Goal: Transaction & Acquisition: Purchase product/service

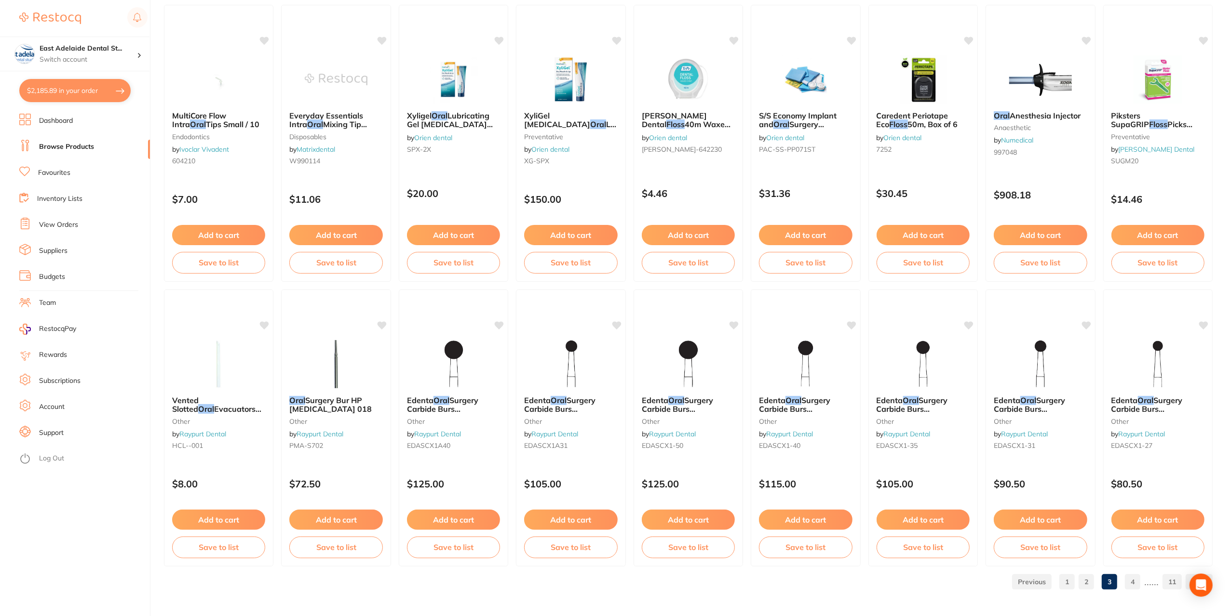
scroll to position [769, 0]
click at [59, 96] on button "$2,185.89 in your order" at bounding box center [74, 90] width 111 height 23
checkbox input "true"
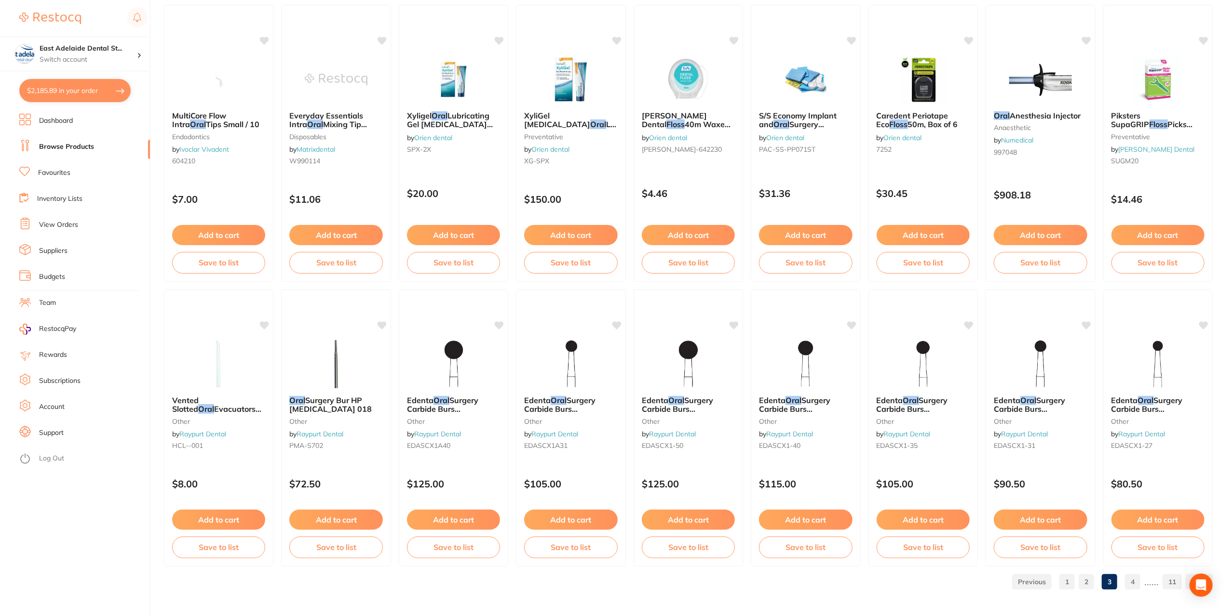
checkbox input "true"
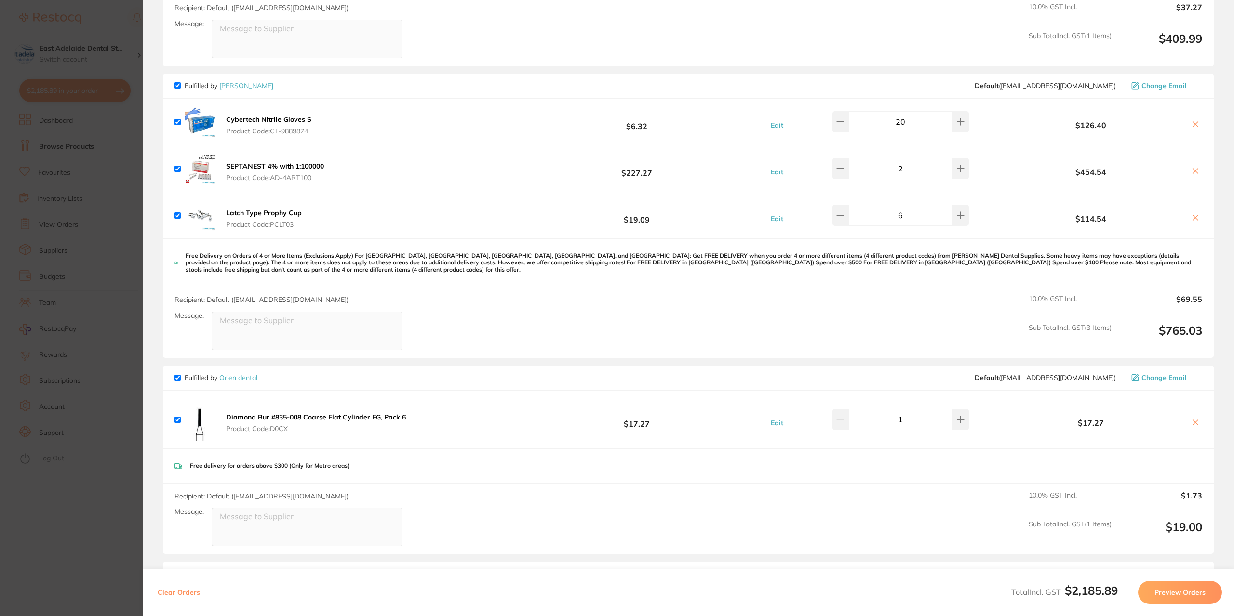
scroll to position [191, 0]
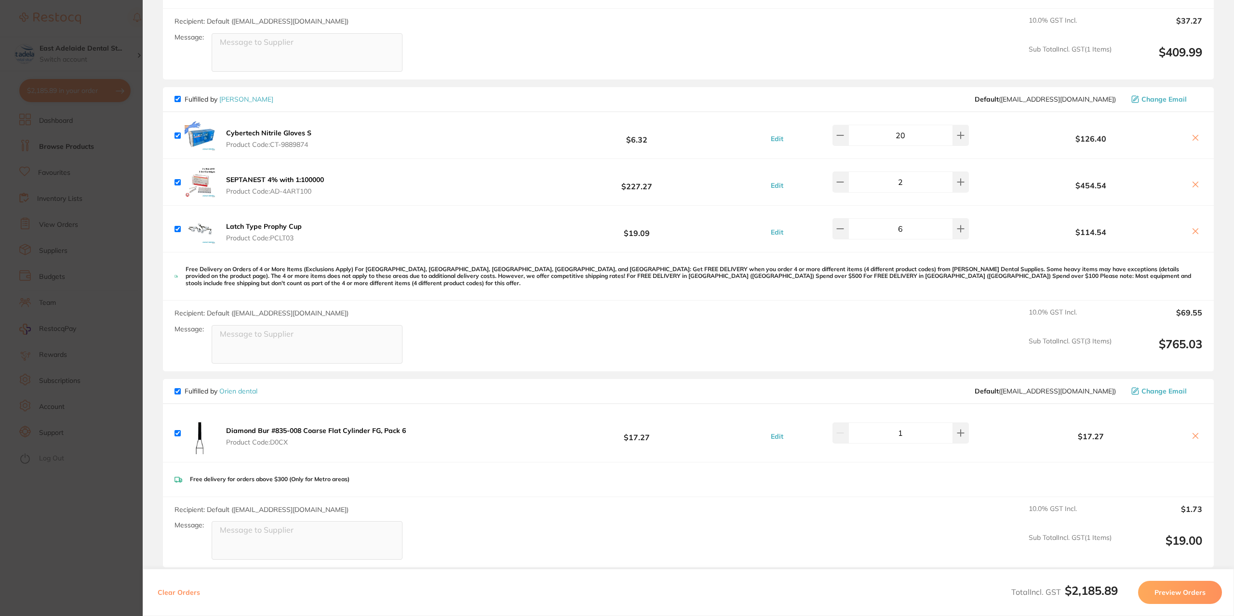
click at [1194, 134] on icon at bounding box center [1196, 138] width 8 height 8
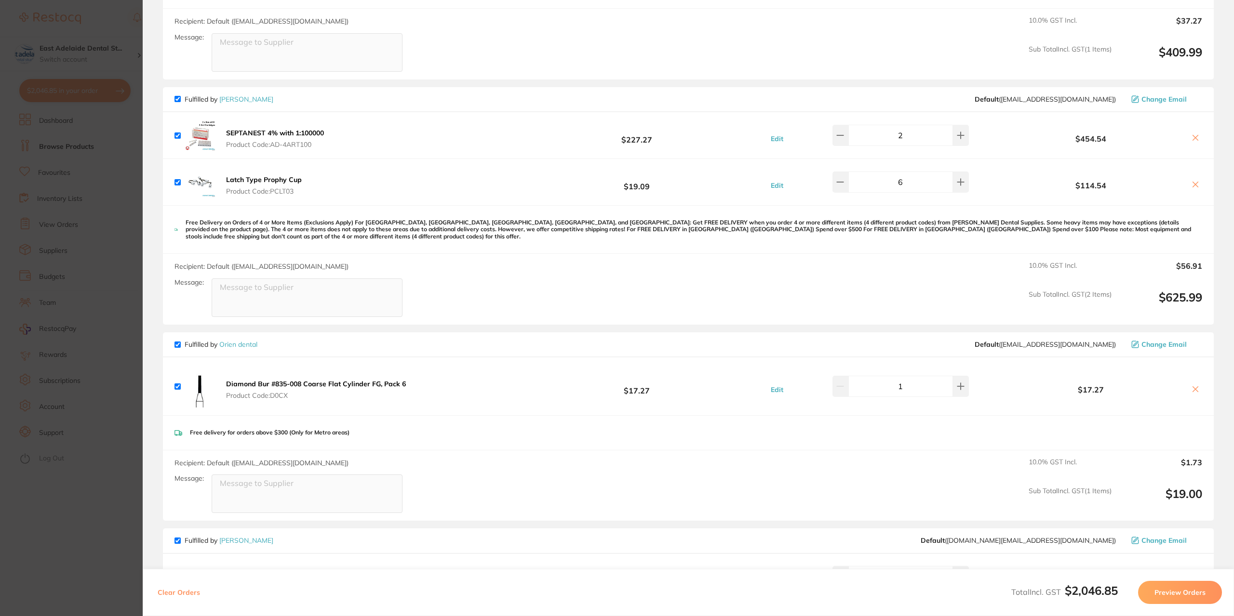
checkbox input "true"
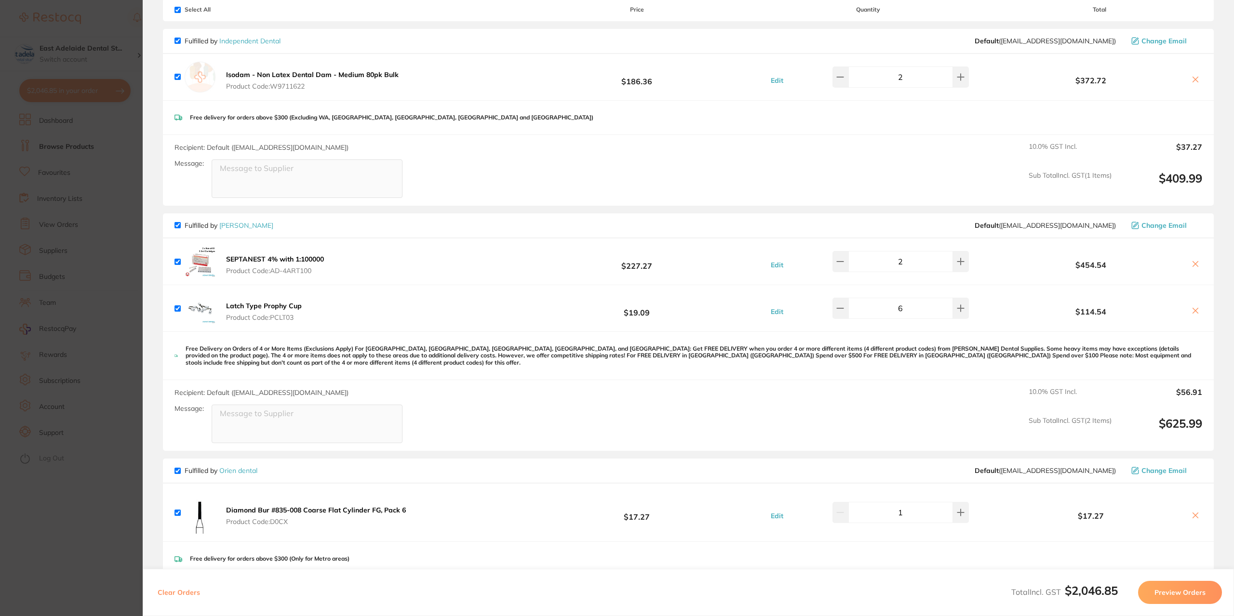
scroll to position [46, 0]
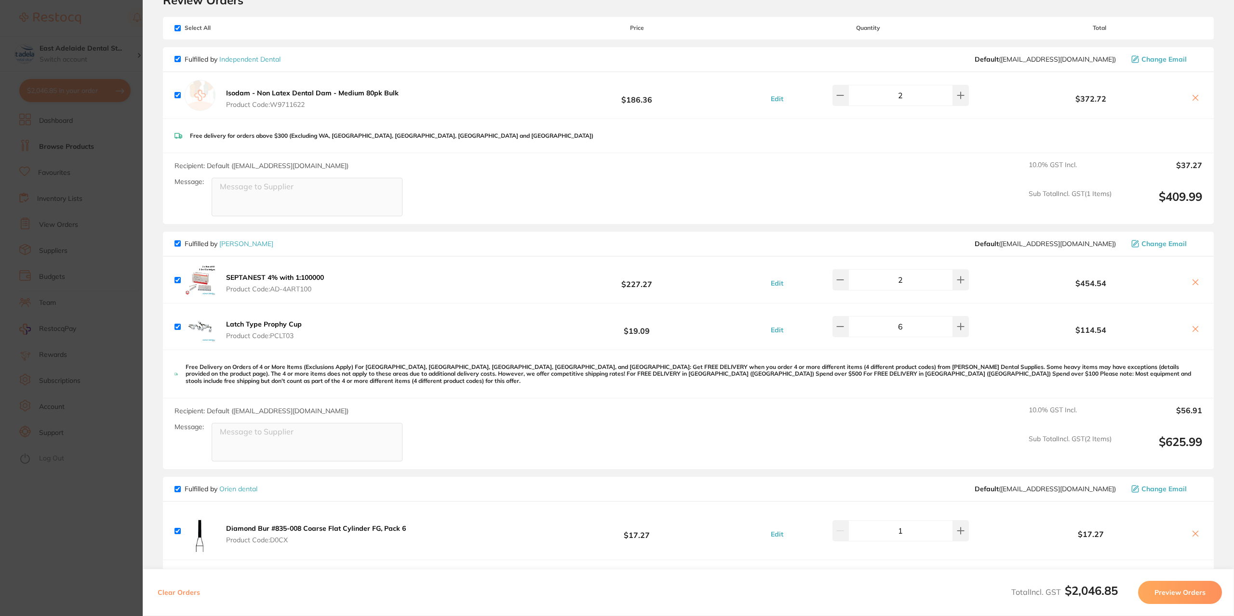
click at [125, 230] on section "Update RRP Set your pre negotiated price for this item. Item Agreed RRP (excl. …" at bounding box center [617, 308] width 1234 height 616
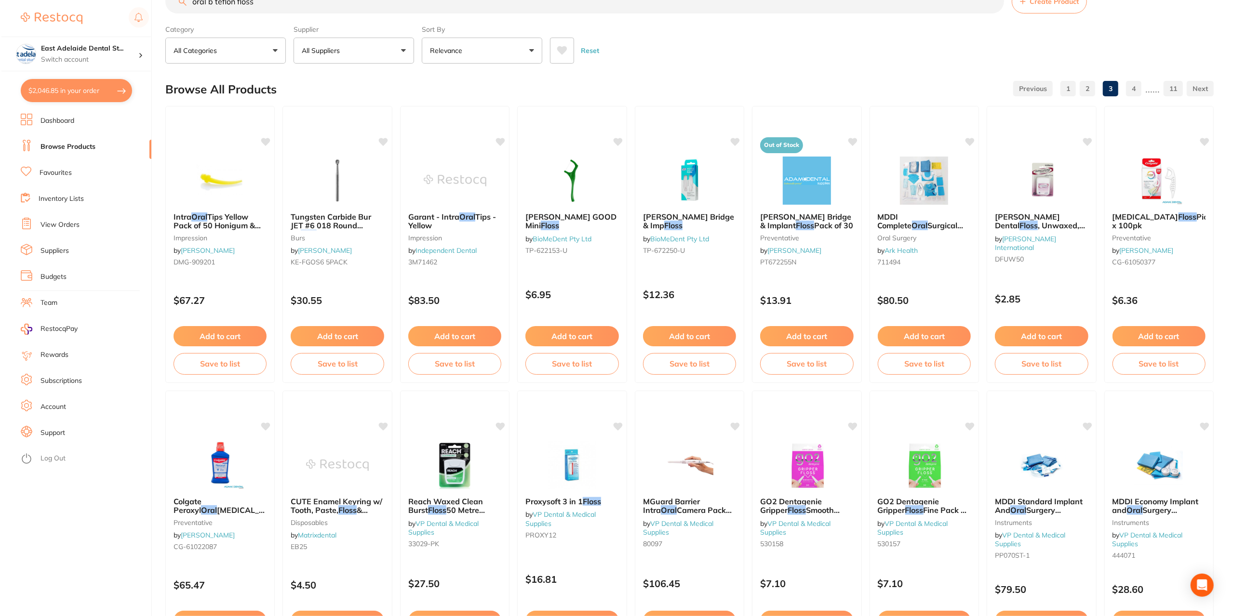
scroll to position [0, 0]
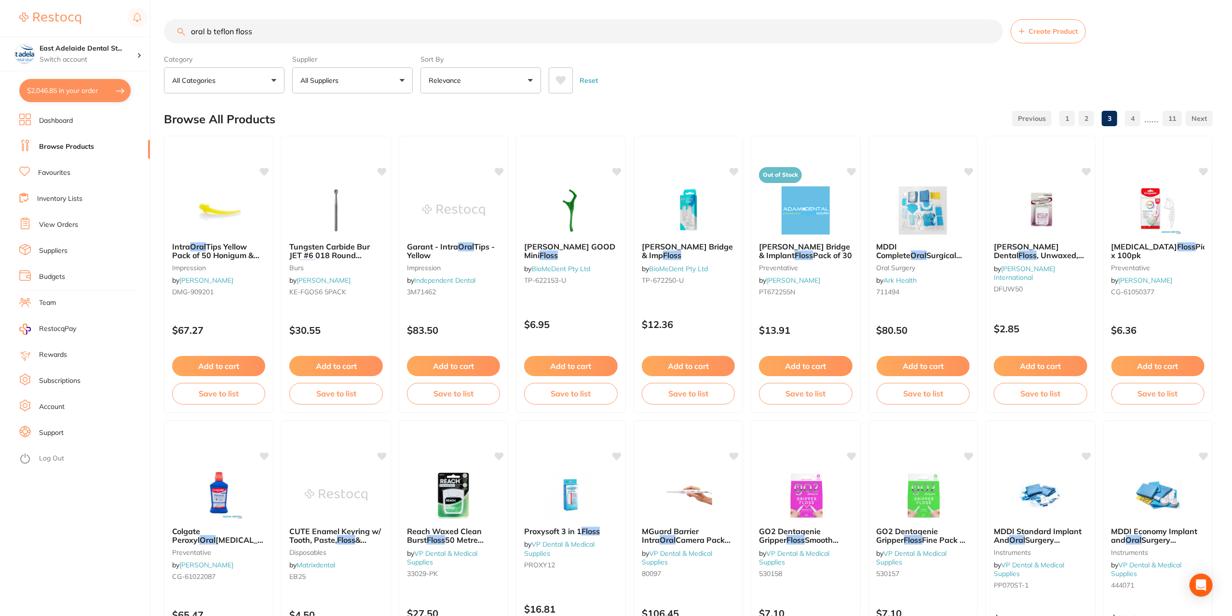
drag, startPoint x: 282, startPoint y: 35, endPoint x: 0, endPoint y: 26, distance: 282.1
click at [0, 26] on div "$2,046.85 East Adelaide Dental St... Switch account East Adelaide Dental Studio…" at bounding box center [616, 308] width 1232 height 616
click at [286, 34] on input "oral b teflon floss" at bounding box center [583, 31] width 839 height 24
drag, startPoint x: 286, startPoint y: 34, endPoint x: 25, endPoint y: 53, distance: 262.4
click at [25, 53] on div "$2,046.85 East Adelaide Dental St... Switch account East Adelaide Dental Studio…" at bounding box center [616, 308] width 1232 height 616
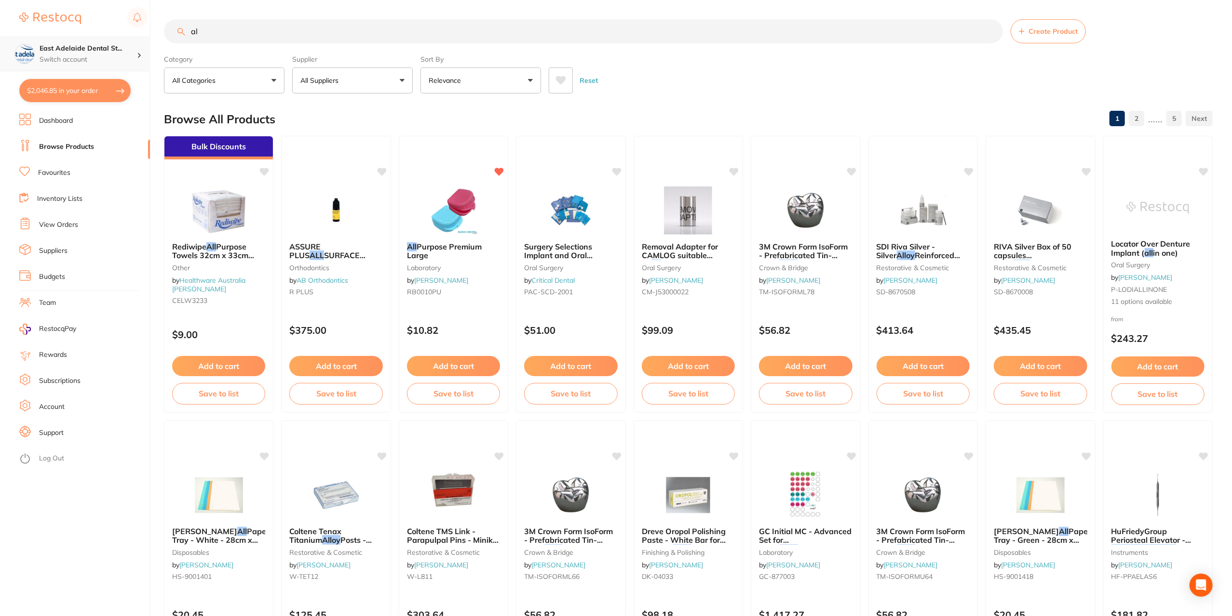
type input "a"
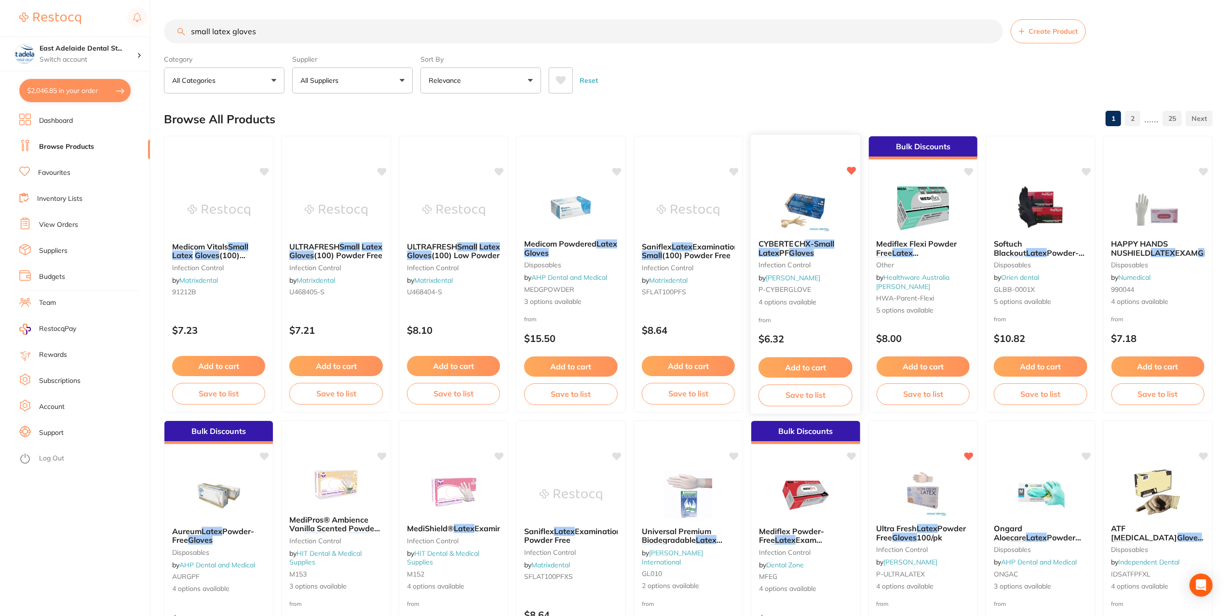
type input "small latex gloves"
click at [832, 288] on small "P-CYBERGLOVE" at bounding box center [805, 290] width 94 height 8
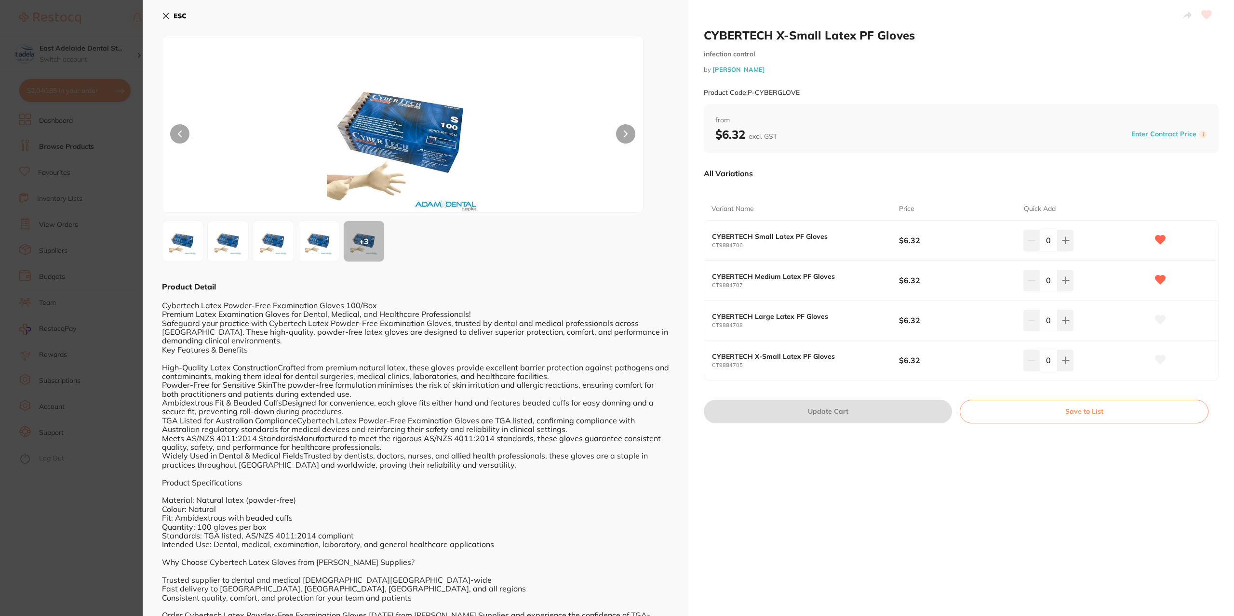
drag, startPoint x: 1054, startPoint y: 245, endPoint x: 1004, endPoint y: 242, distance: 50.2
click at [1004, 242] on div "CYBERTECH Small Latex PF Gloves CT9884706 $6.32 0" at bounding box center [961, 241] width 514 height 40
type input "20"
click at [1006, 240] on b "$6.32" at bounding box center [955, 240] width 112 height 11
click at [841, 409] on button "Update Cart" at bounding box center [828, 411] width 248 height 23
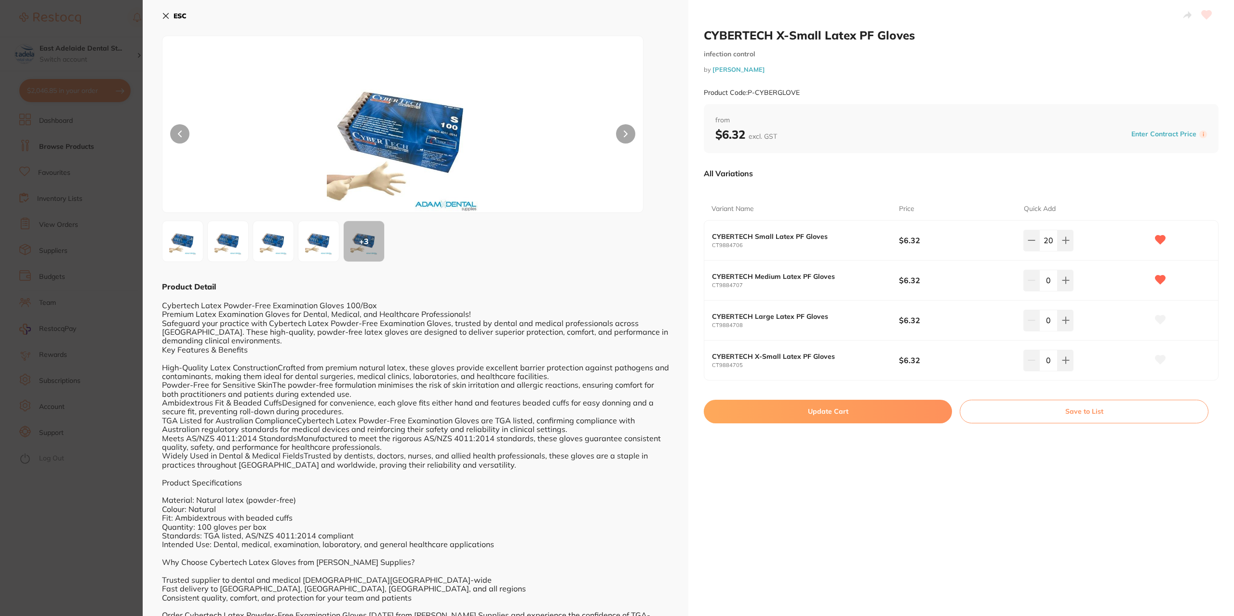
checkbox input "false"
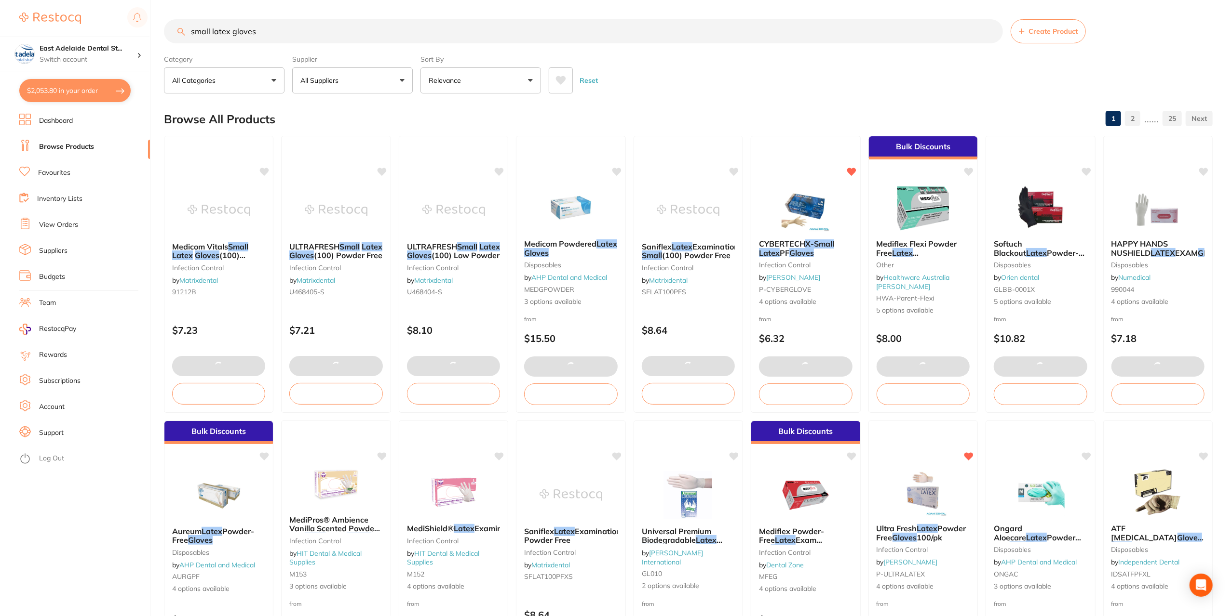
type input "20"
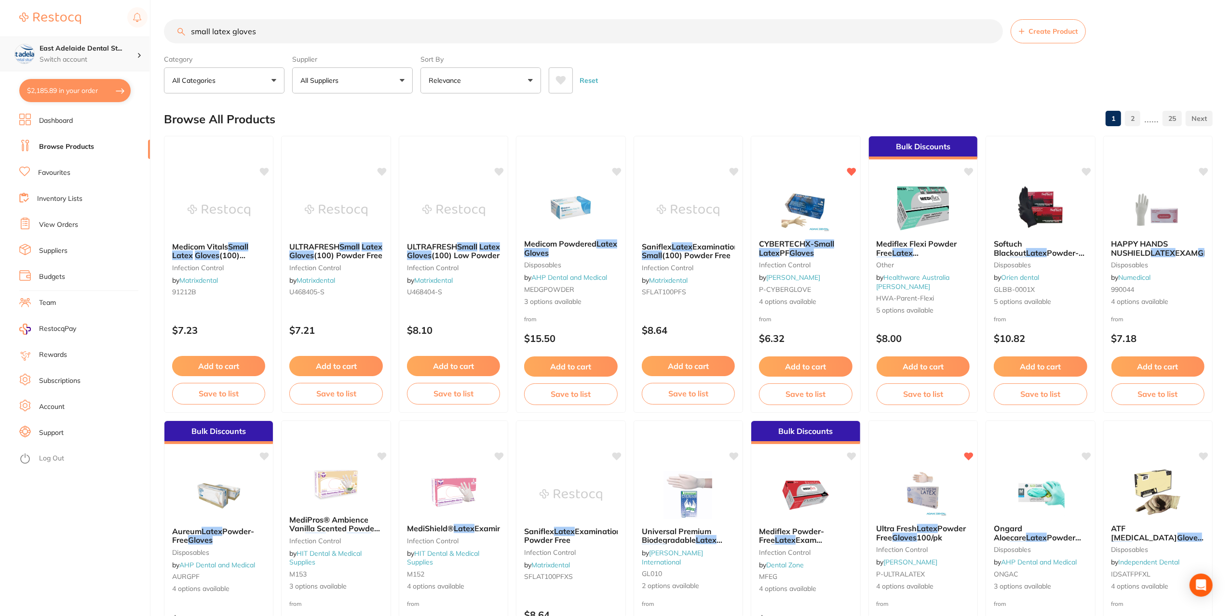
drag, startPoint x: 277, startPoint y: 30, endPoint x: 90, endPoint y: 70, distance: 191.2
click at [94, 70] on div "$2,185.89 East Adelaide Dental St... Switch account East Adelaide Dental Studio…" at bounding box center [616, 308] width 1232 height 616
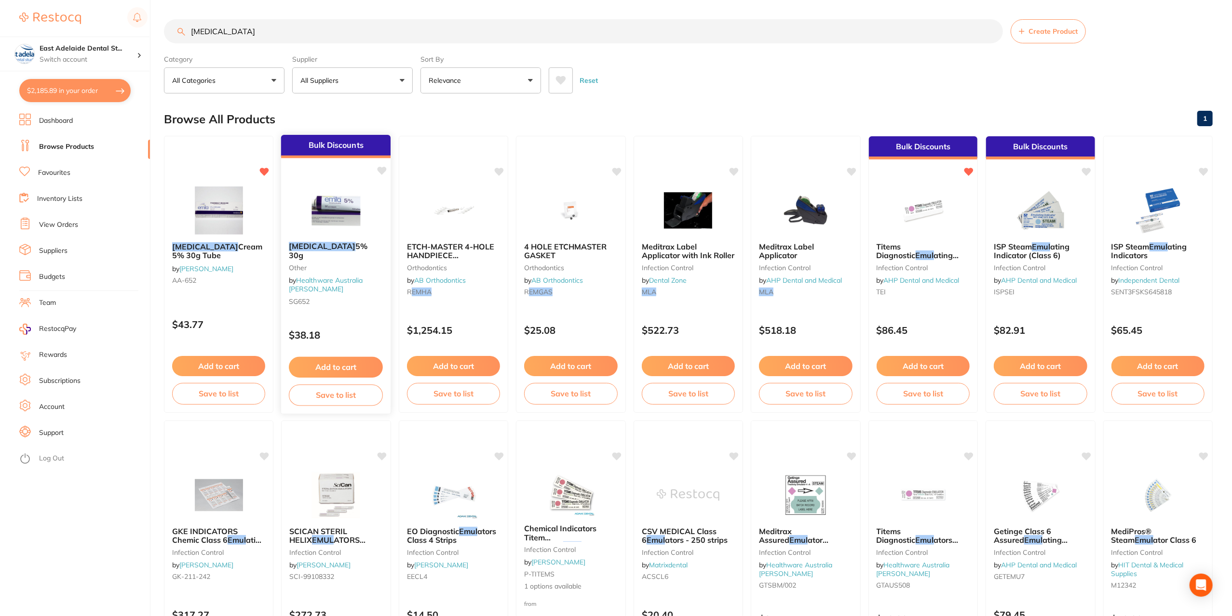
type input "[MEDICAL_DATA]"
click at [315, 364] on button "Add to cart" at bounding box center [336, 367] width 94 height 21
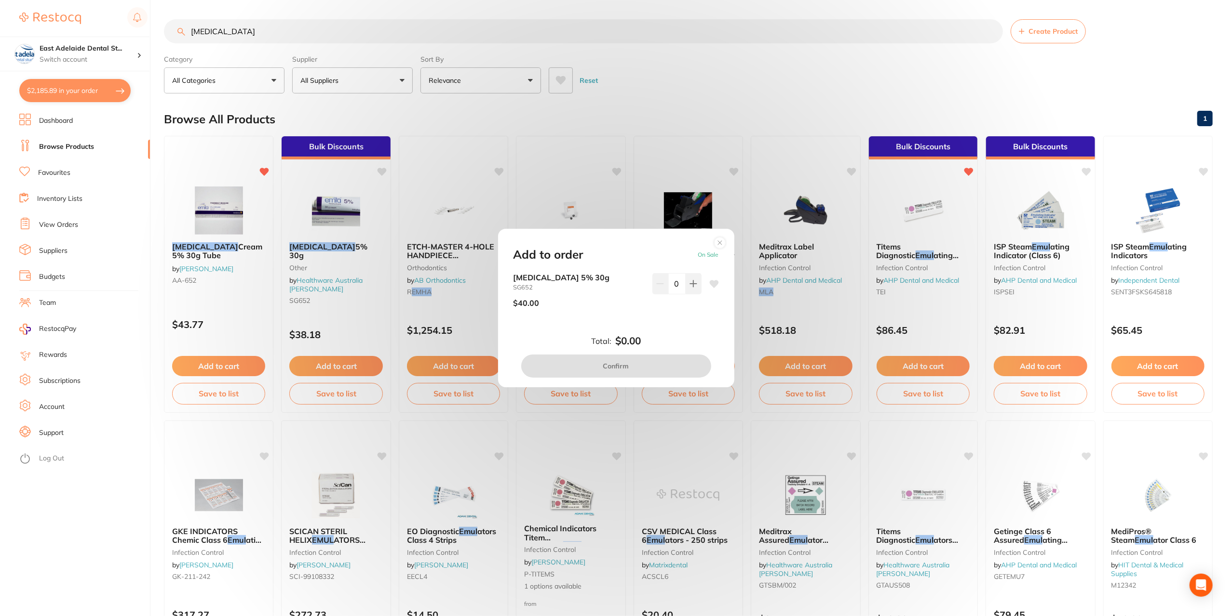
drag, startPoint x: 660, startPoint y: 292, endPoint x: 643, endPoint y: 297, distance: 18.1
click at [646, 296] on div "Emla 5% 30g SG652 $40.00 0" at bounding box center [615, 294] width 205 height 42
click at [635, 308] on div "$40.00" at bounding box center [578, 303] width 131 height 24
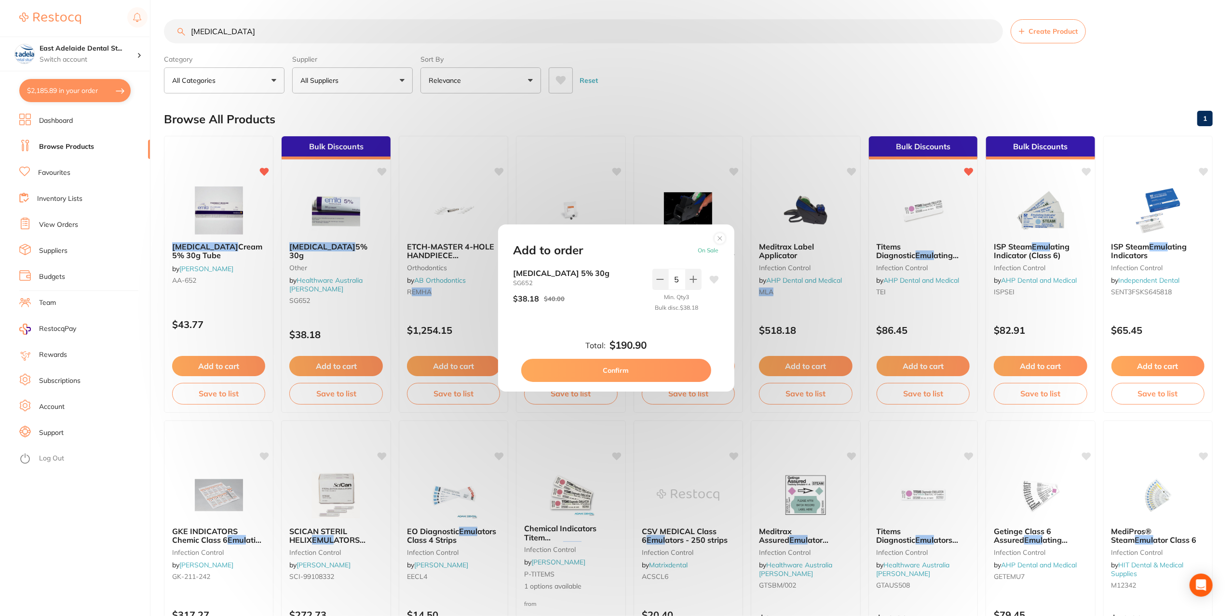
drag, startPoint x: 680, startPoint y: 281, endPoint x: 656, endPoint y: 291, distance: 26.6
click at [656, 291] on div "5 Min. Qty 3 Bulk disc. $38.18" at bounding box center [676, 294] width 49 height 51
type input "3"
click at [684, 325] on div "Emla 5% 30g SG652 $38.18 $40.00 3 Min. Qty 3 Bulk disc. $38.18" at bounding box center [616, 302] width 228 height 66
click at [624, 369] on button "Confirm" at bounding box center [616, 370] width 190 height 23
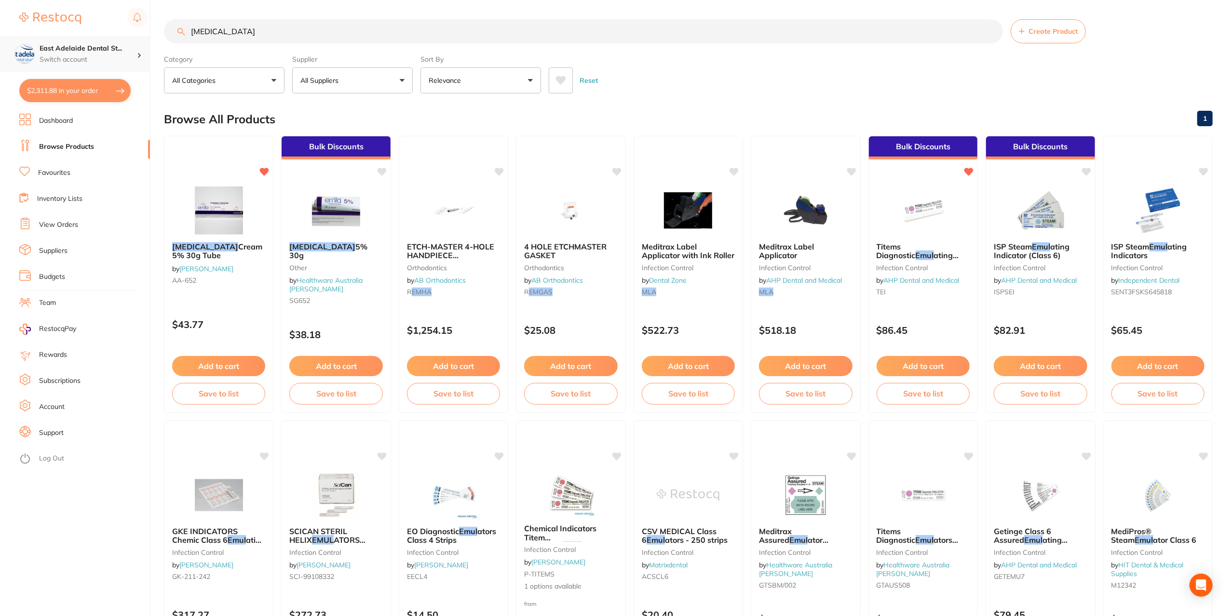
drag, startPoint x: 236, startPoint y: 36, endPoint x: 128, endPoint y: 38, distance: 108.0
click at [128, 38] on div "$2,311.88 East Adelaide Dental St... Switch account East Adelaide Dental Studio…" at bounding box center [616, 308] width 1232 height 616
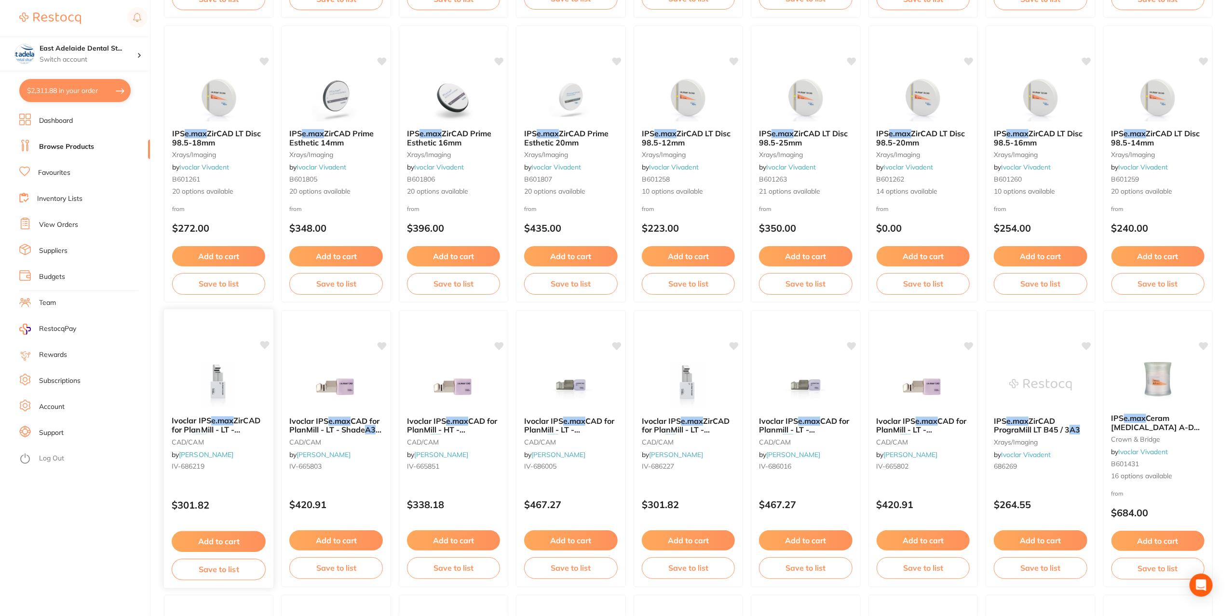
scroll to position [482, 0]
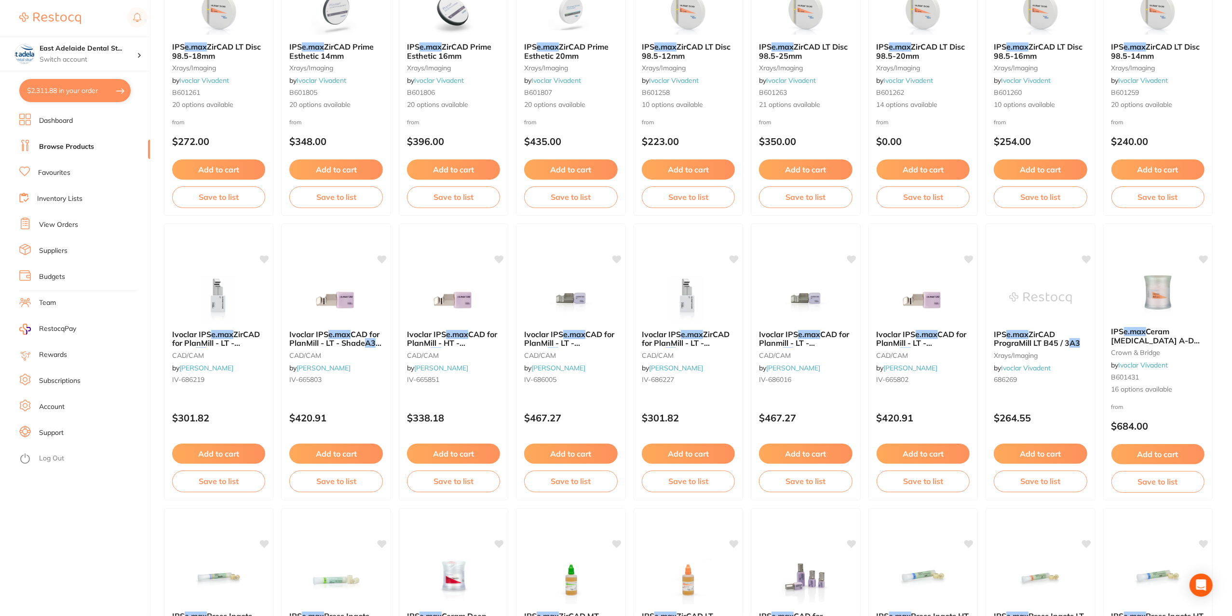
type input "emax a3"
click at [65, 176] on link "Favourites" at bounding box center [54, 173] width 32 height 10
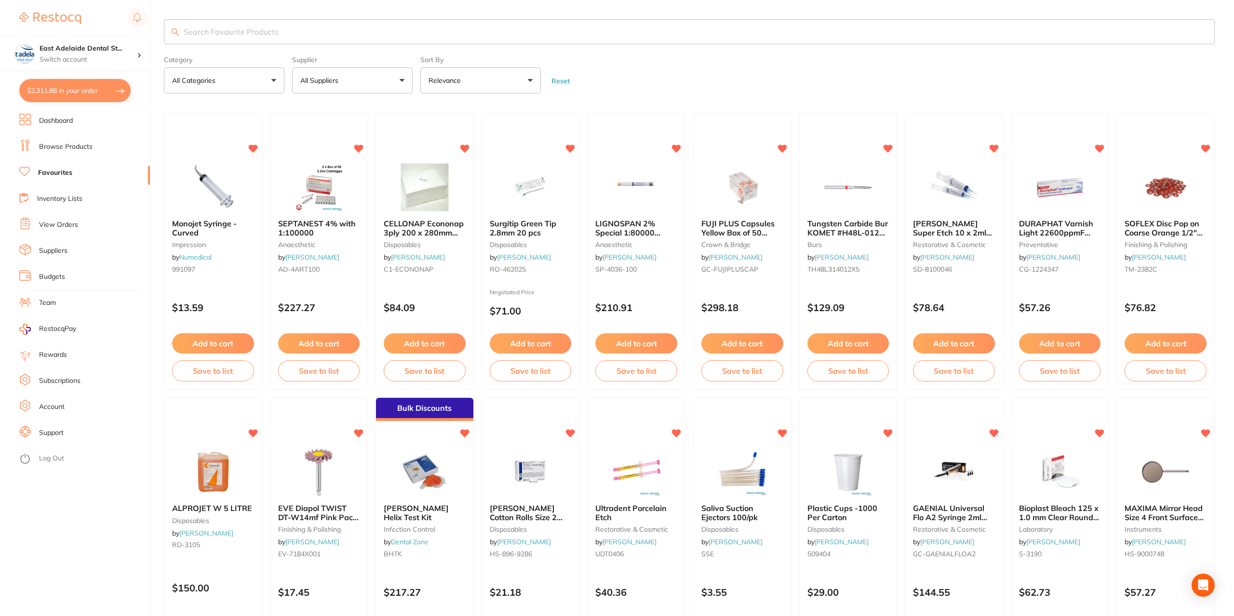
click at [228, 32] on input "search" at bounding box center [689, 31] width 1051 height 25
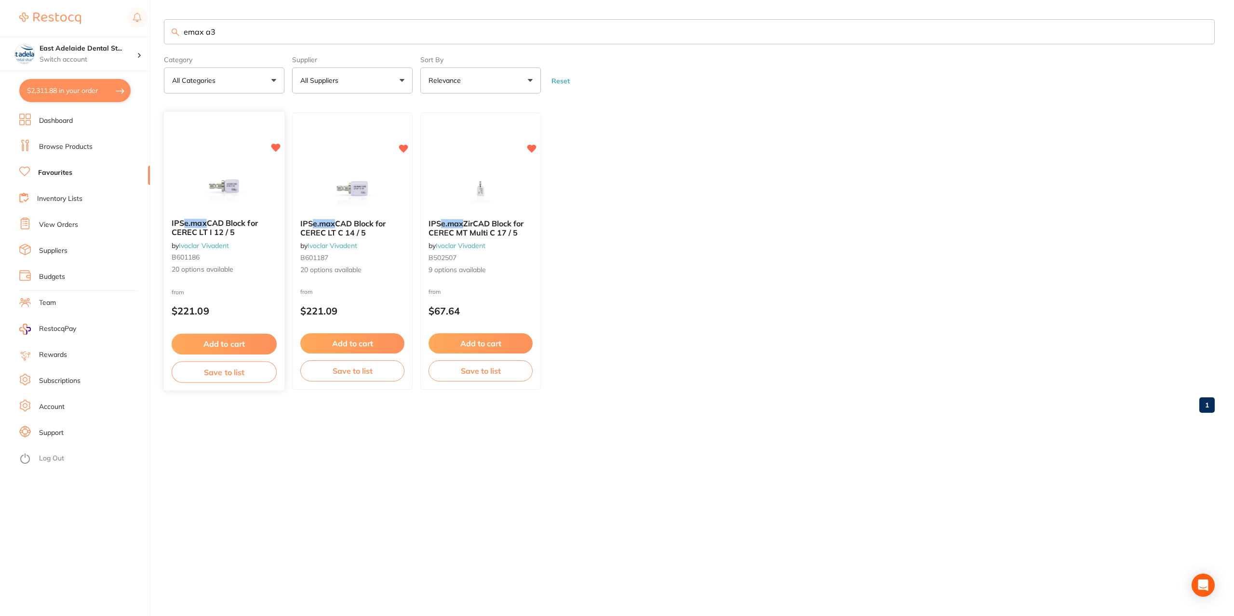
type input "emax a3"
click at [226, 344] on button "Add to cart" at bounding box center [224, 344] width 105 height 21
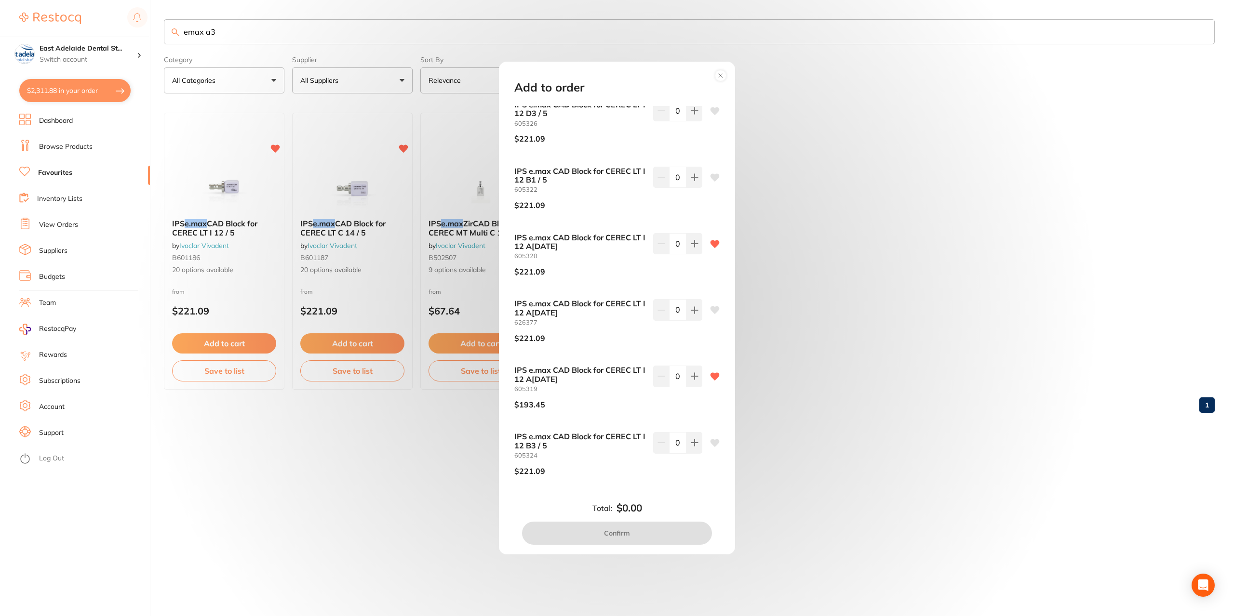
scroll to position [937, 0]
click at [698, 243] on button at bounding box center [694, 242] width 16 height 21
click at [697, 249] on button at bounding box center [694, 242] width 16 height 21
type input "2"
click at [622, 534] on button "Confirm" at bounding box center [617, 533] width 190 height 23
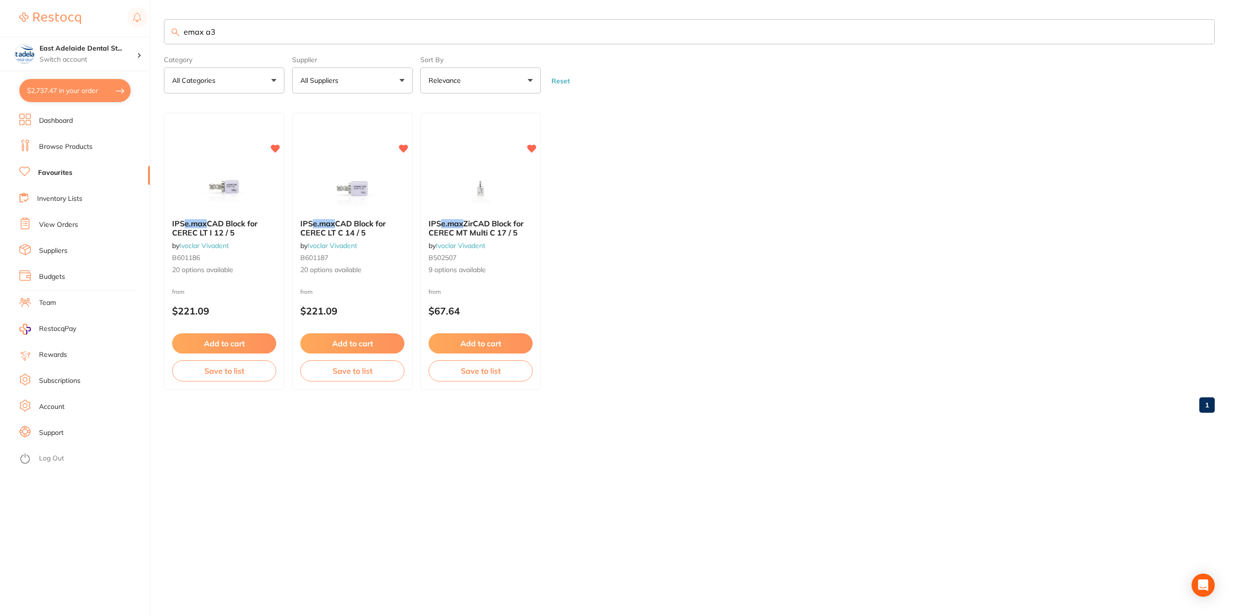
click at [79, 86] on button "$2,737.47 in your order" at bounding box center [74, 90] width 111 height 23
checkbox input "true"
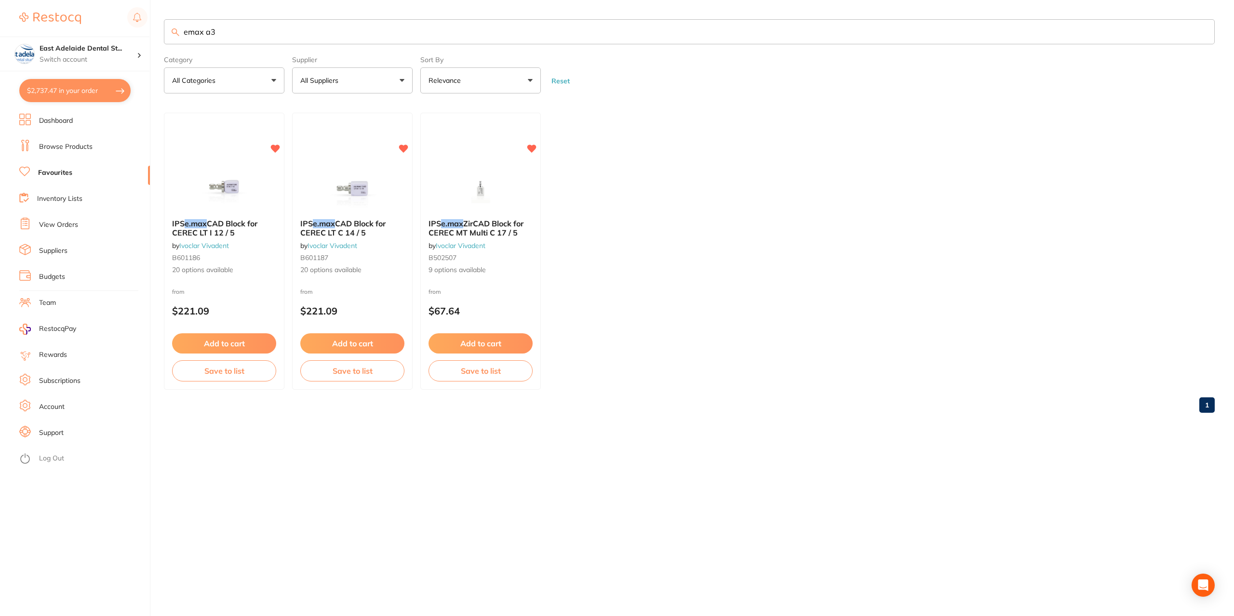
checkbox input "true"
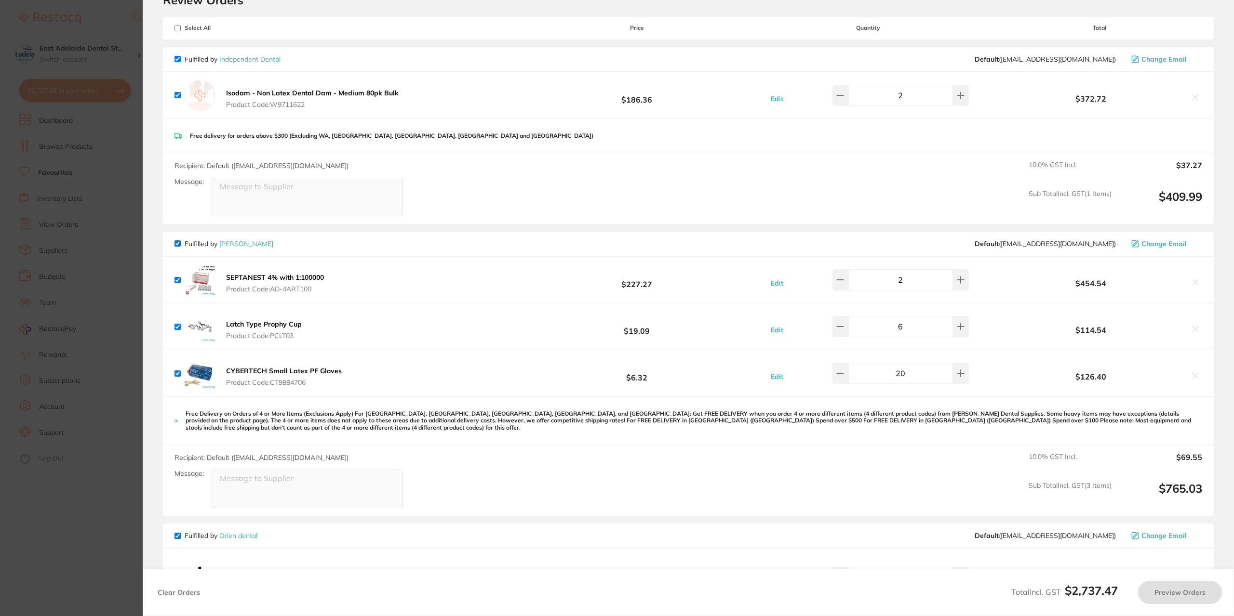
checkbox input "true"
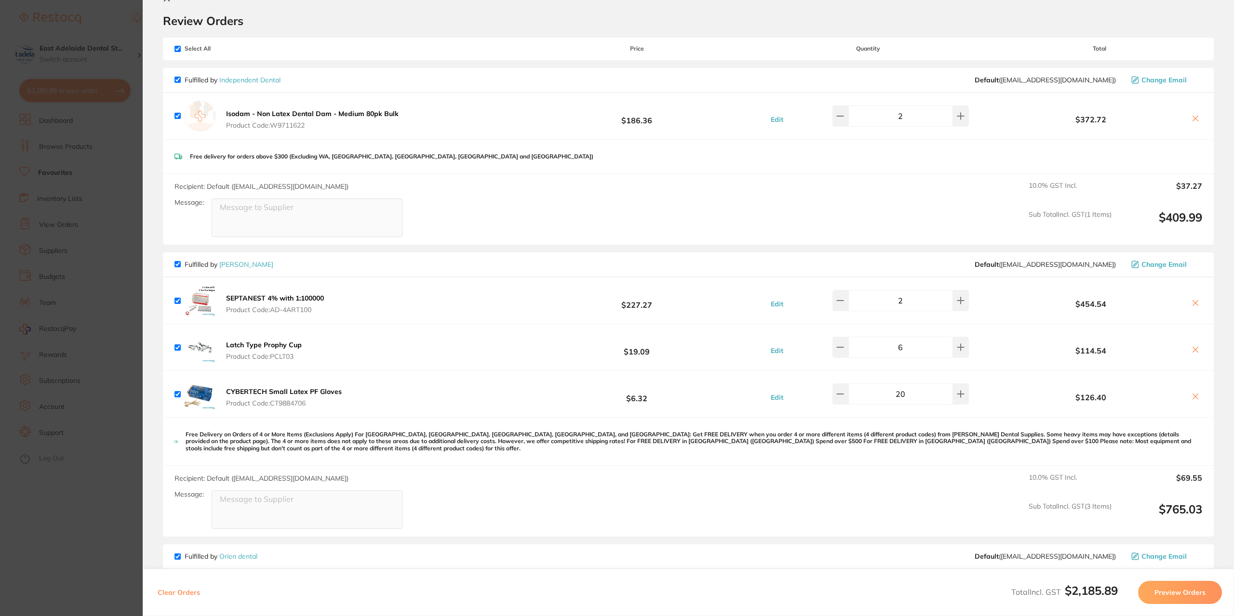
scroll to position [0, 0]
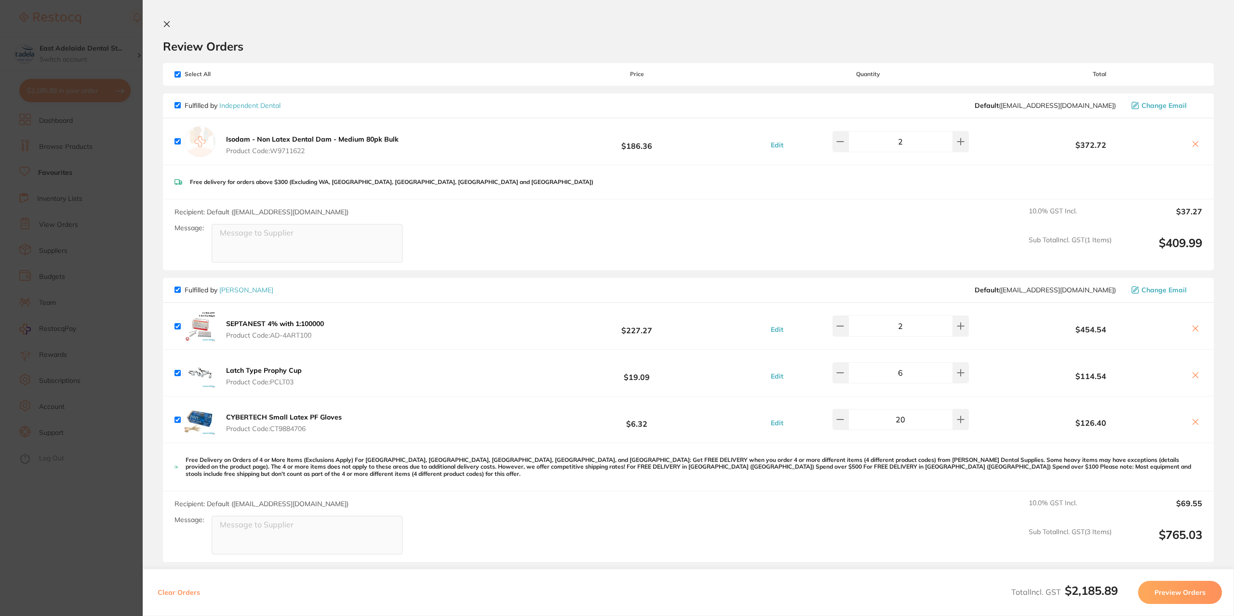
click at [71, 490] on section "Update RRP Set your pre negotiated price for this item. Item Agreed RRP (excl. …" at bounding box center [617, 308] width 1234 height 616
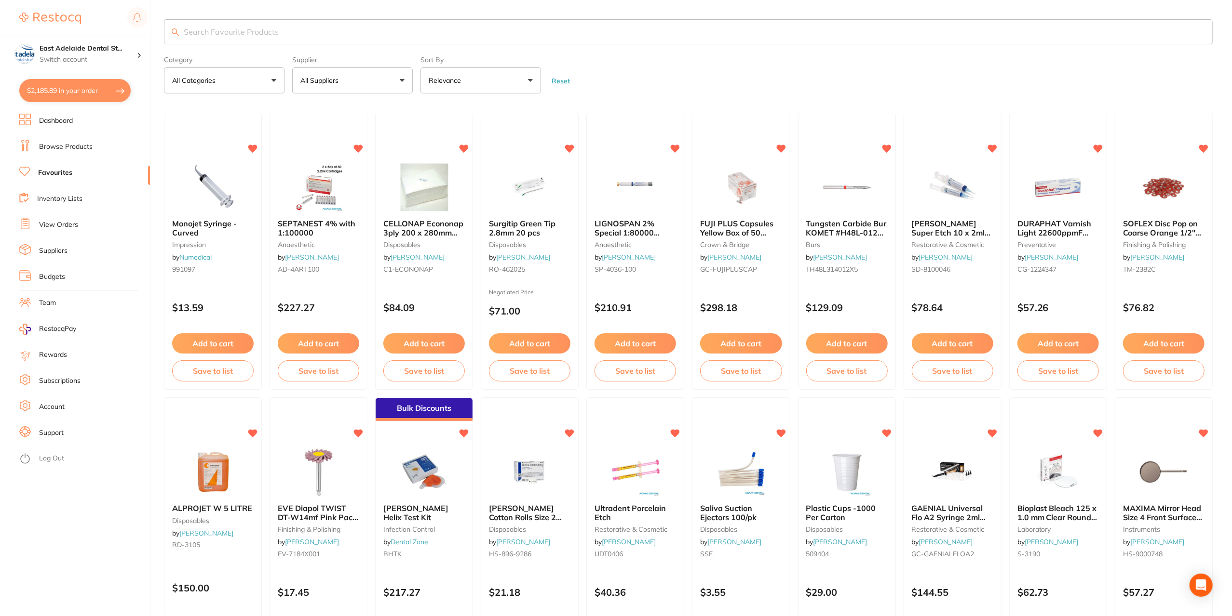
click at [71, 90] on button "$2,185.89 in your order" at bounding box center [74, 90] width 111 height 23
checkbox input "true"
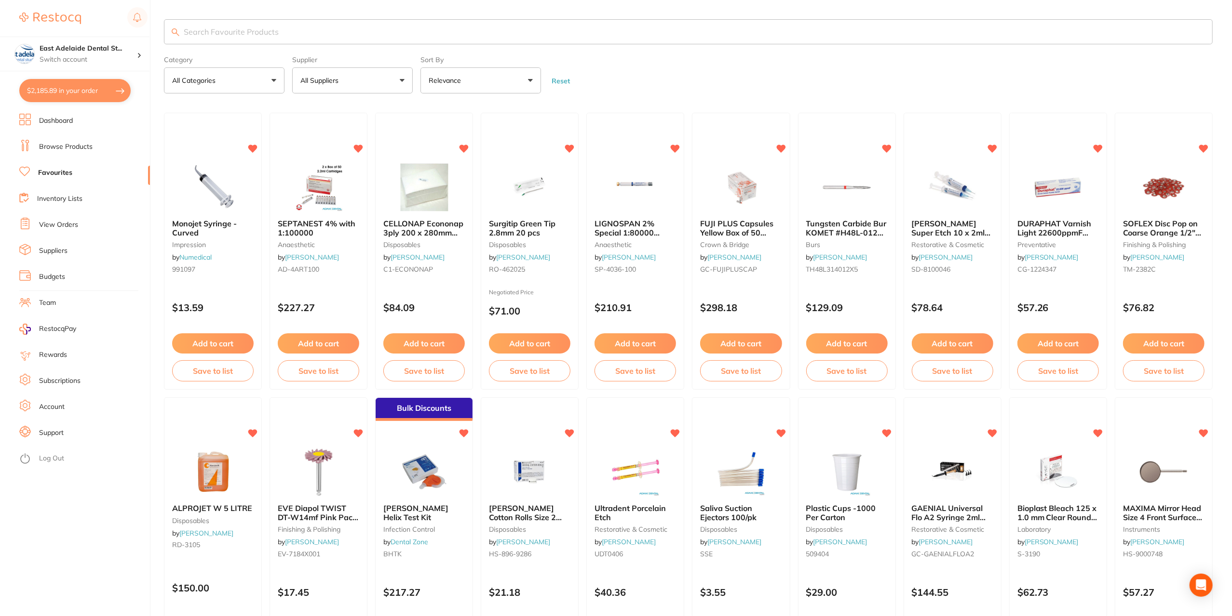
checkbox input "true"
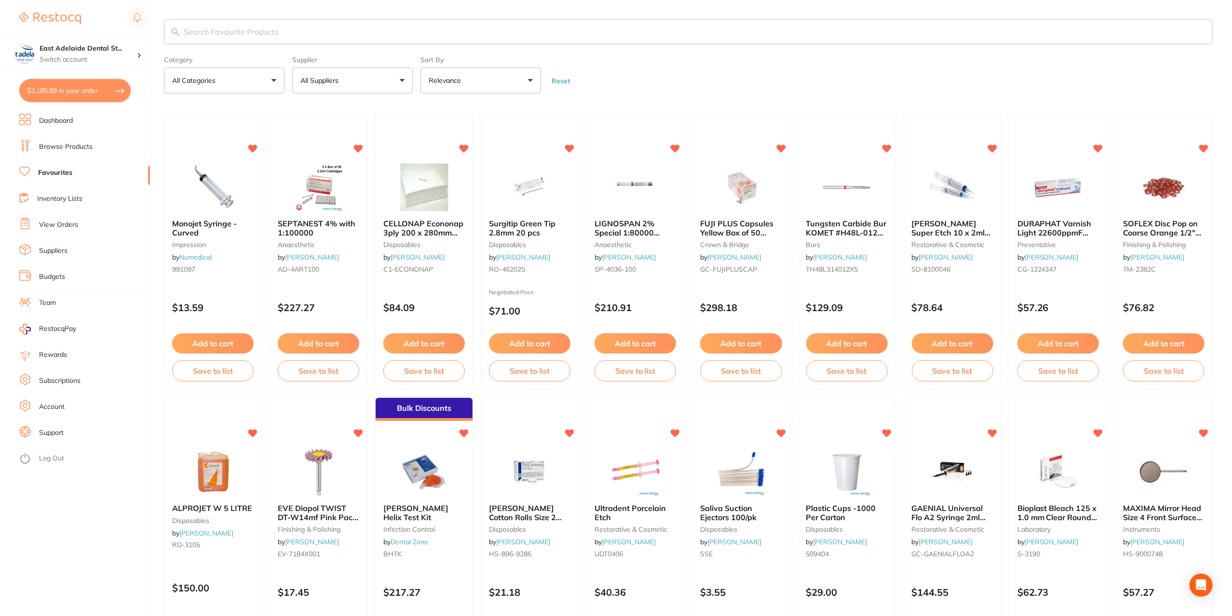
checkbox input "true"
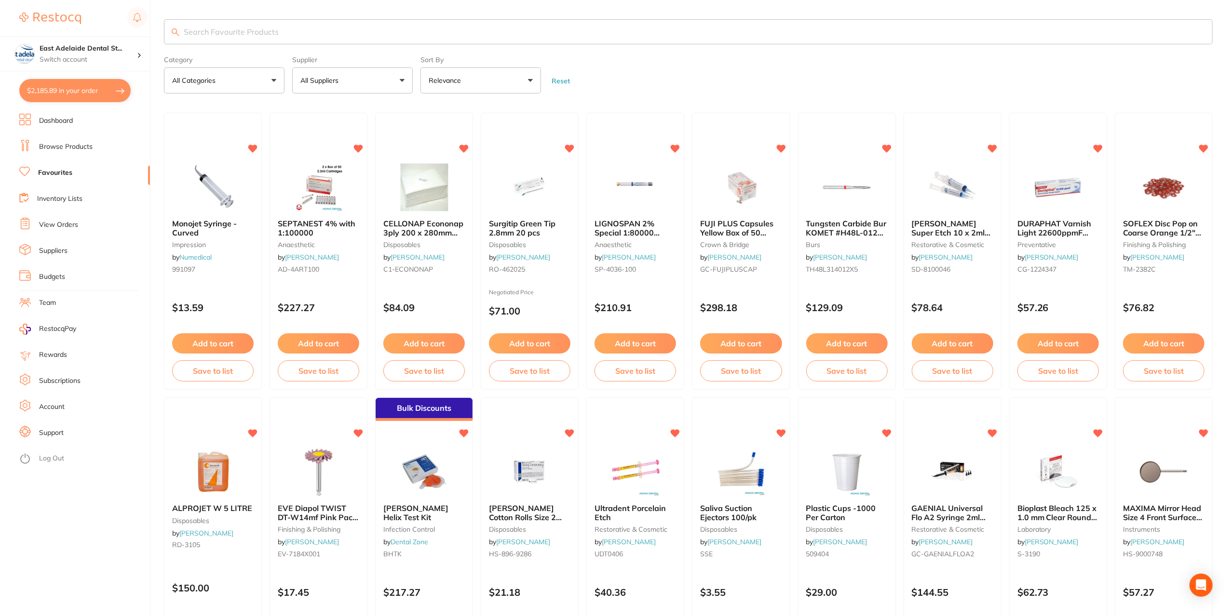
checkbox input "true"
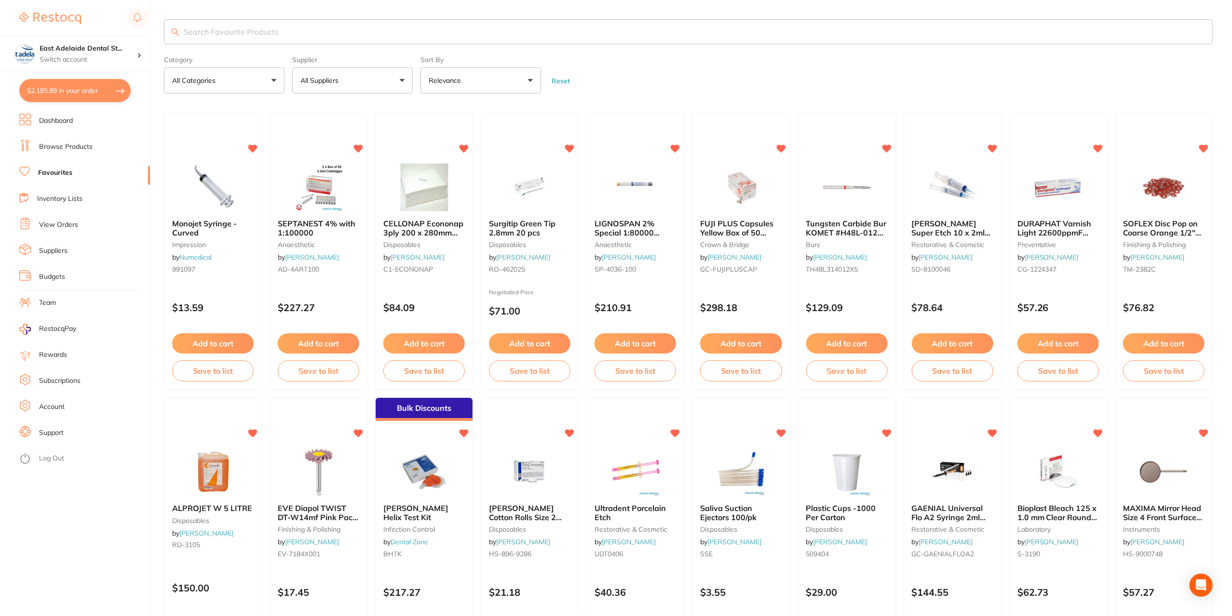
checkbox input "true"
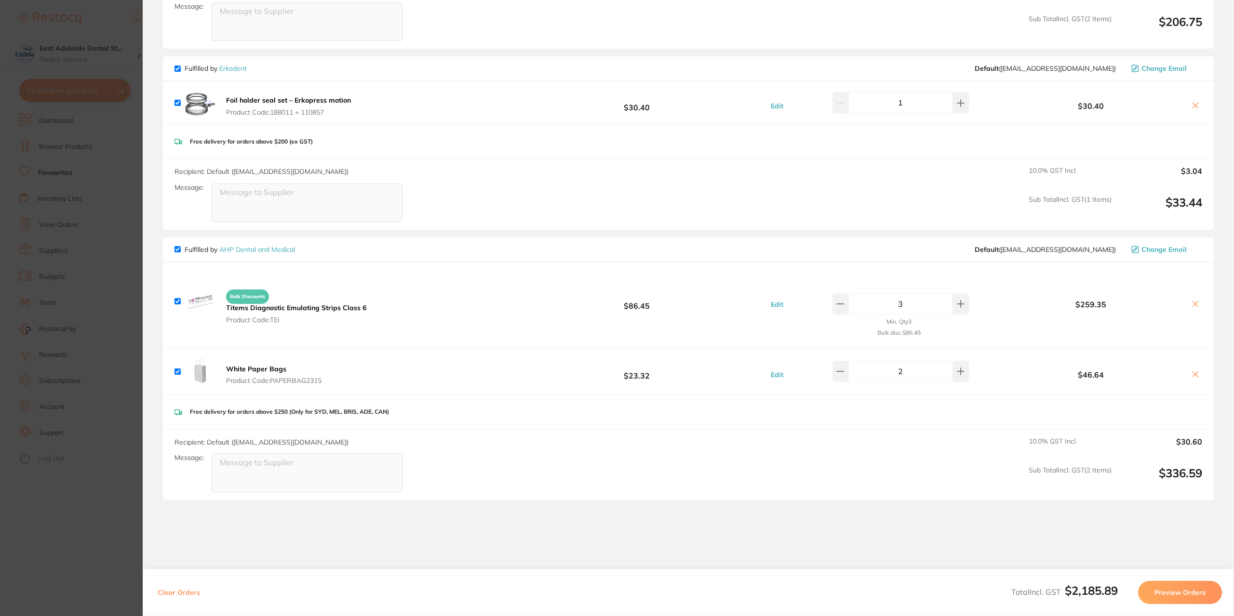
scroll to position [1486, 0]
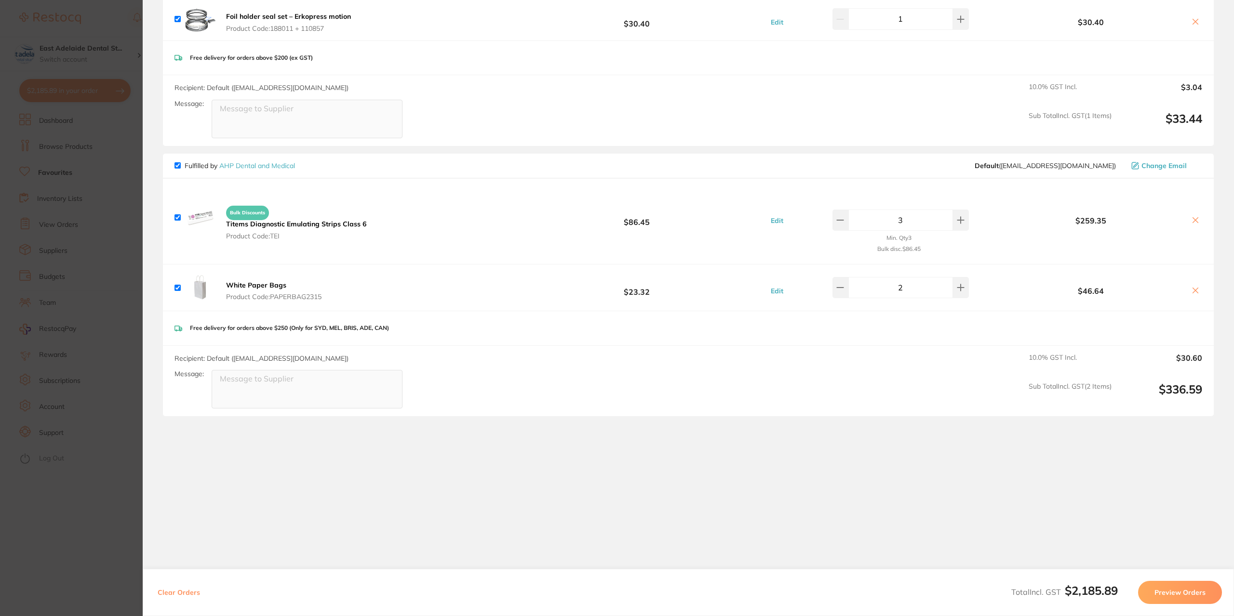
click at [120, 506] on section "Update RRP Set your pre negotiated price for this item. Item Agreed RRP (excl. …" at bounding box center [617, 308] width 1234 height 616
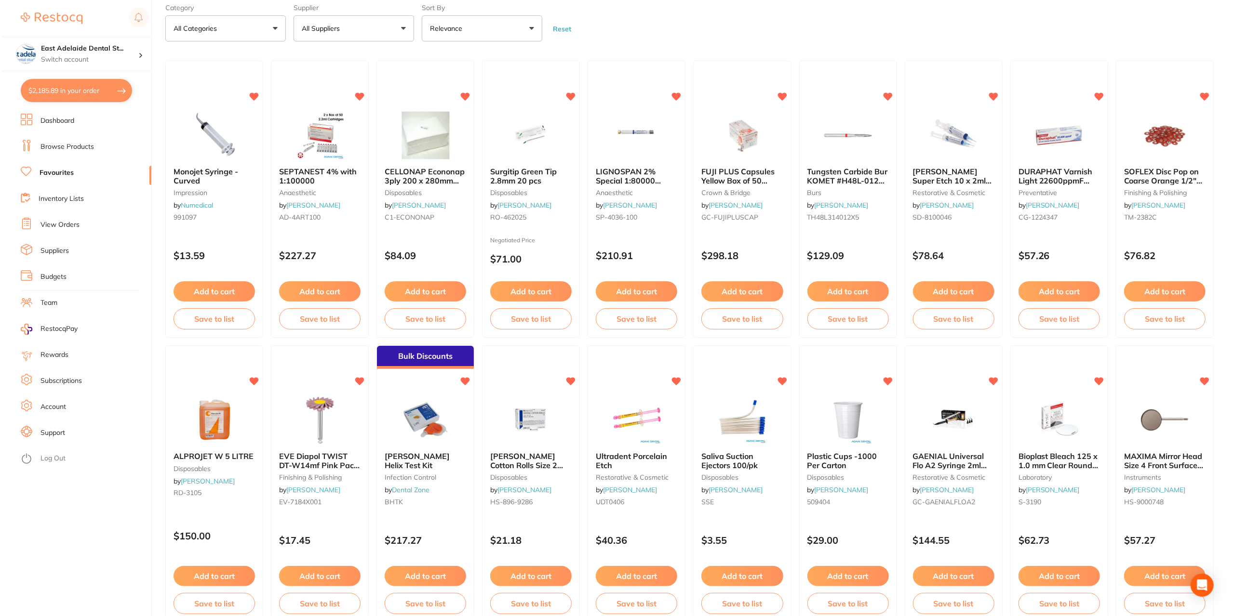
scroll to position [0, 0]
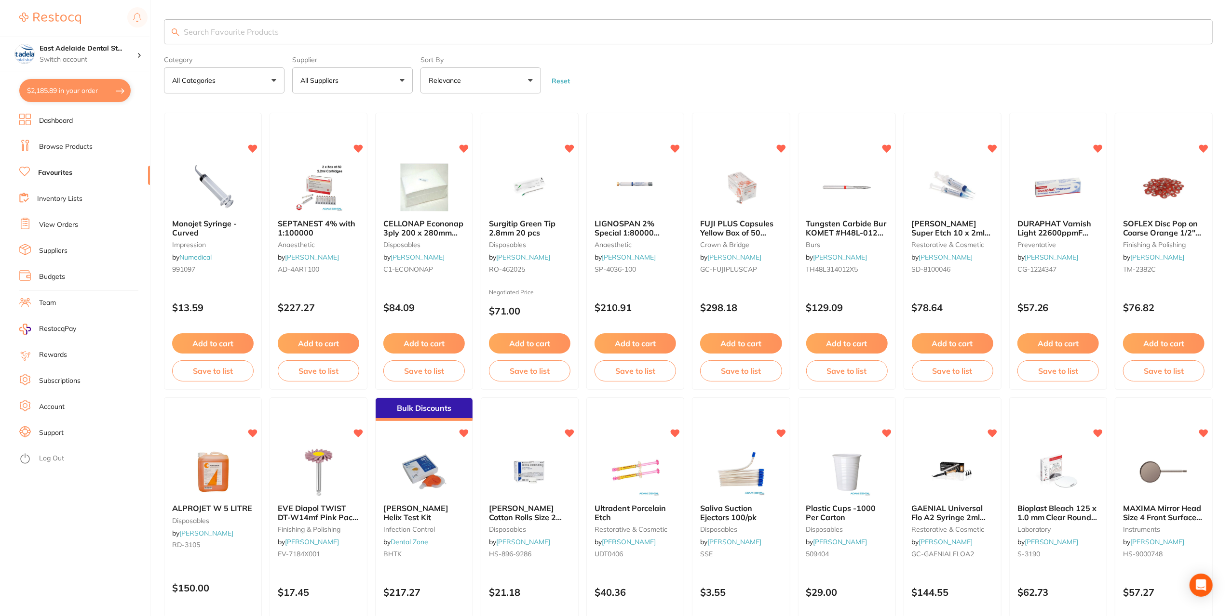
drag, startPoint x: 242, startPoint y: 43, endPoint x: 246, endPoint y: 38, distance: 5.9
click at [243, 42] on input "search" at bounding box center [688, 31] width 1048 height 25
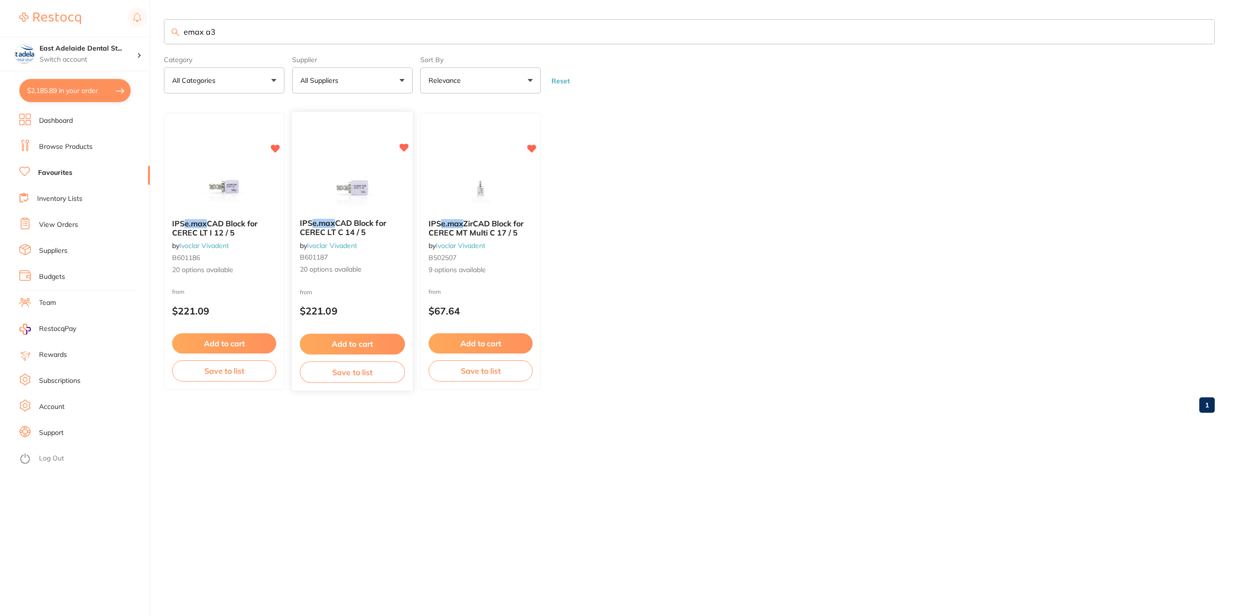
type input "emax a3"
click at [372, 342] on button "Add to cart" at bounding box center [352, 344] width 105 height 21
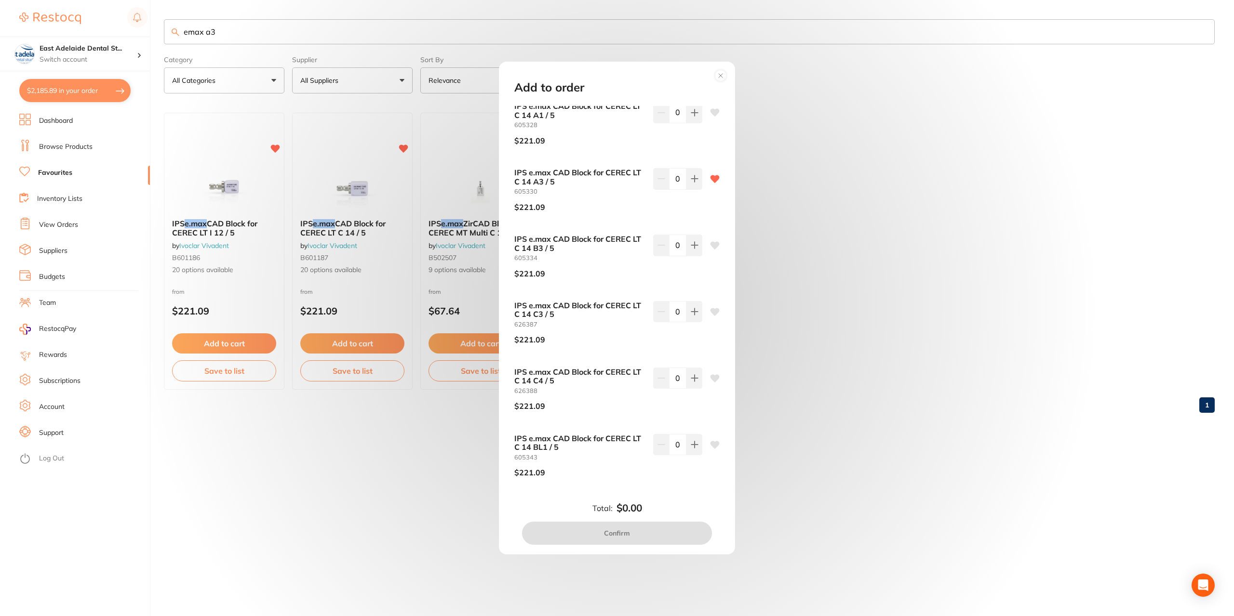
scroll to position [600, 0]
click at [693, 179] on icon at bounding box center [695, 181] width 8 height 8
click at [694, 179] on icon at bounding box center [695, 181] width 8 height 8
type input "2"
click at [629, 537] on button "Confirm" at bounding box center [617, 533] width 190 height 23
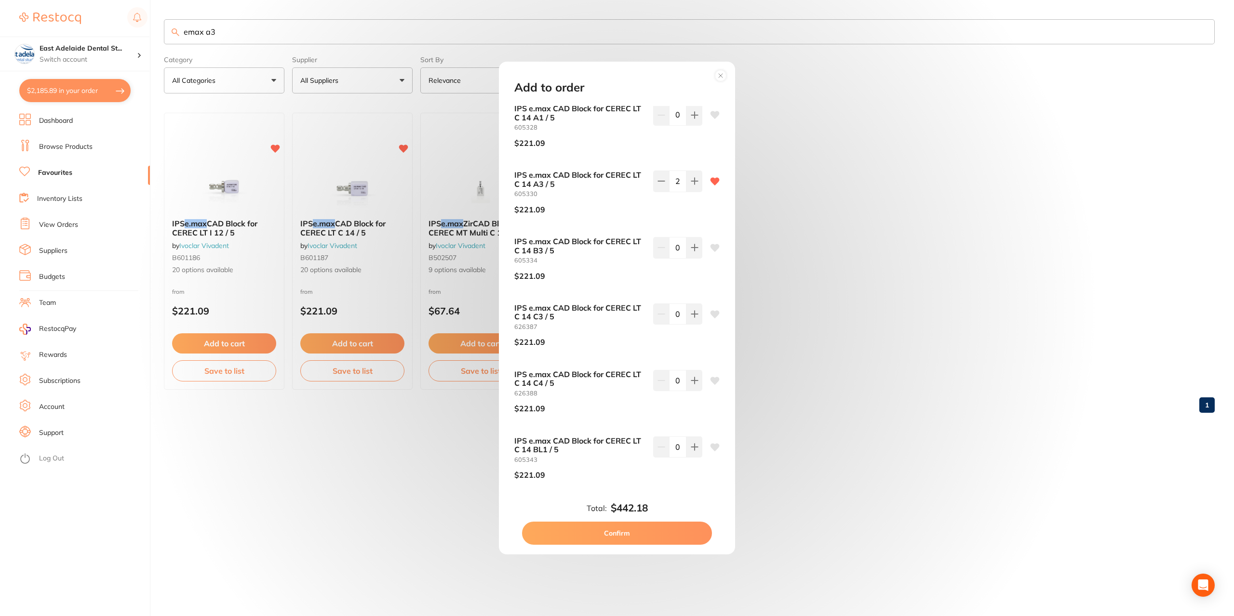
checkbox input "false"
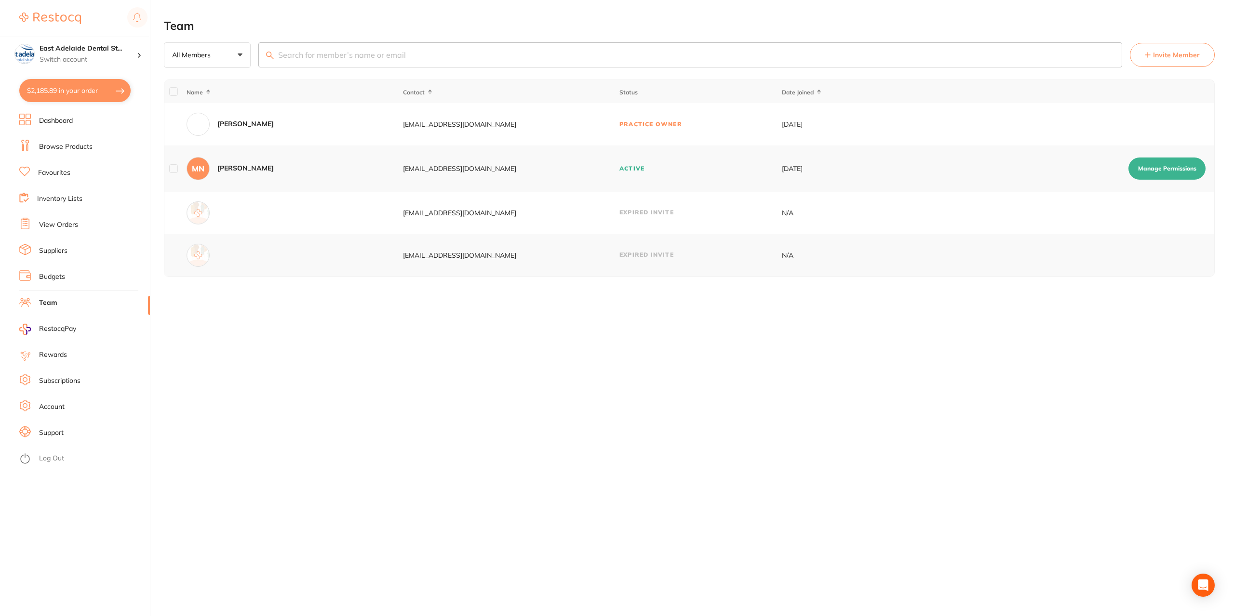
click at [50, 88] on button "$2,185.89 in your order" at bounding box center [74, 90] width 111 height 23
checkbox input "true"
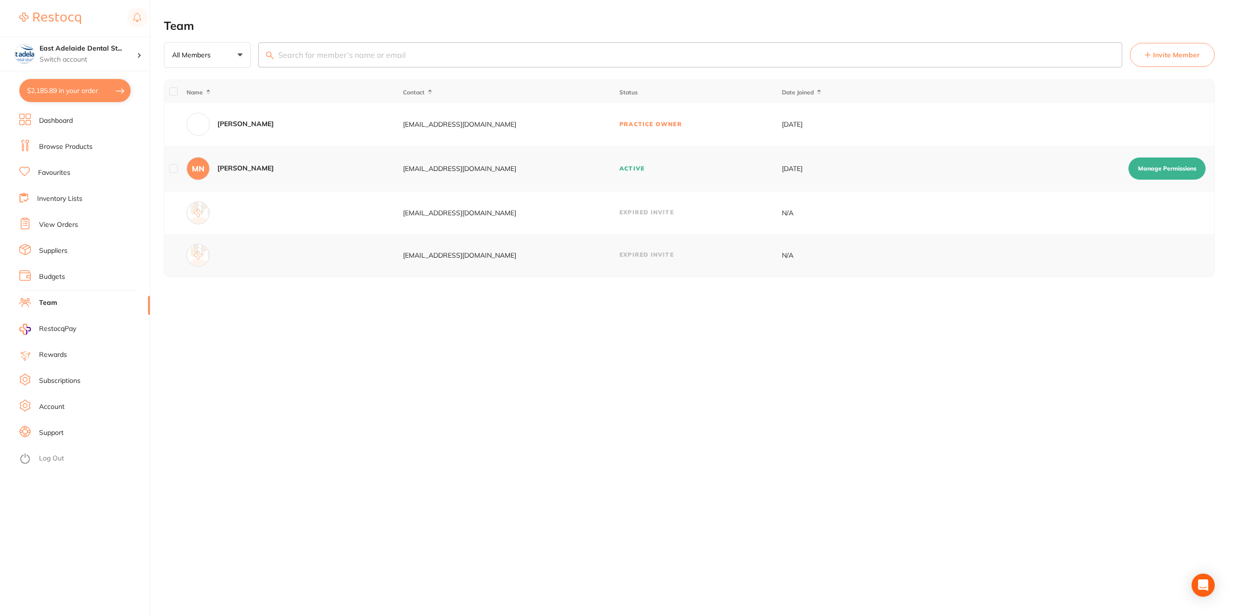
checkbox input "true"
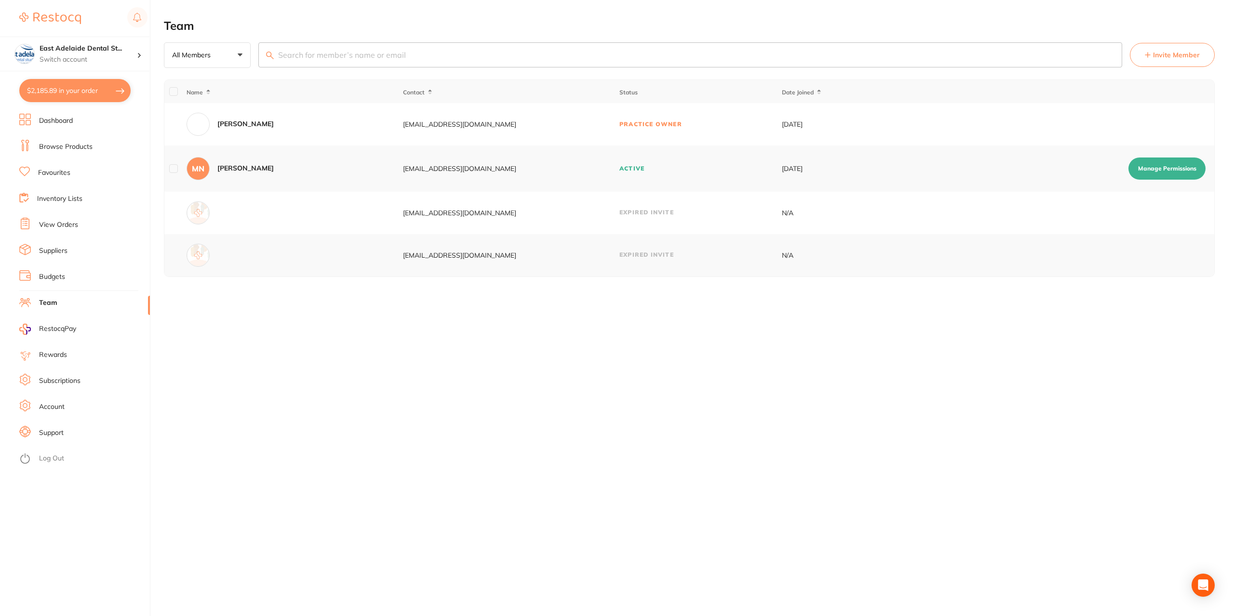
checkbox input "true"
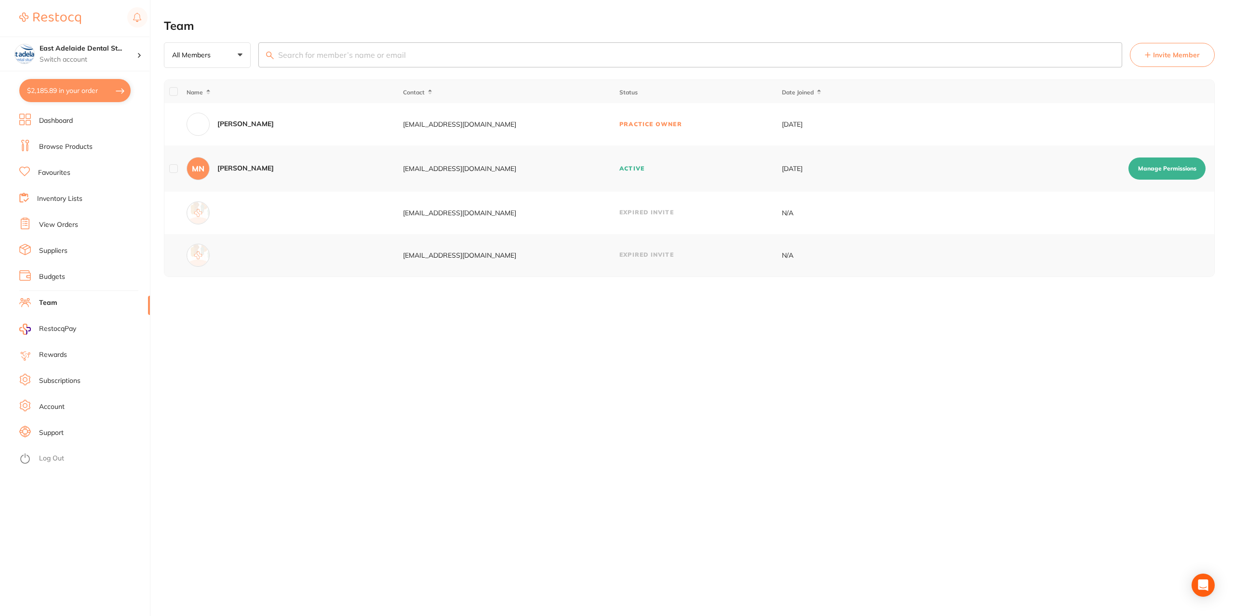
checkbox input "true"
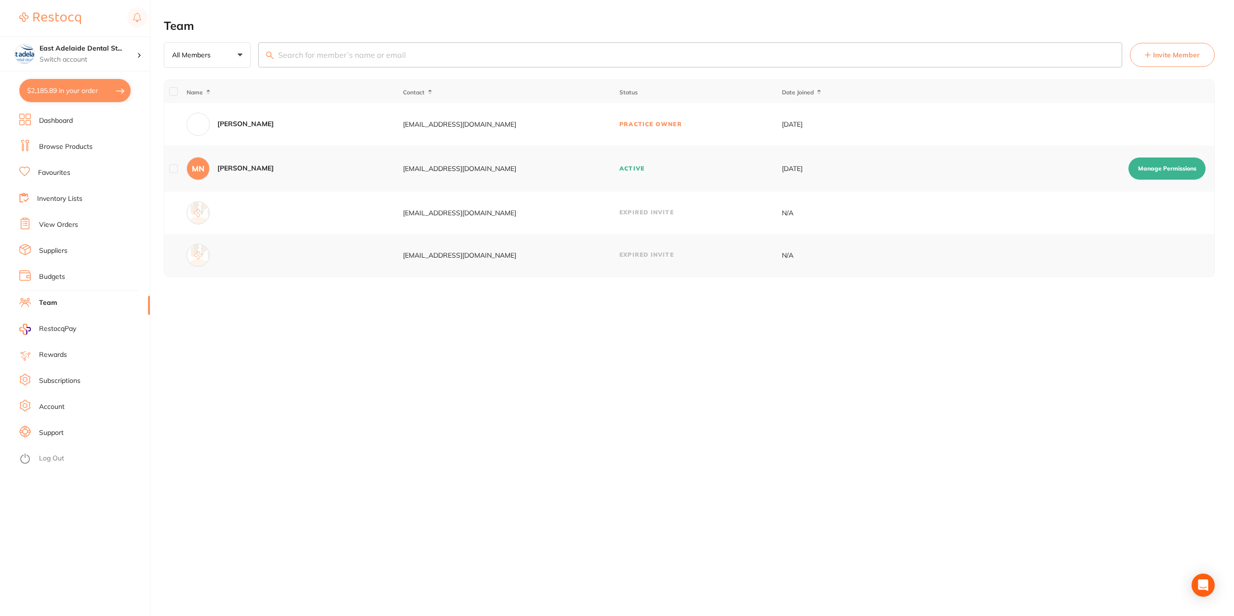
checkbox input "true"
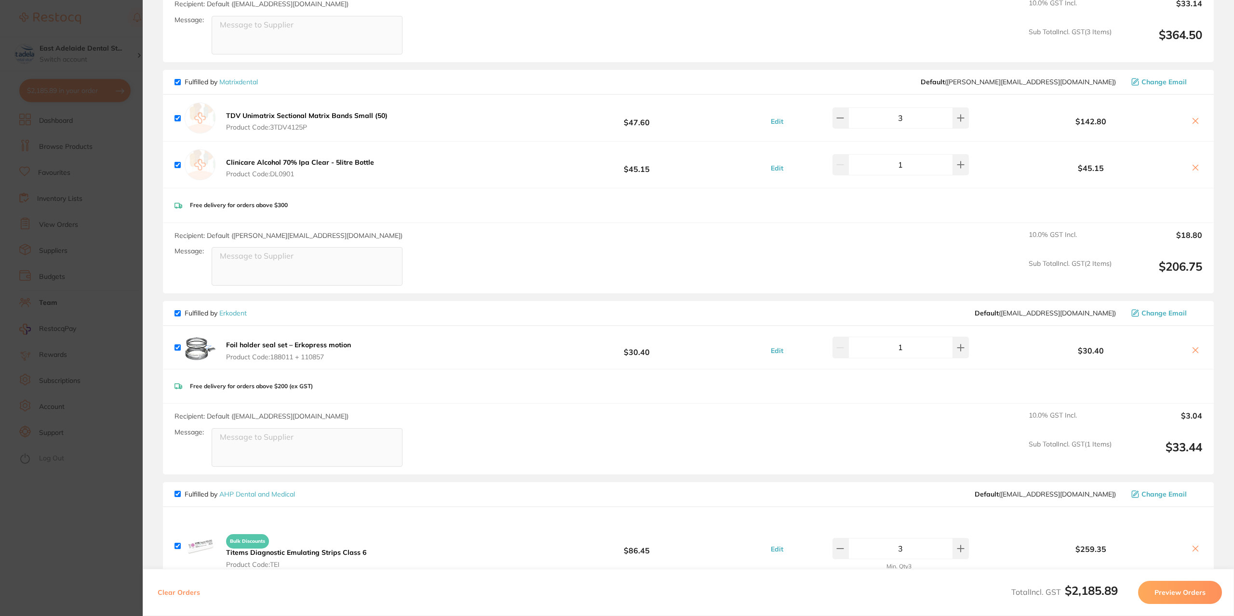
scroll to position [1486, 0]
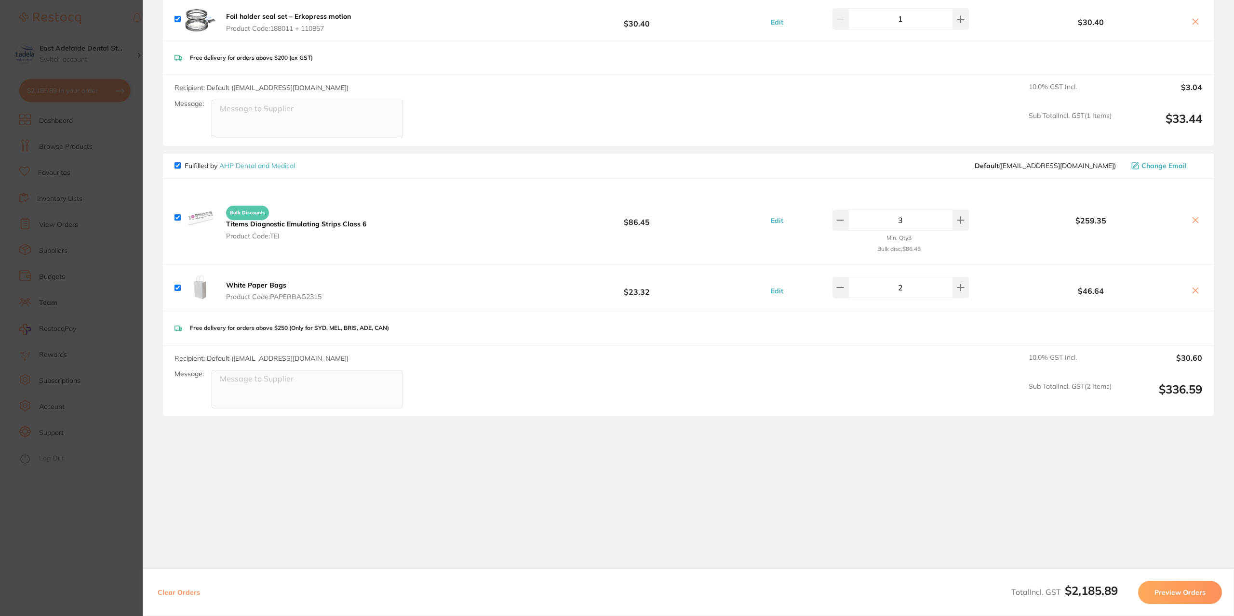
click at [94, 496] on section "Update RRP Set your pre negotiated price for this item. Item Agreed RRP (excl. …" at bounding box center [617, 308] width 1234 height 616
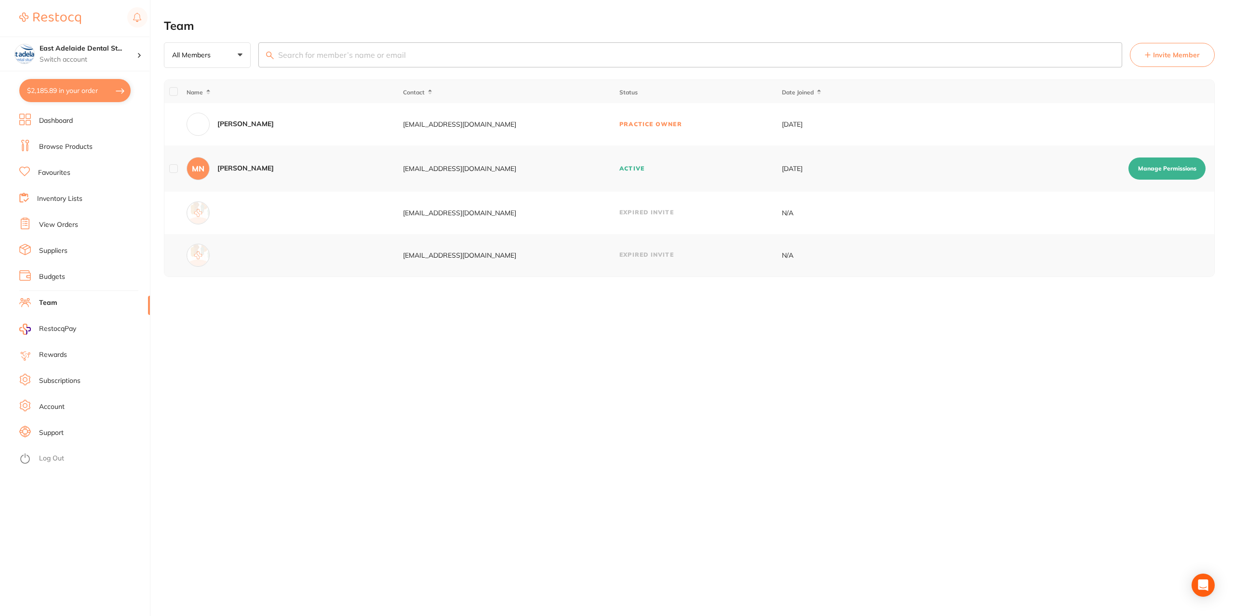
click at [65, 152] on li "Browse Products" at bounding box center [84, 147] width 131 height 14
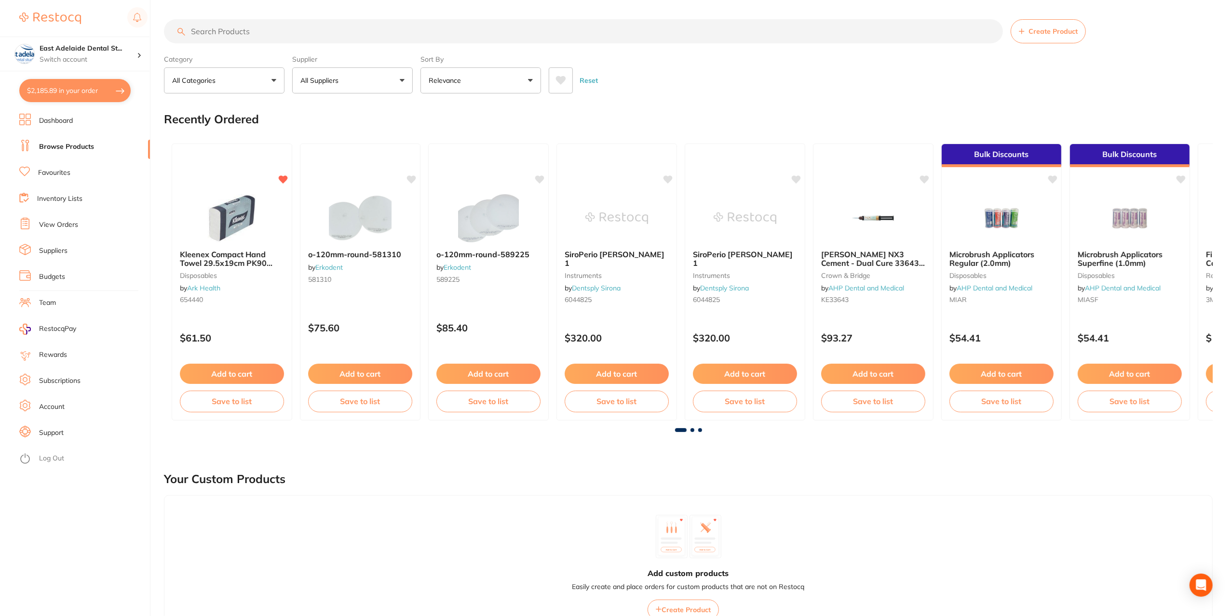
click at [36, 170] on li "Favourites" at bounding box center [84, 173] width 131 height 14
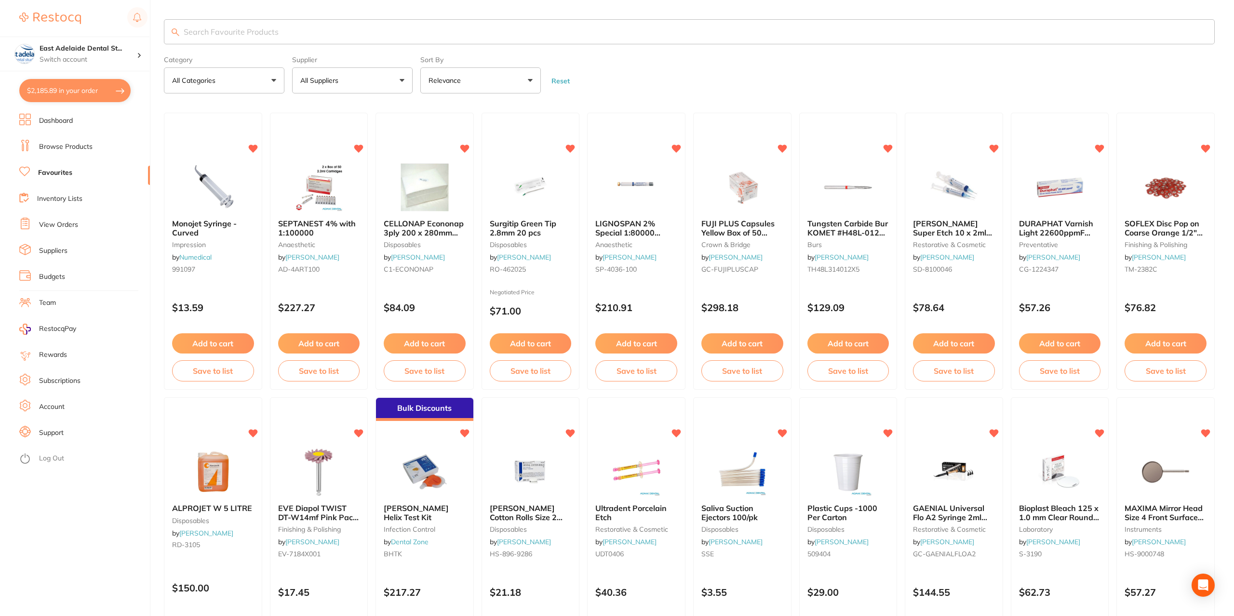
click at [242, 31] on input "search" at bounding box center [689, 31] width 1051 height 25
type input "emax a3"
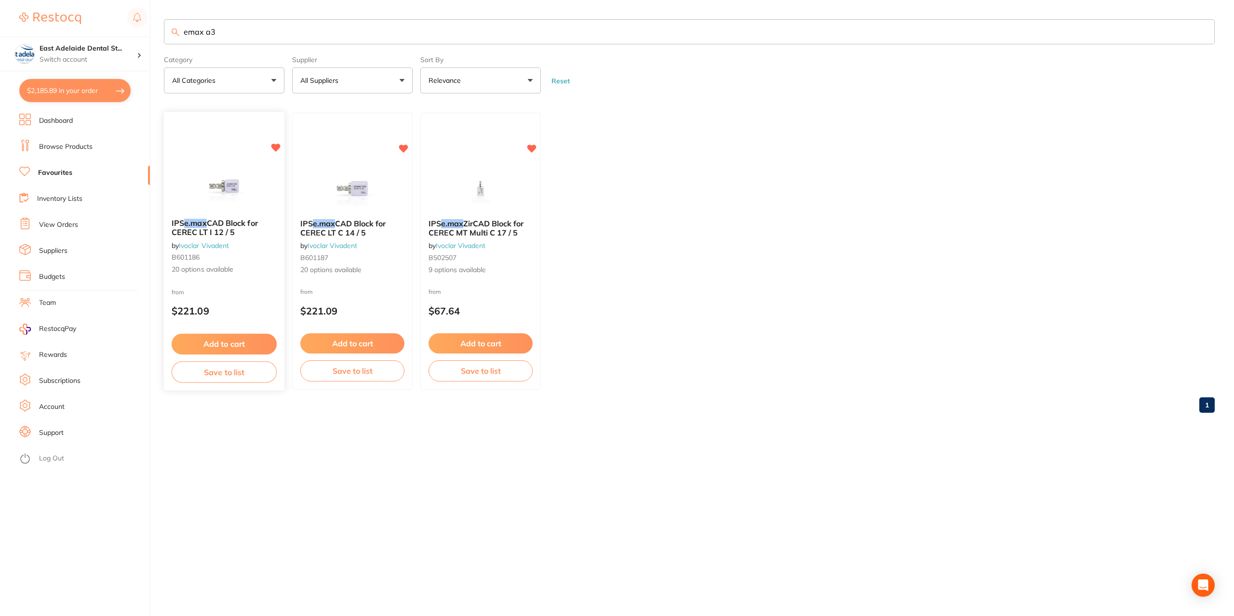
click at [245, 264] on div "IPS e.max CAD Block for CEREC LT I 12 / 5 by Ivoclar Vivadent B601186 20 option…" at bounding box center [224, 247] width 121 height 71
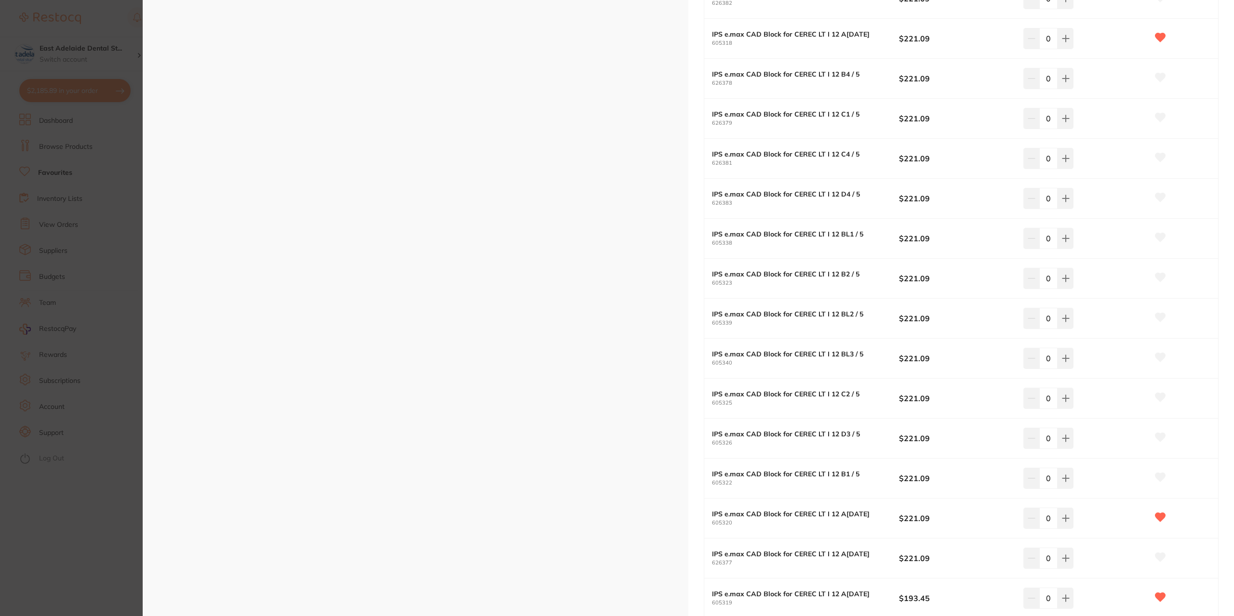
scroll to position [771, 0]
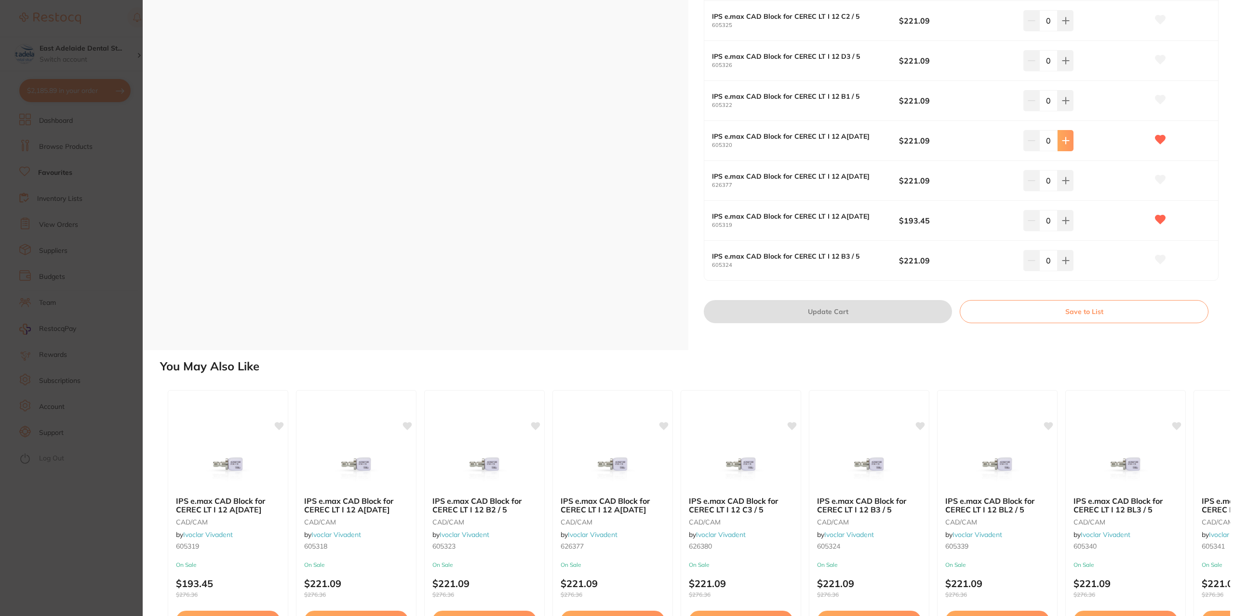
click at [1067, 141] on button at bounding box center [1066, 140] width 16 height 21
type input "2"
click at [856, 312] on button "Update Cart" at bounding box center [828, 311] width 248 height 23
checkbox input "false"
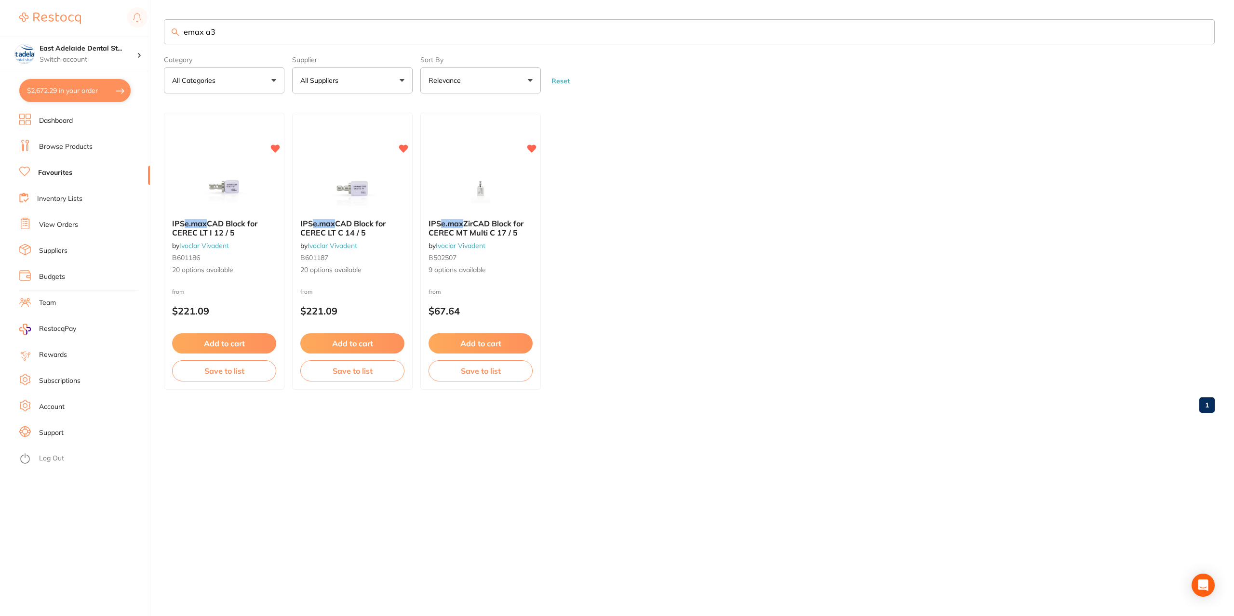
click at [856, 312] on ul "IPS e.max CAD Block for CEREC LT I 12 / 5 by Ivoclar Vivadent B601186 20 option…" at bounding box center [689, 251] width 1051 height 277
drag, startPoint x: 219, startPoint y: 30, endPoint x: 0, endPoint y: 52, distance: 220.3
click at [0, 52] on div "$2,672.29 East Adelaide Dental St... Switch account East Adelaide Dental Studio…" at bounding box center [617, 308] width 1234 height 616
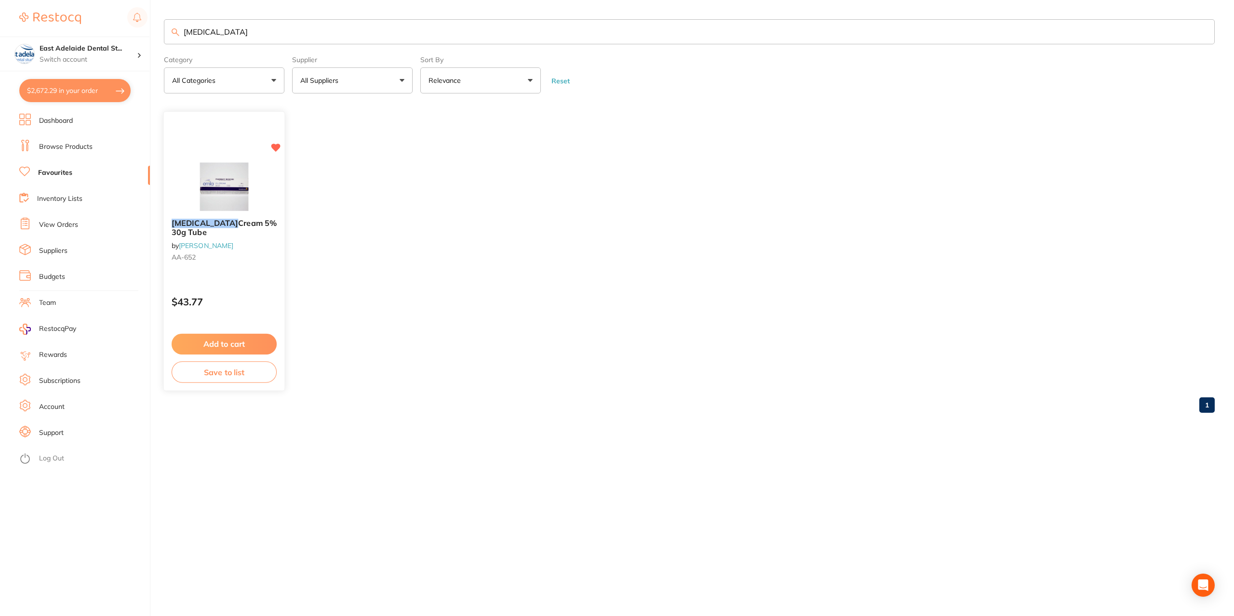
type input "[MEDICAL_DATA]"
click at [240, 342] on button "Add to cart" at bounding box center [224, 344] width 105 height 21
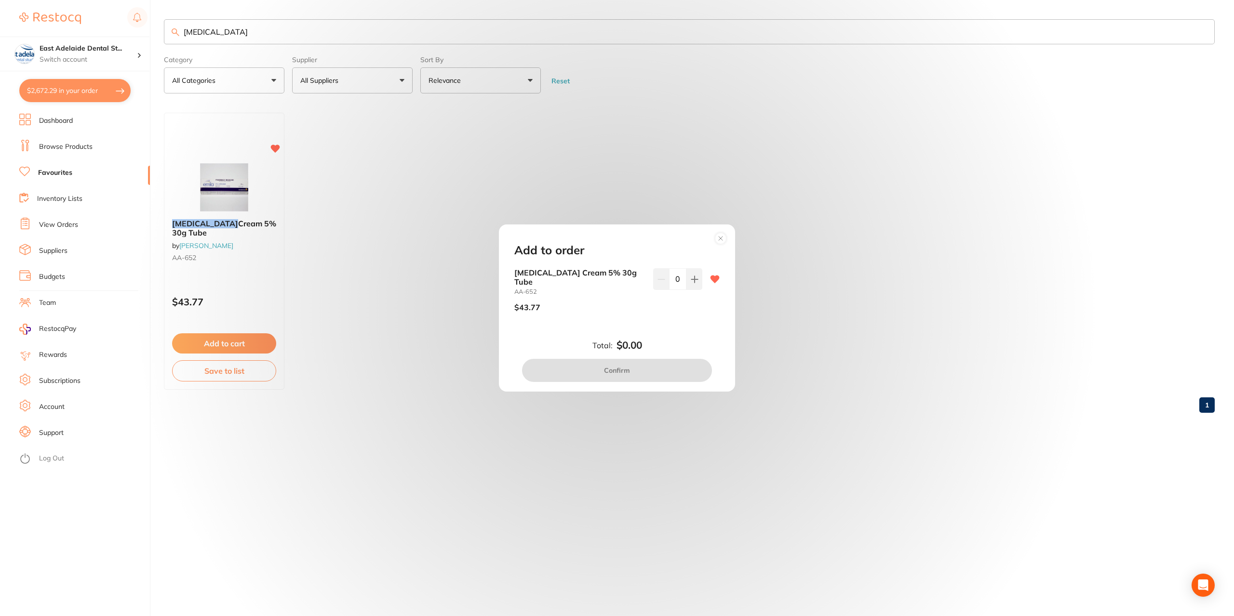
drag, startPoint x: 717, startPoint y: 246, endPoint x: 669, endPoint y: 236, distance: 49.4
click at [717, 244] on circle at bounding box center [720, 238] width 11 height 11
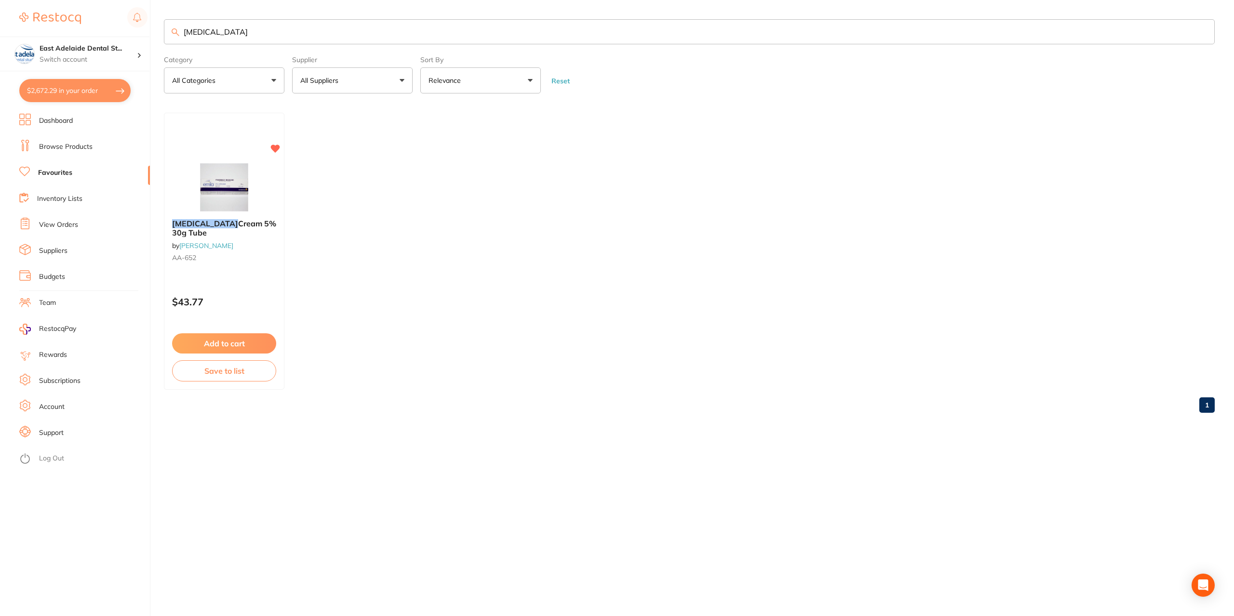
drag, startPoint x: 65, startPoint y: 145, endPoint x: 108, endPoint y: 137, distance: 44.0
click at [65, 145] on link "Browse Products" at bounding box center [66, 147] width 54 height 10
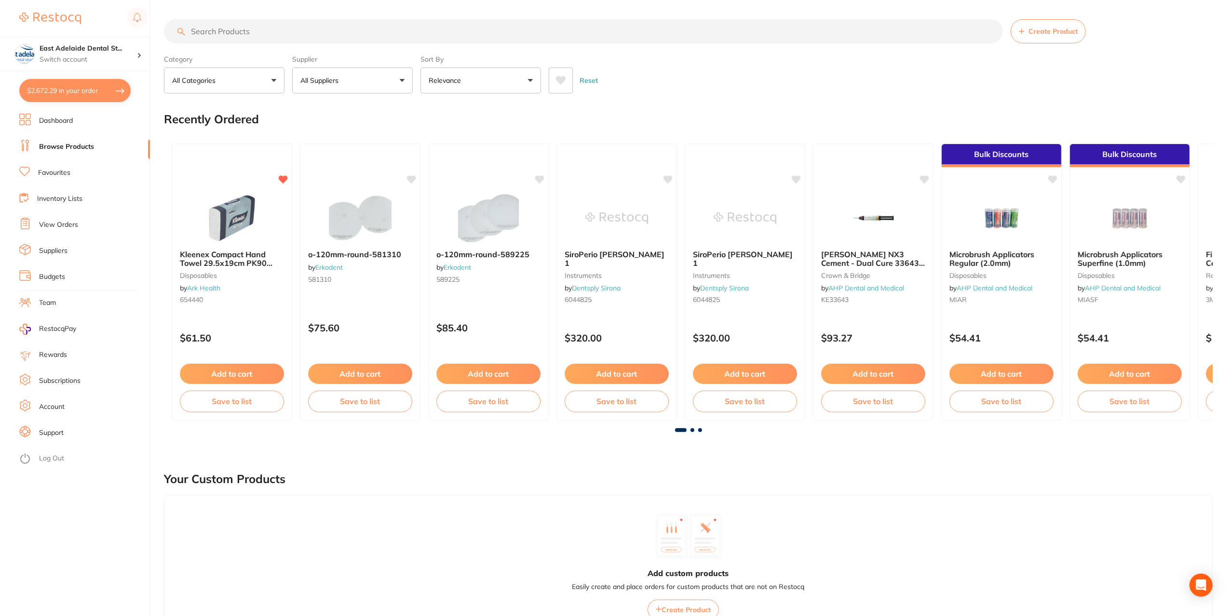
click at [206, 33] on input "search" at bounding box center [583, 31] width 839 height 24
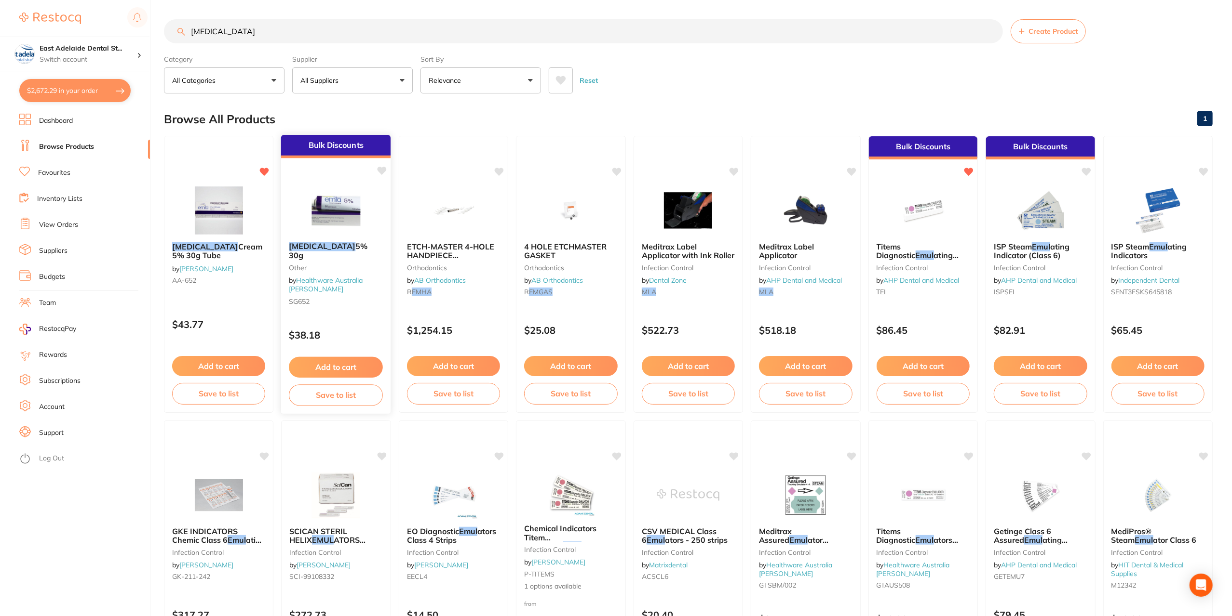
type input "[MEDICAL_DATA]"
click at [371, 366] on button "Add to cart" at bounding box center [336, 367] width 94 height 21
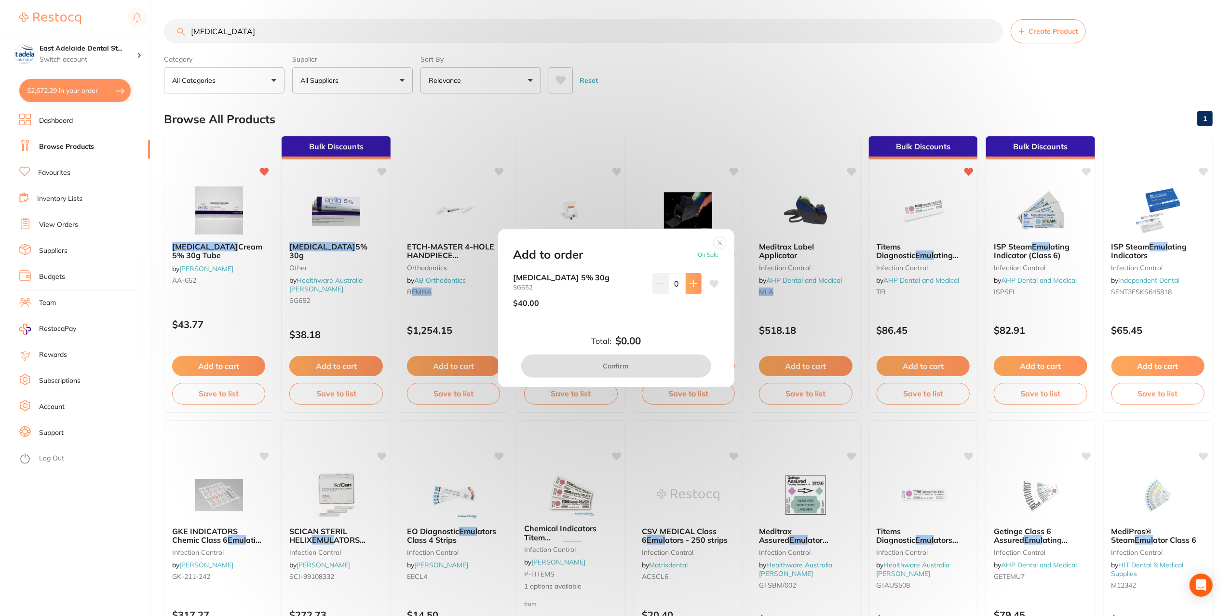
click at [693, 292] on button at bounding box center [693, 283] width 16 height 21
type input "3"
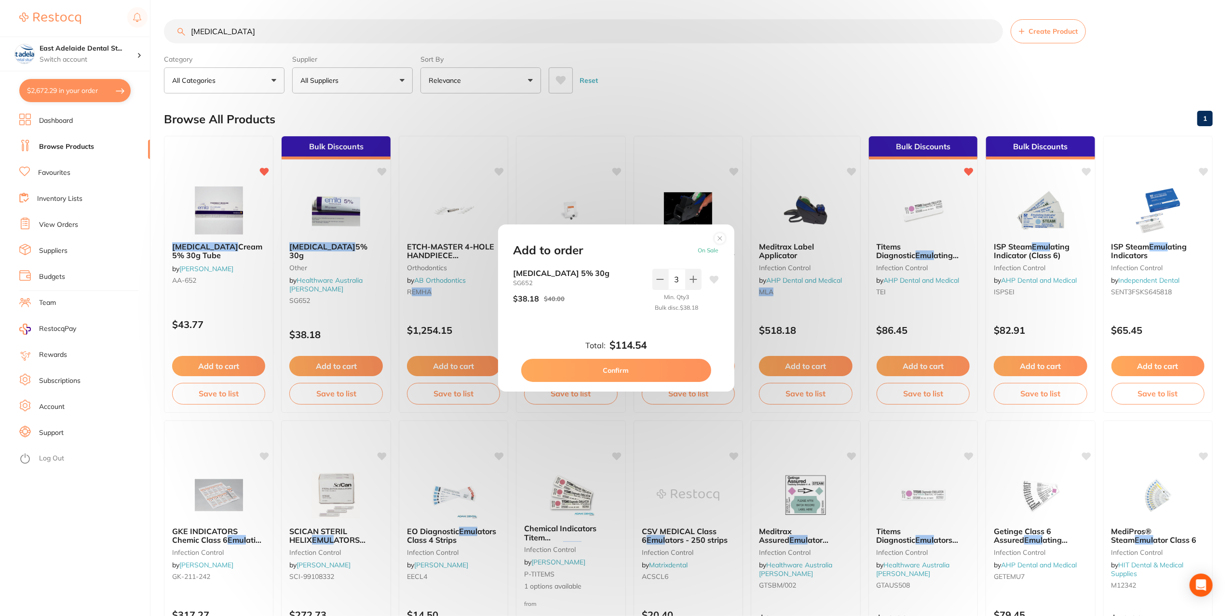
click at [609, 365] on button "Confirm" at bounding box center [616, 370] width 190 height 23
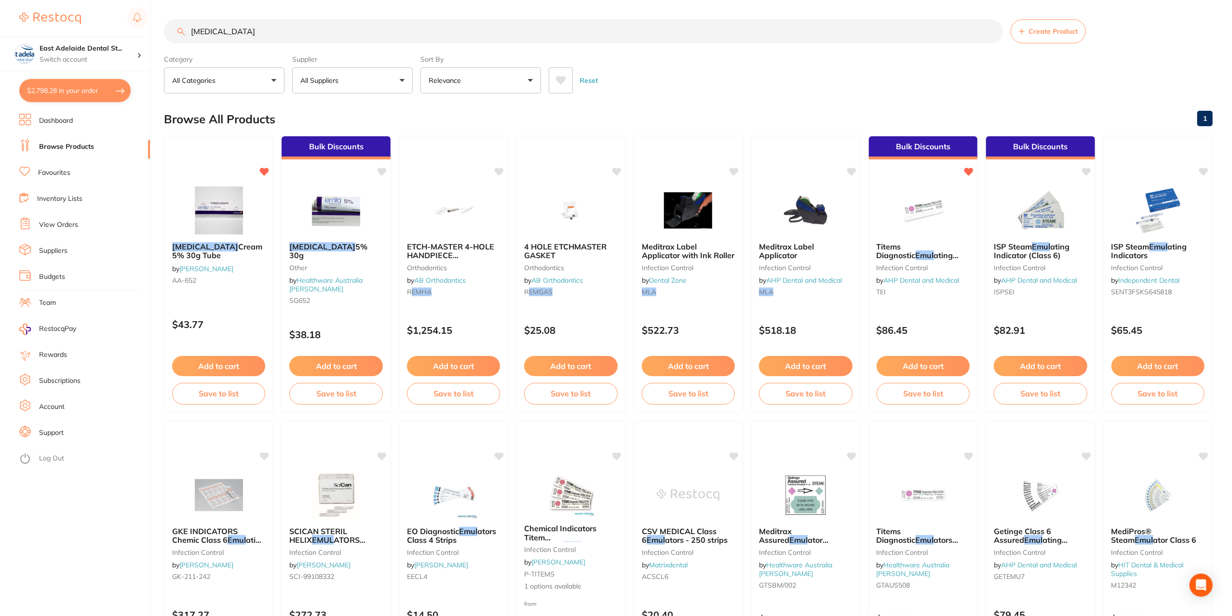
click at [75, 83] on button "$2,798.28 in your order" at bounding box center [74, 90] width 111 height 23
checkbox input "true"
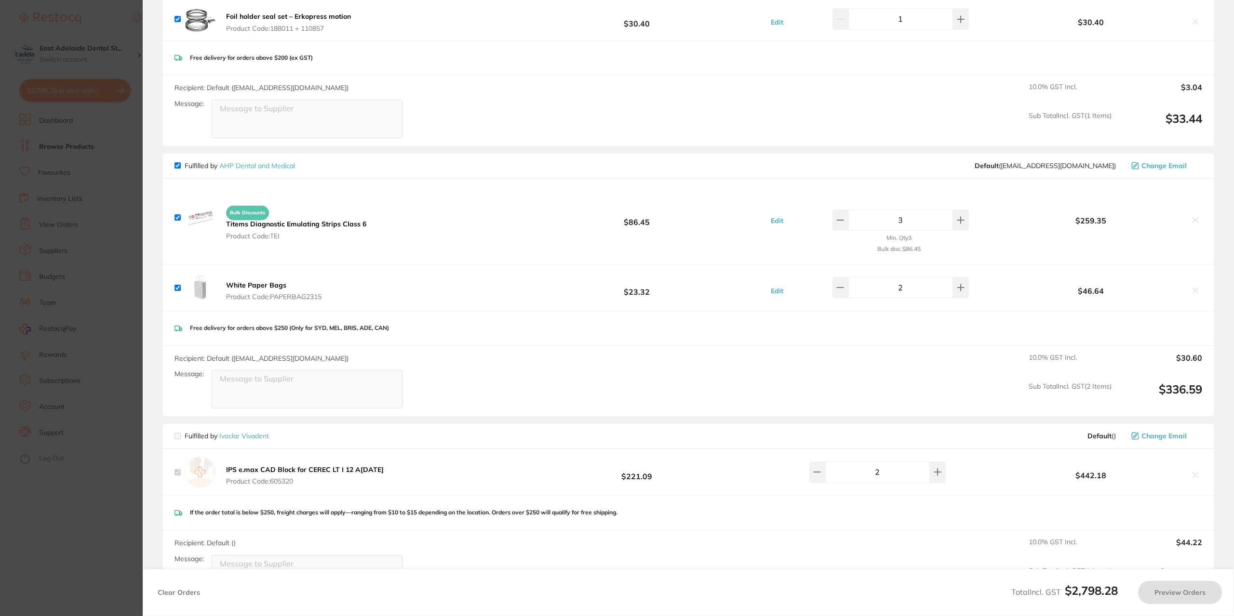
checkbox input "true"
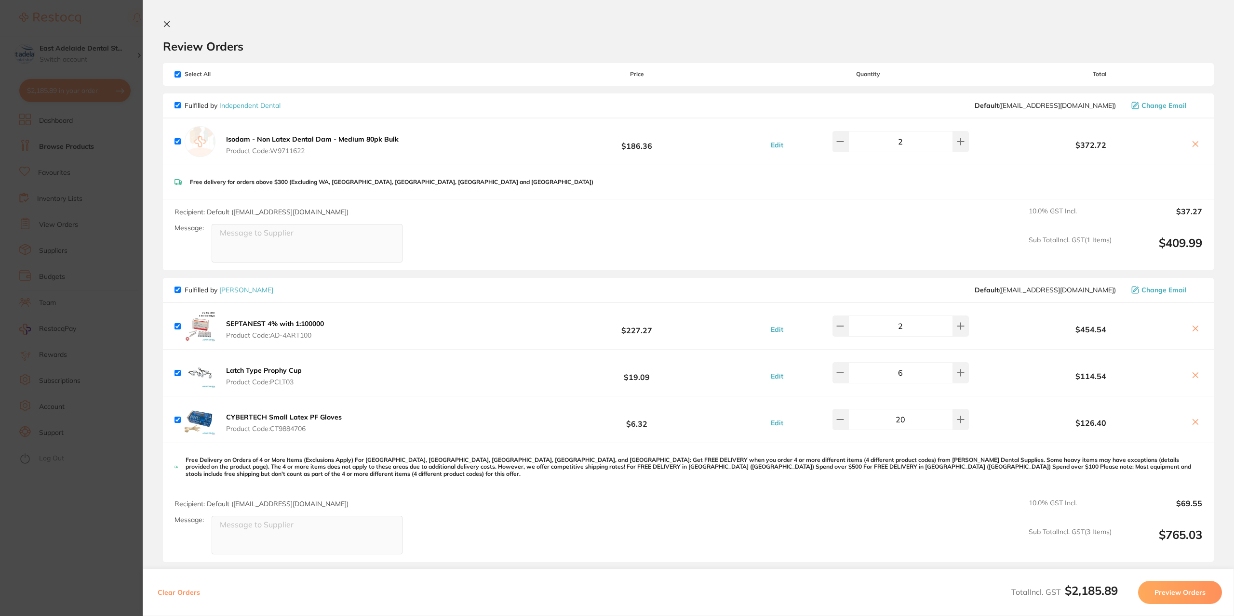
click at [105, 482] on section "Update RRP Set your pre negotiated price for this item. Item Agreed RRP (excl. …" at bounding box center [617, 308] width 1234 height 616
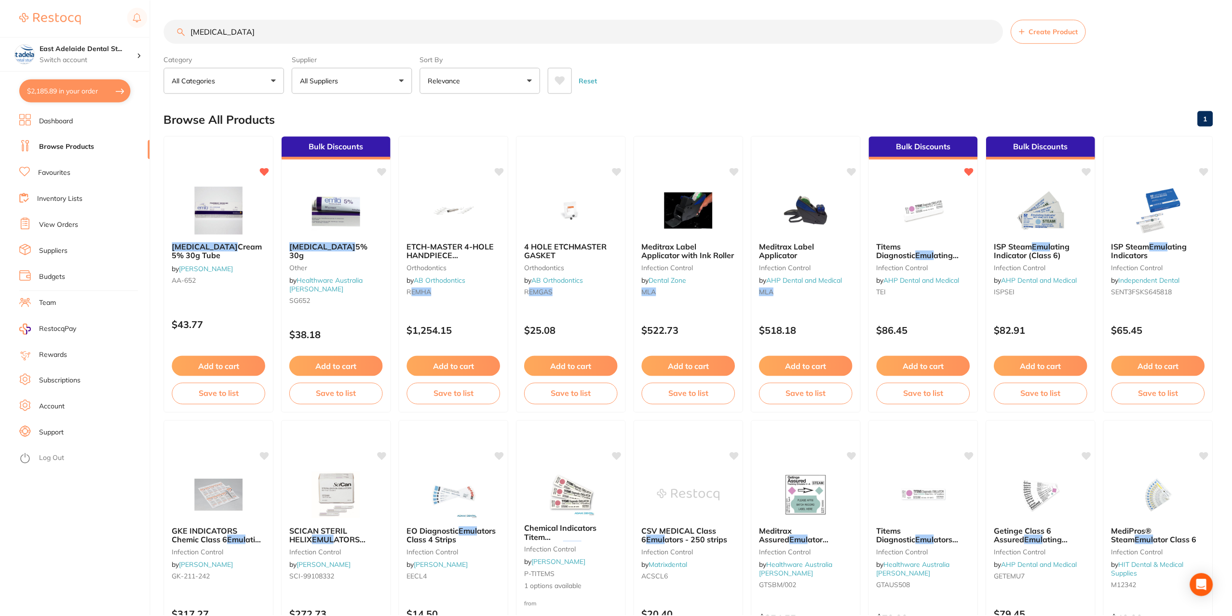
scroll to position [2, 0]
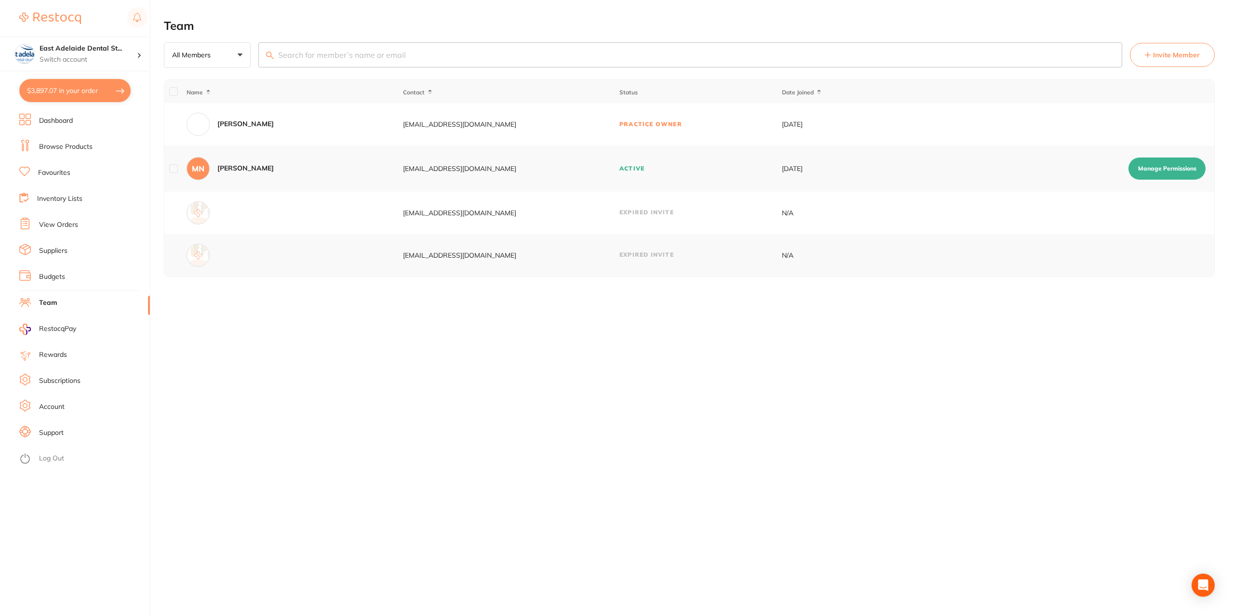
click at [44, 94] on button "$3,897.07 in your order" at bounding box center [74, 90] width 111 height 23
checkbox input "true"
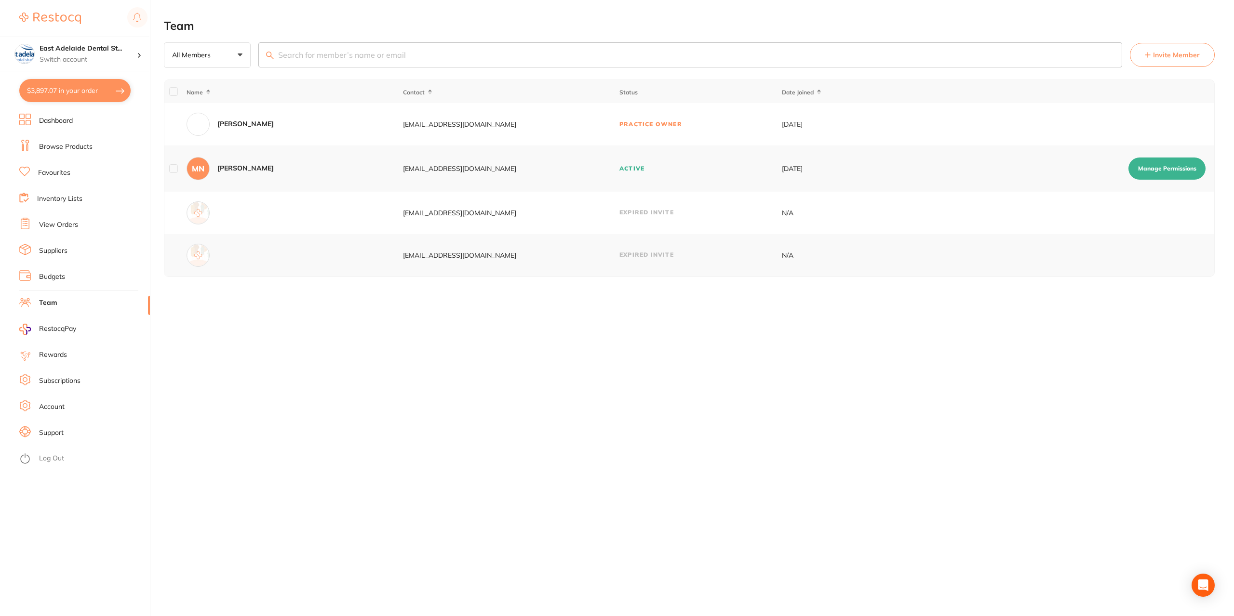
checkbox input "true"
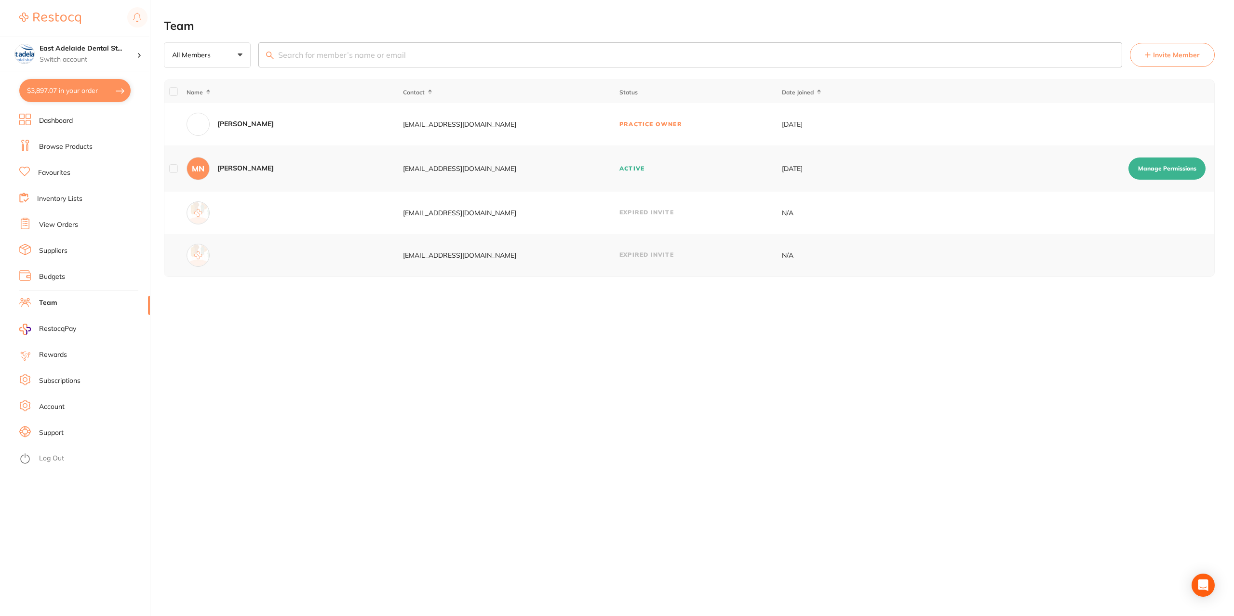
checkbox input "true"
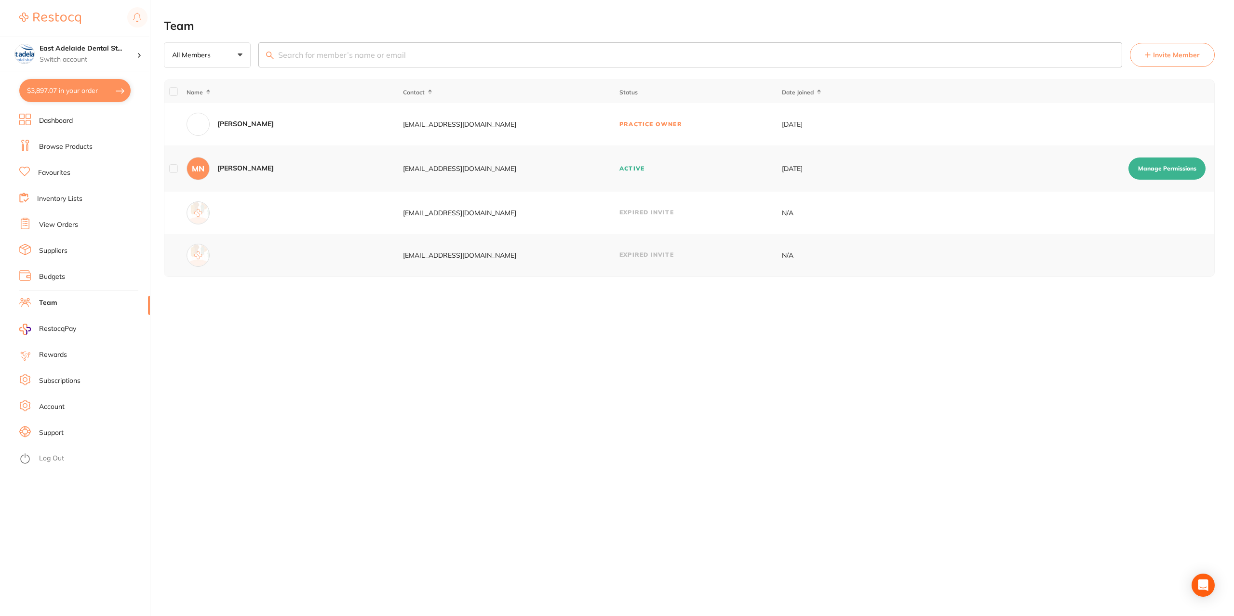
checkbox input "true"
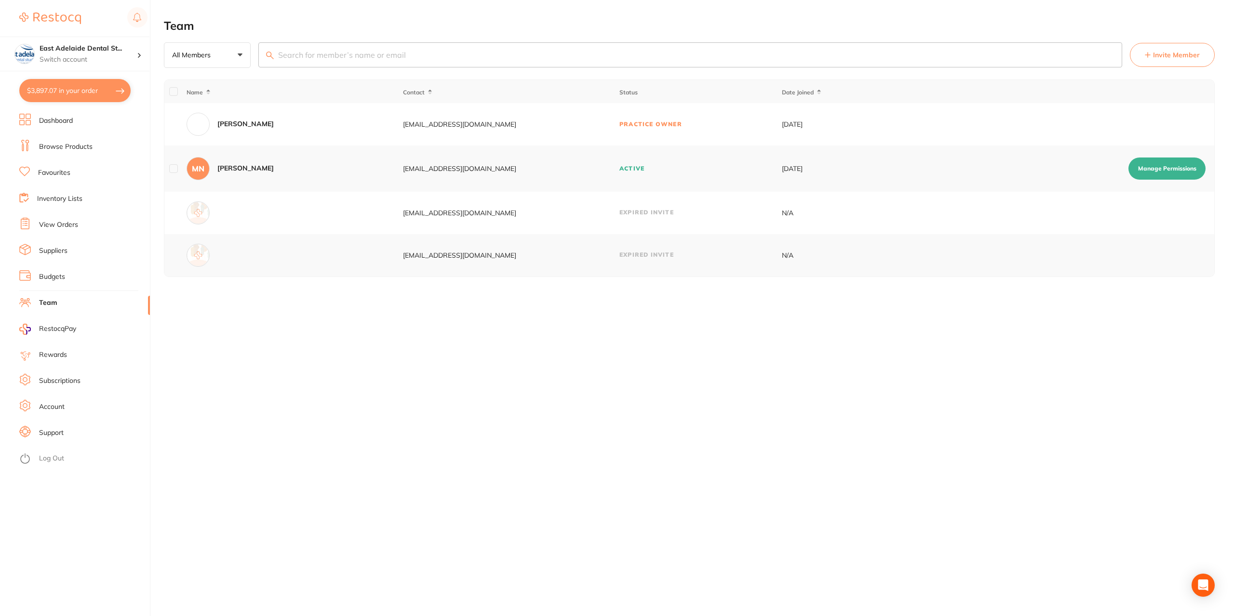
checkbox input "true"
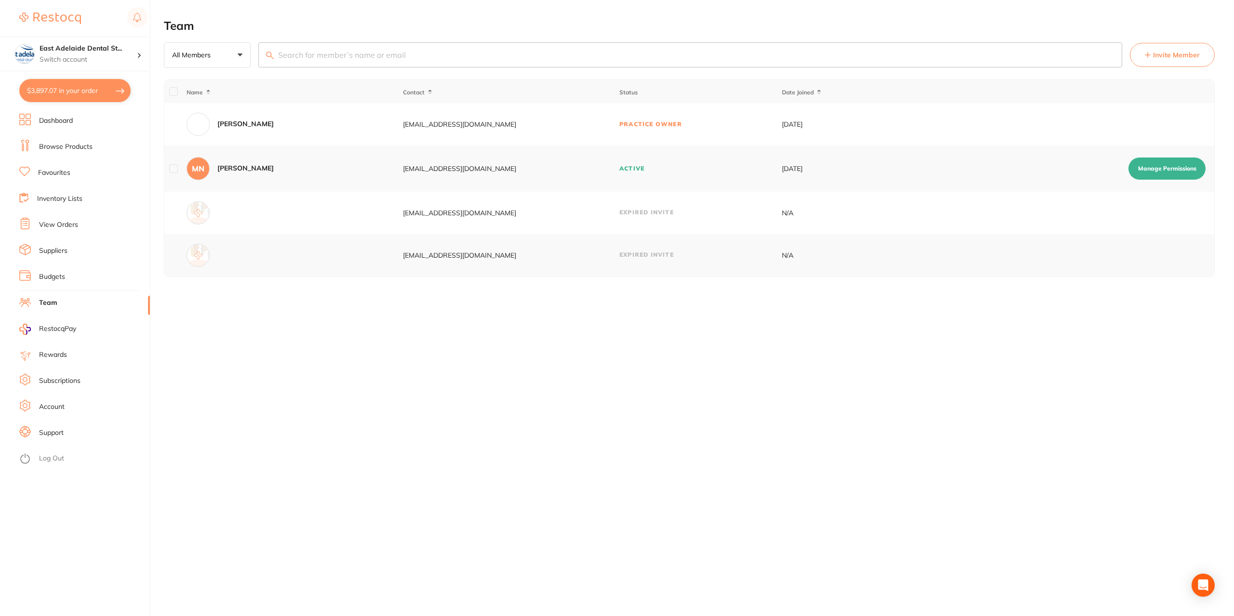
checkbox input "true"
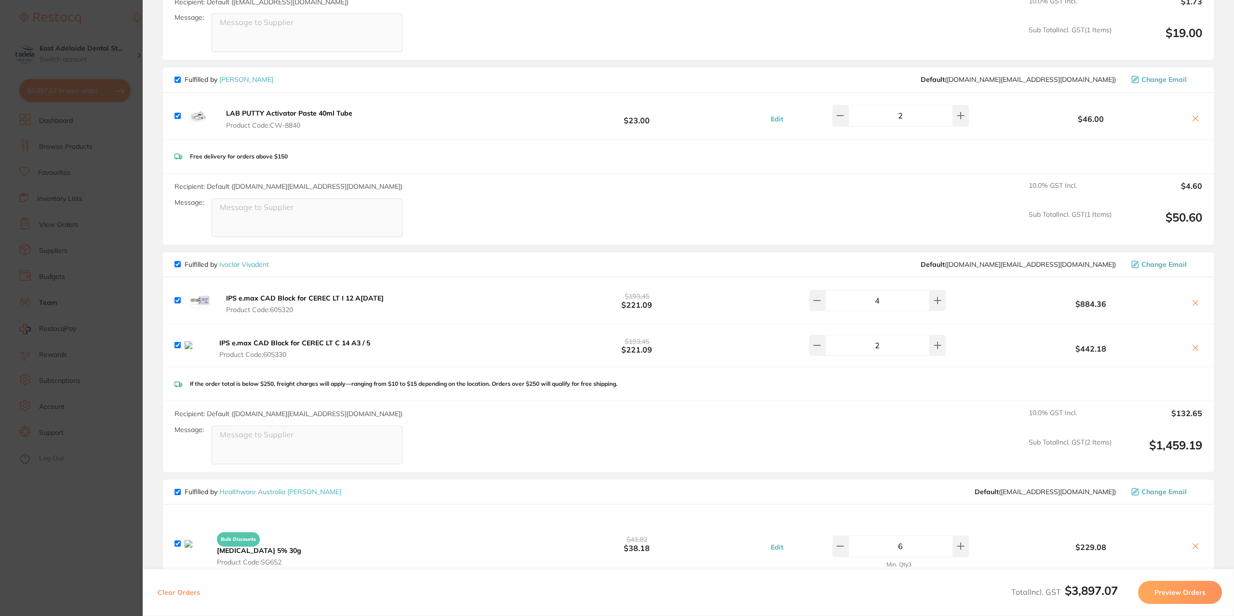
scroll to position [723, 0]
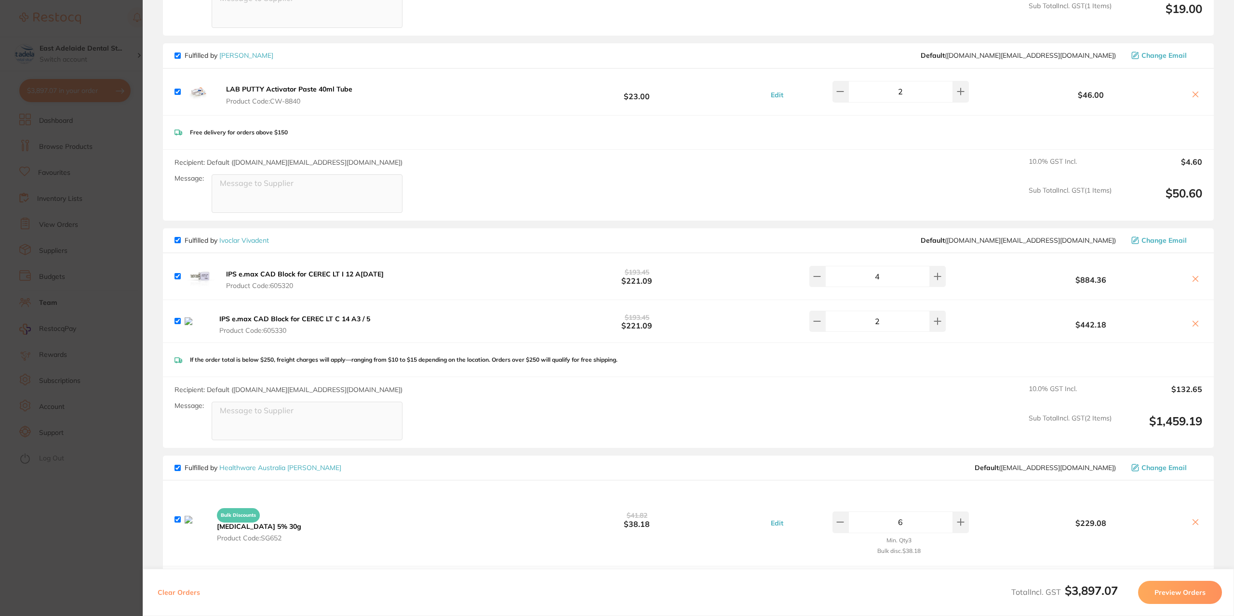
click at [1196, 324] on icon at bounding box center [1196, 324] width 8 height 8
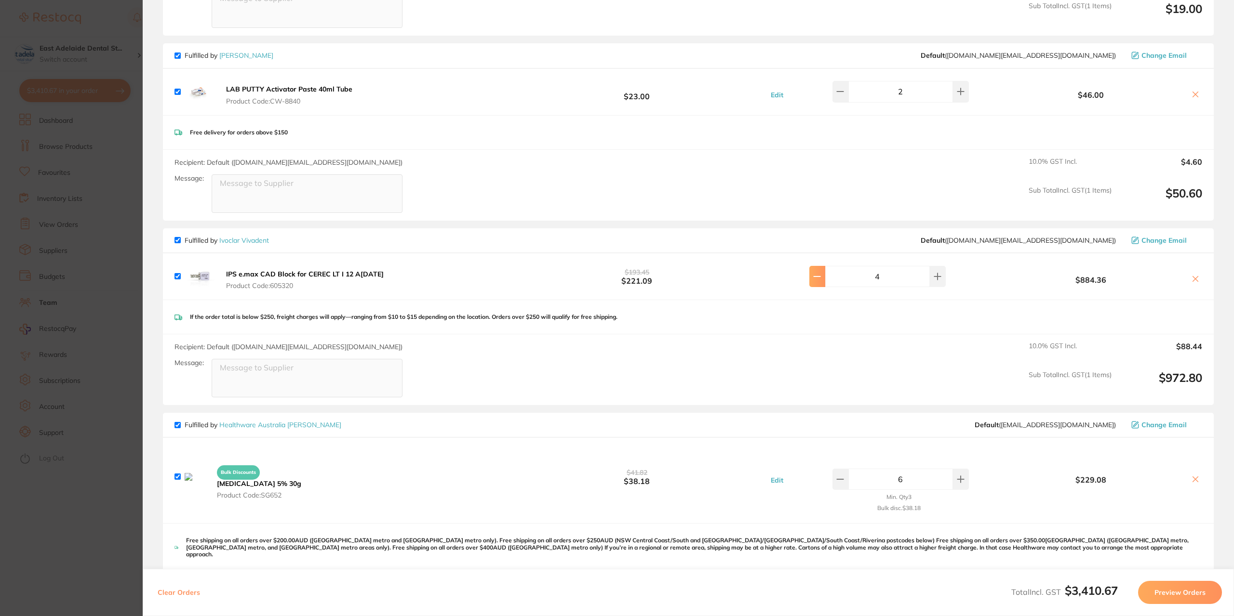
checkbox input "true"
click at [821, 276] on icon at bounding box center [817, 277] width 8 height 8
click at [823, 279] on button at bounding box center [817, 276] width 16 height 21
type input "2"
click at [848, 478] on button at bounding box center [840, 479] width 16 height 21
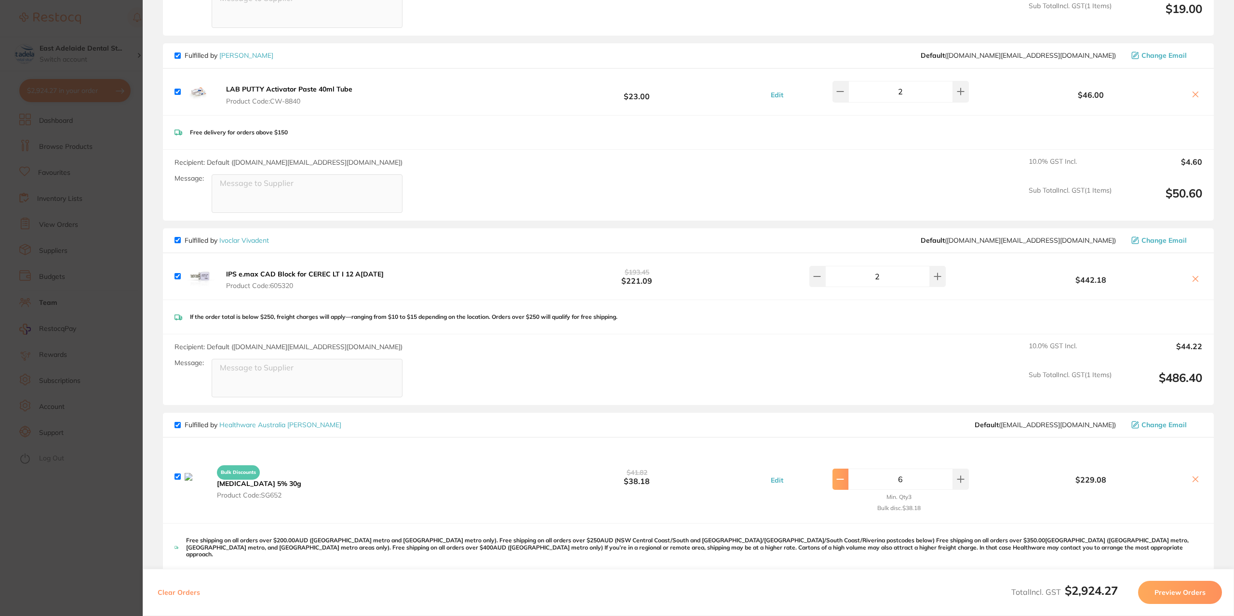
click at [846, 482] on button at bounding box center [840, 479] width 16 height 21
click at [844, 480] on icon at bounding box center [840, 480] width 8 height 8
type input "4"
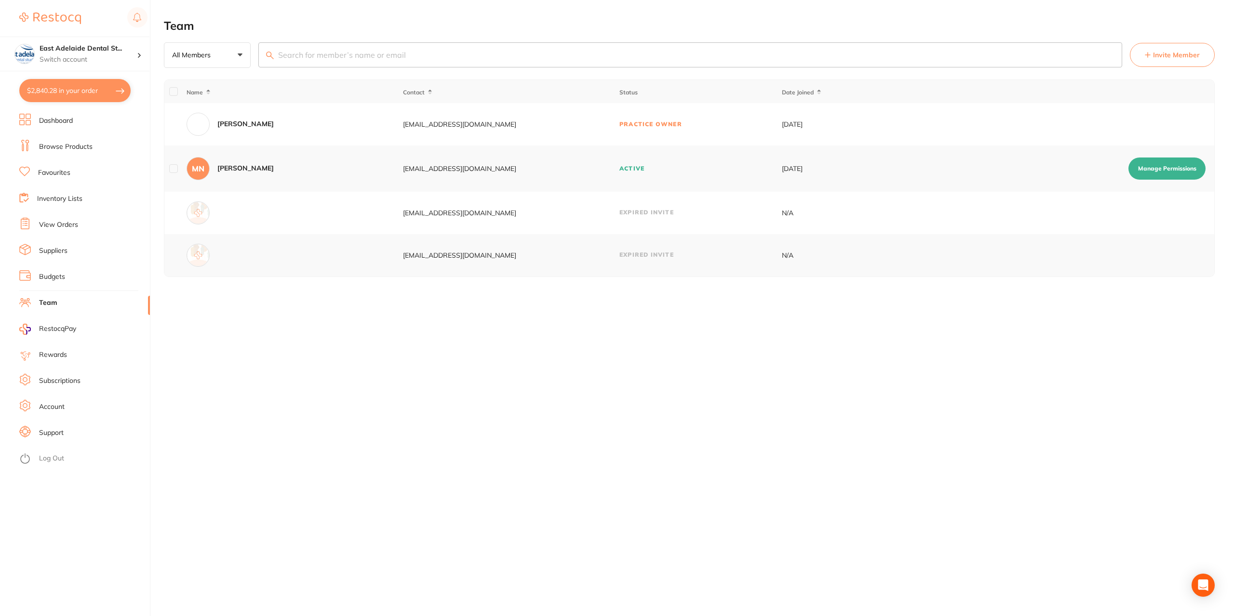
click at [81, 86] on button "$2,840.28 in your order" at bounding box center [74, 90] width 111 height 23
checkbox input "true"
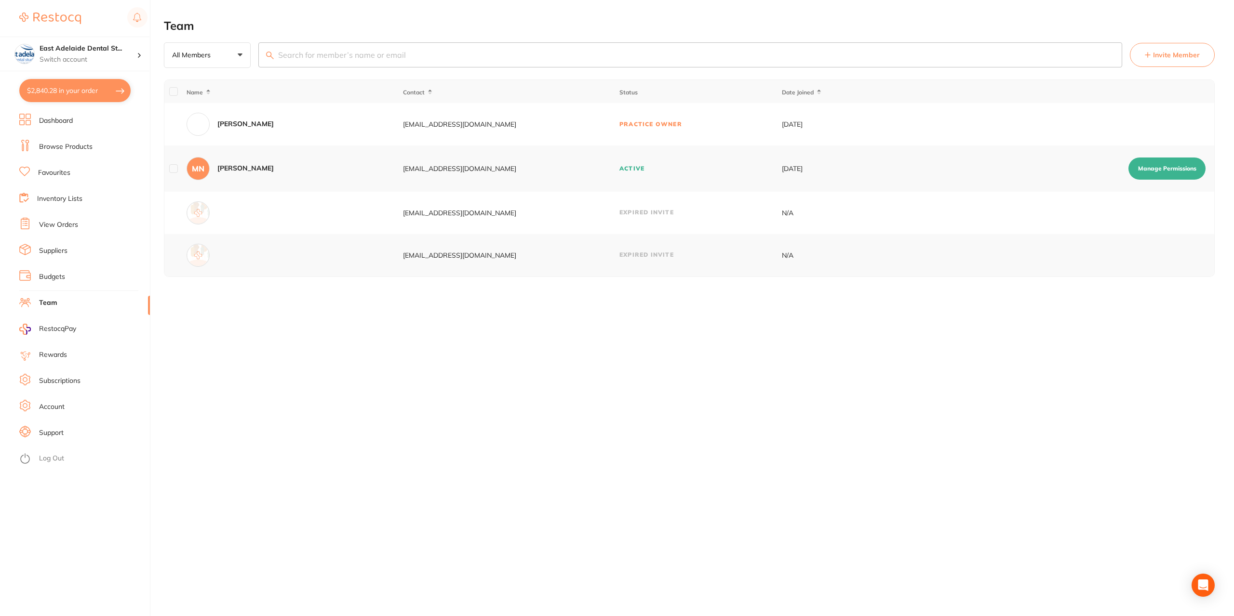
checkbox input "true"
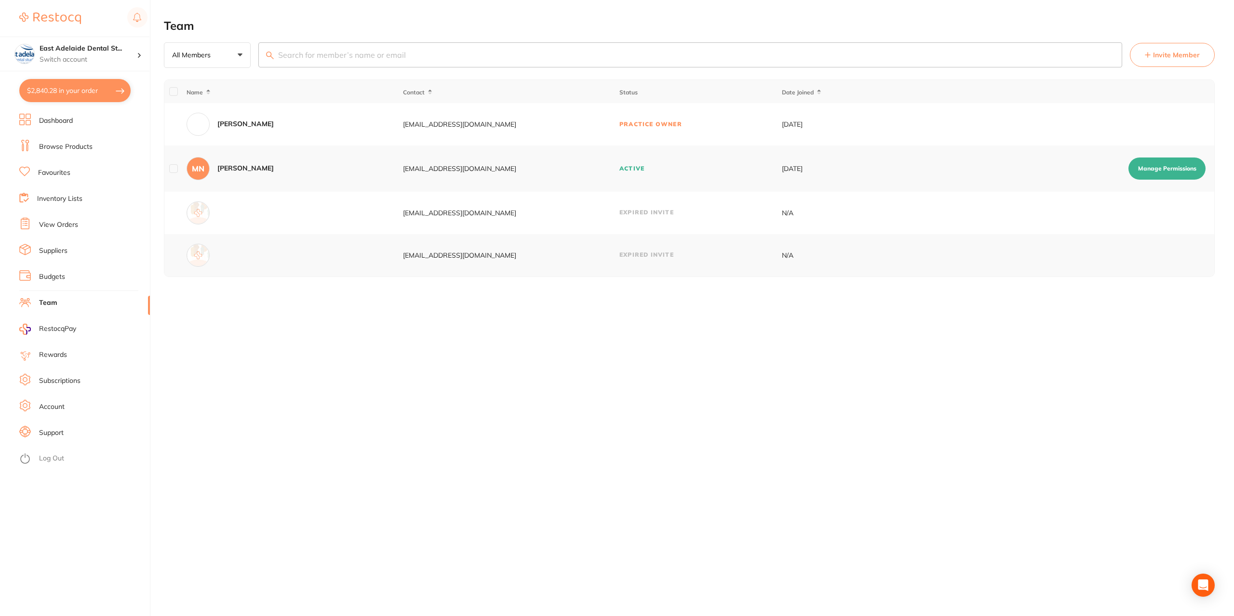
checkbox input "true"
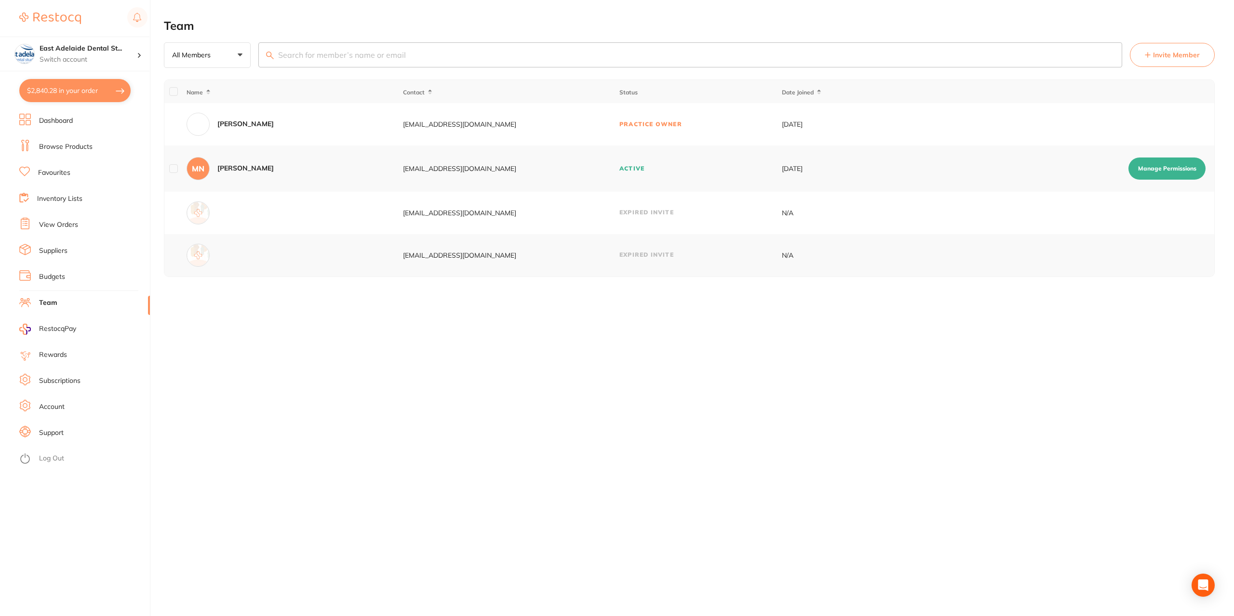
checkbox input "true"
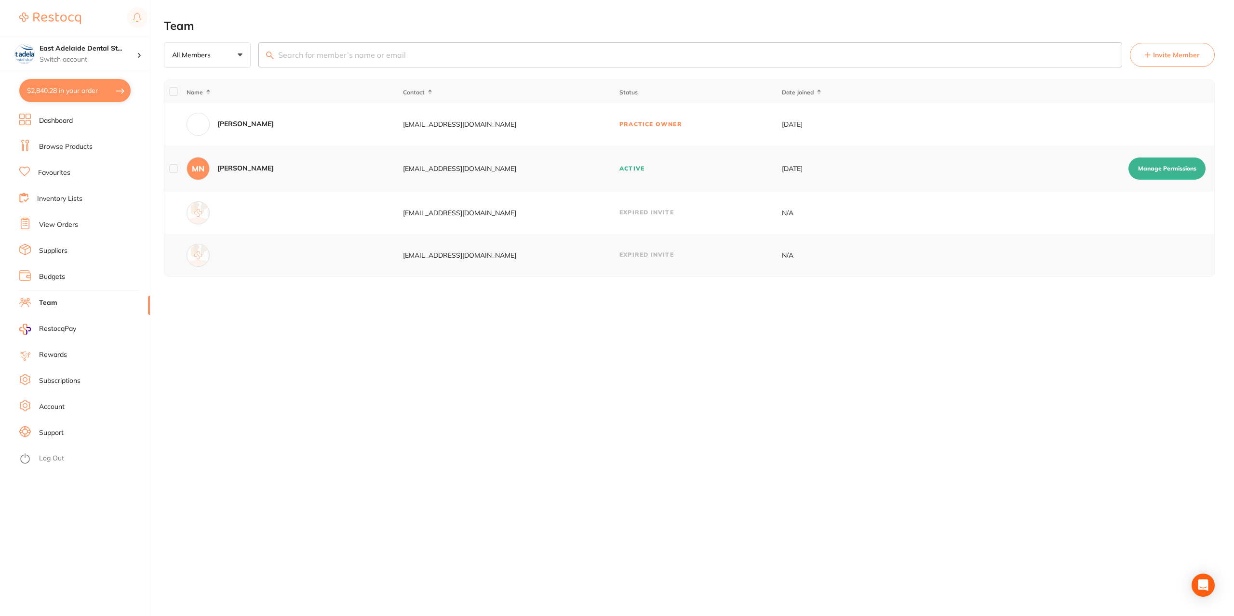
checkbox input "true"
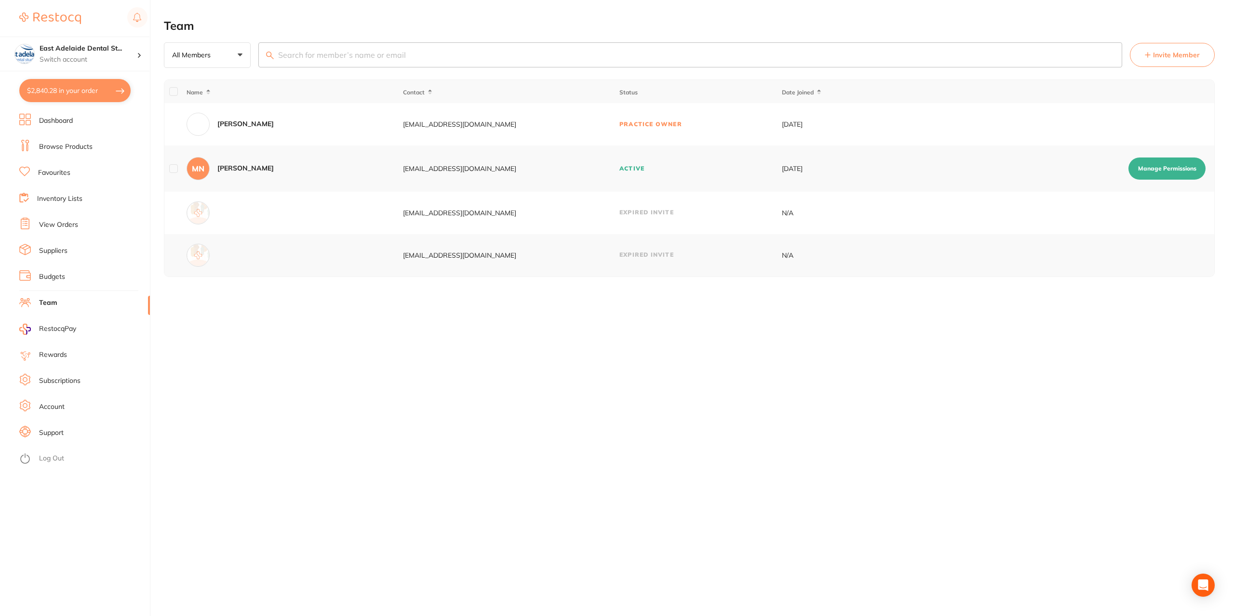
checkbox input "true"
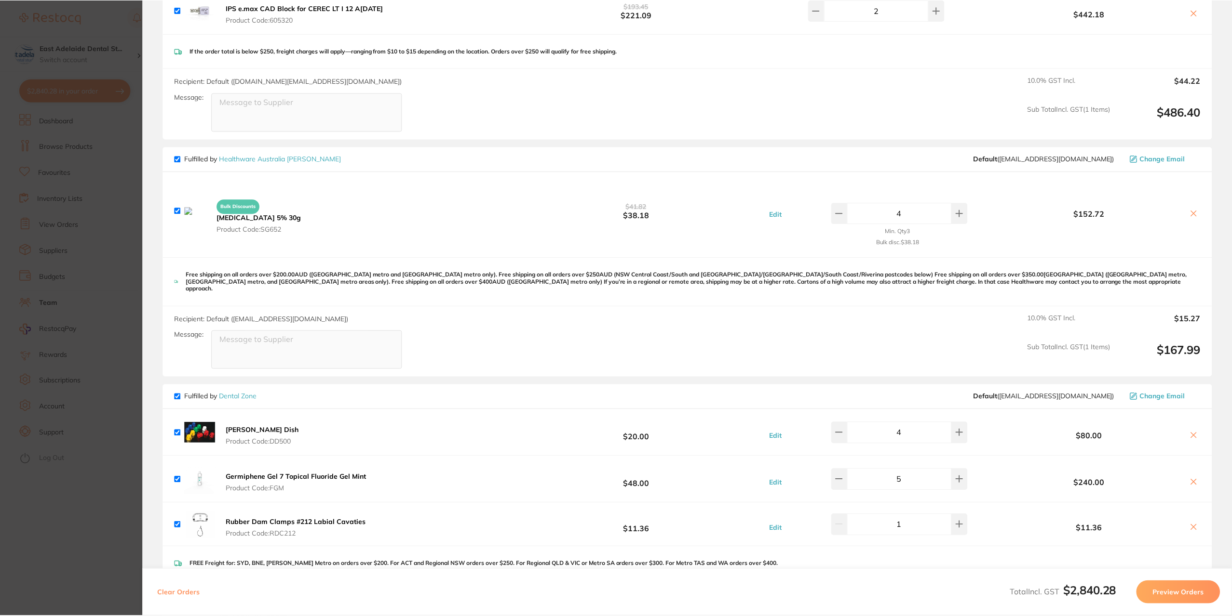
scroll to position [936, 0]
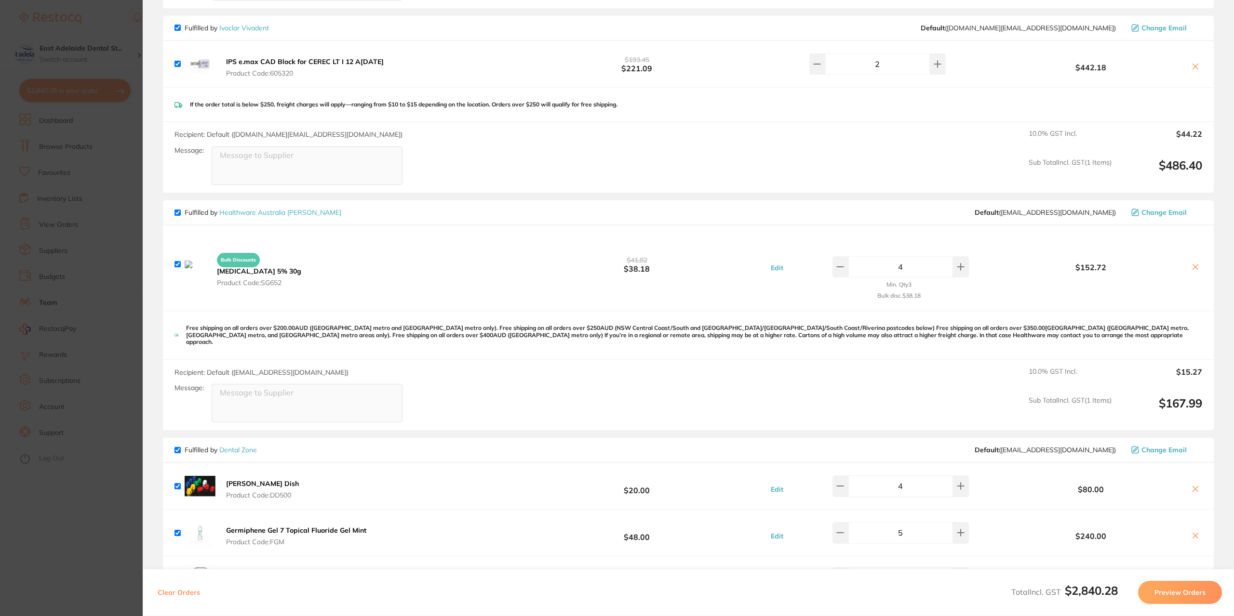
drag, startPoint x: 67, startPoint y: 253, endPoint x: 70, endPoint y: 241, distance: 11.9
click at [67, 253] on section "Update RRP Set your pre negotiated price for this item. Item Agreed RRP (excl. …" at bounding box center [617, 308] width 1234 height 616
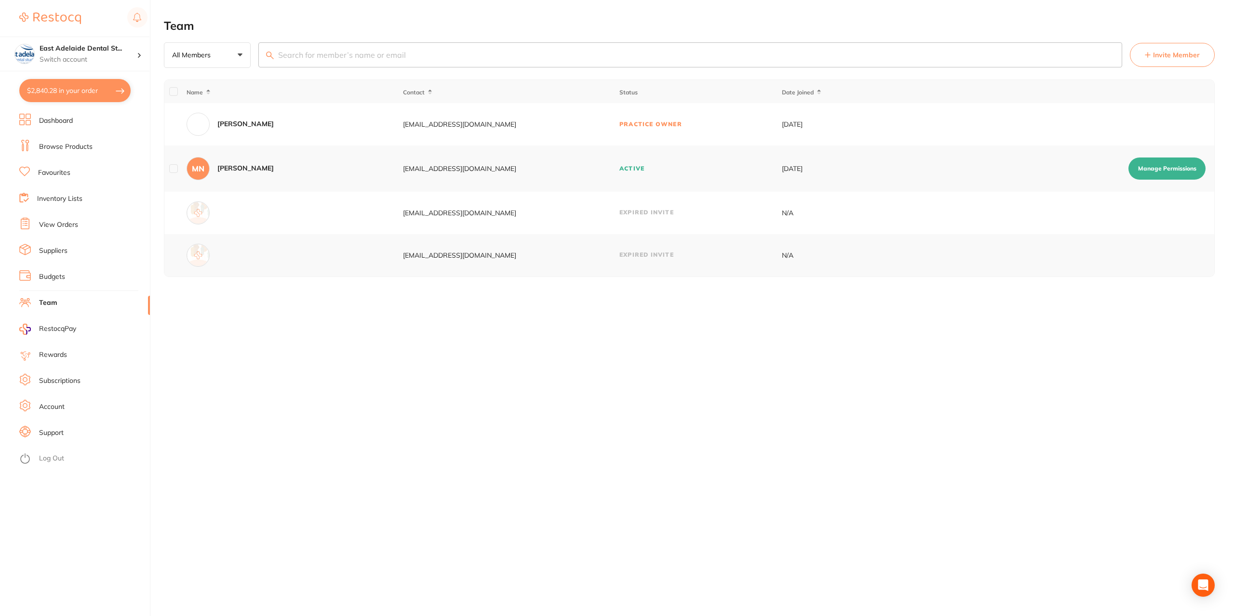
click at [52, 125] on link "Dashboard" at bounding box center [56, 121] width 34 height 10
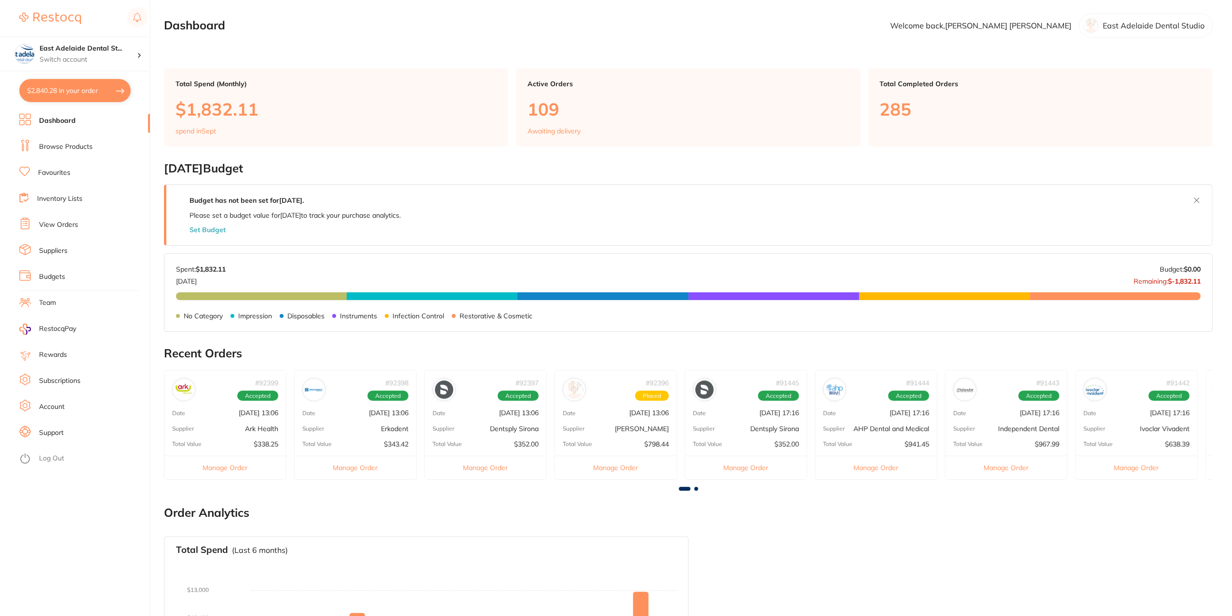
click at [61, 153] on li "Browse Products" at bounding box center [84, 147] width 131 height 14
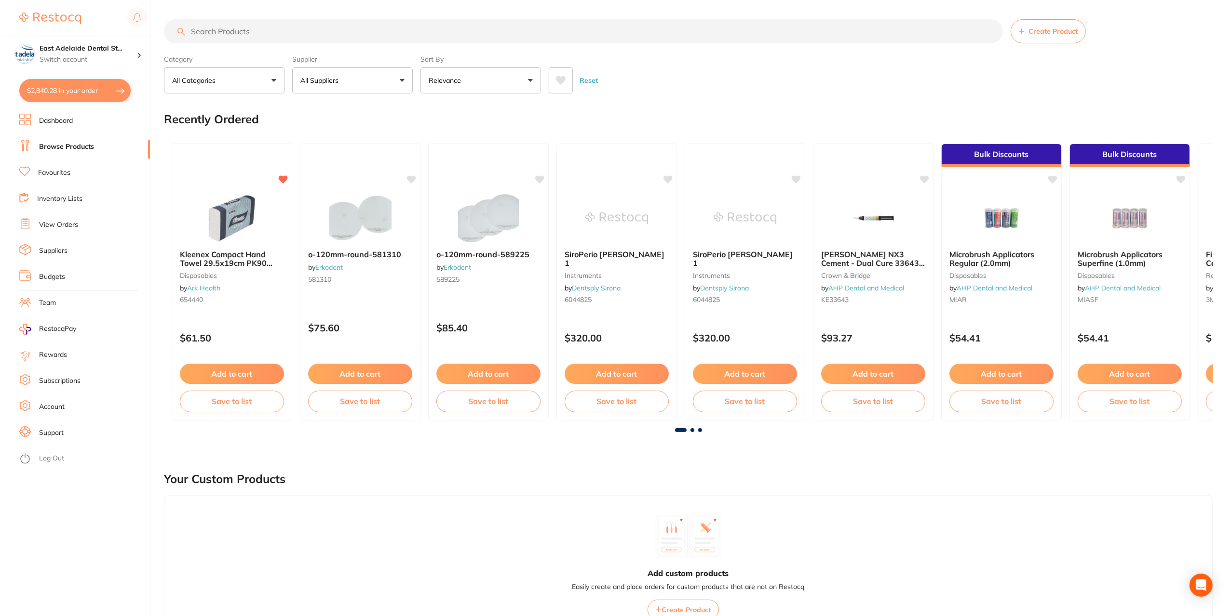
click at [337, 40] on input "search" at bounding box center [583, 31] width 839 height 24
type input "[MEDICAL_DATA]"
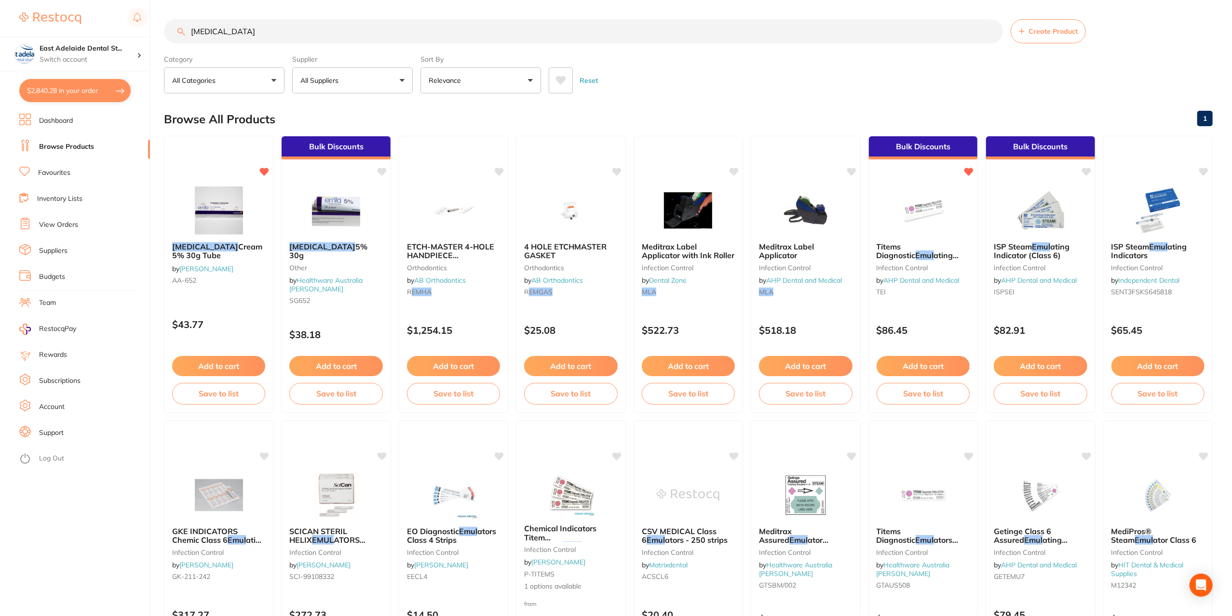
click at [38, 124] on li "Dashboard" at bounding box center [84, 121] width 131 height 14
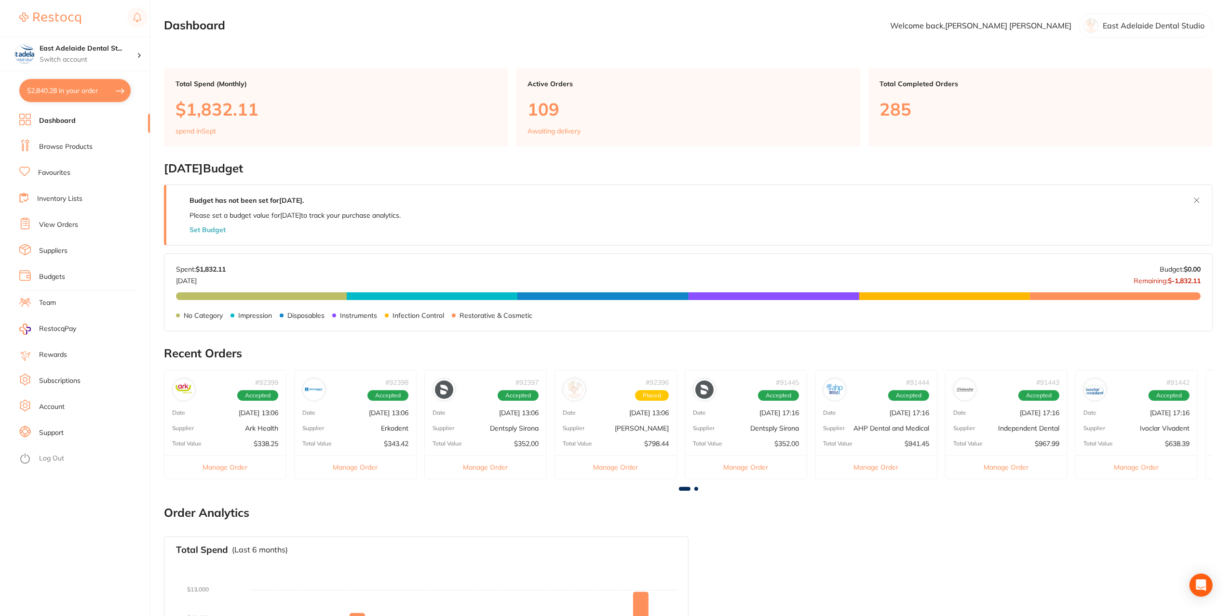
click at [703, 485] on div "# 92399 Accepted Date [DATE] 13:06 Supplier Ark Health Total Value $338.25 Mana…" at bounding box center [688, 428] width 1048 height 117
click at [706, 481] on div "# 92399 Accepted Date [DATE] 13:06 Supplier Ark Health Total Value $338.25 Mana…" at bounding box center [688, 428] width 1048 height 117
click at [695, 490] on main "Dashboard Welcome back, [PERSON_NAME] East Adelaide Dental Studio Total Spend (…" at bounding box center [698, 381] width 1068 height 763
click at [697, 485] on div "# 92399 Accepted Date [DATE] 13:06 Supplier Ark Health Total Value $338.25 Mana…" at bounding box center [688, 428] width 1048 height 117
click at [695, 488] on span at bounding box center [696, 489] width 4 height 4
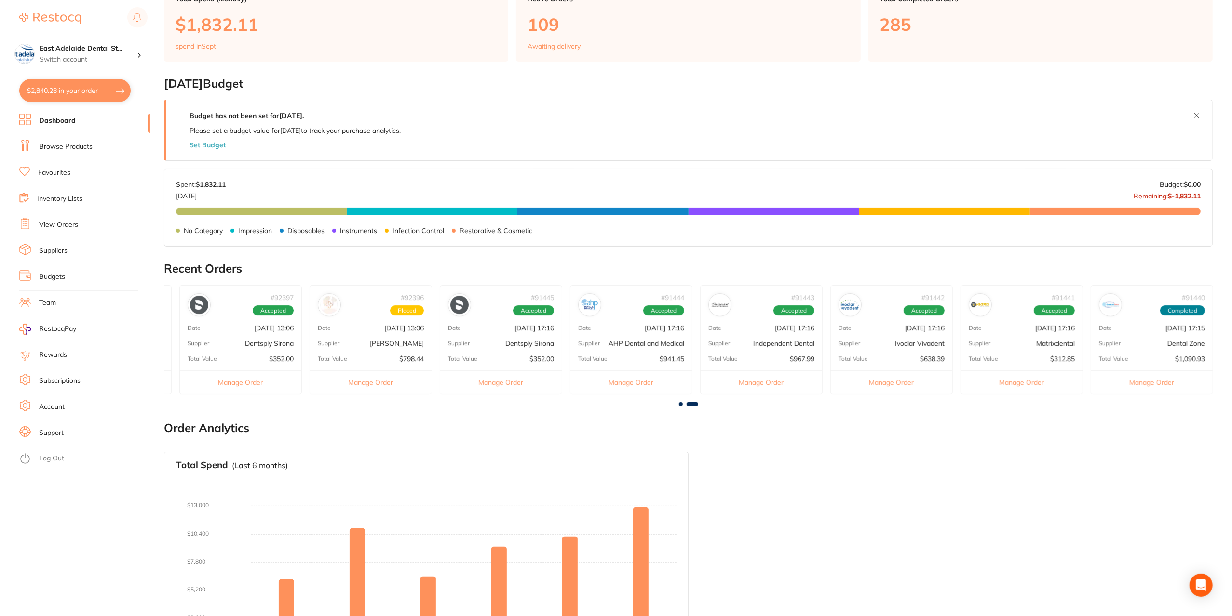
scroll to position [145, 0]
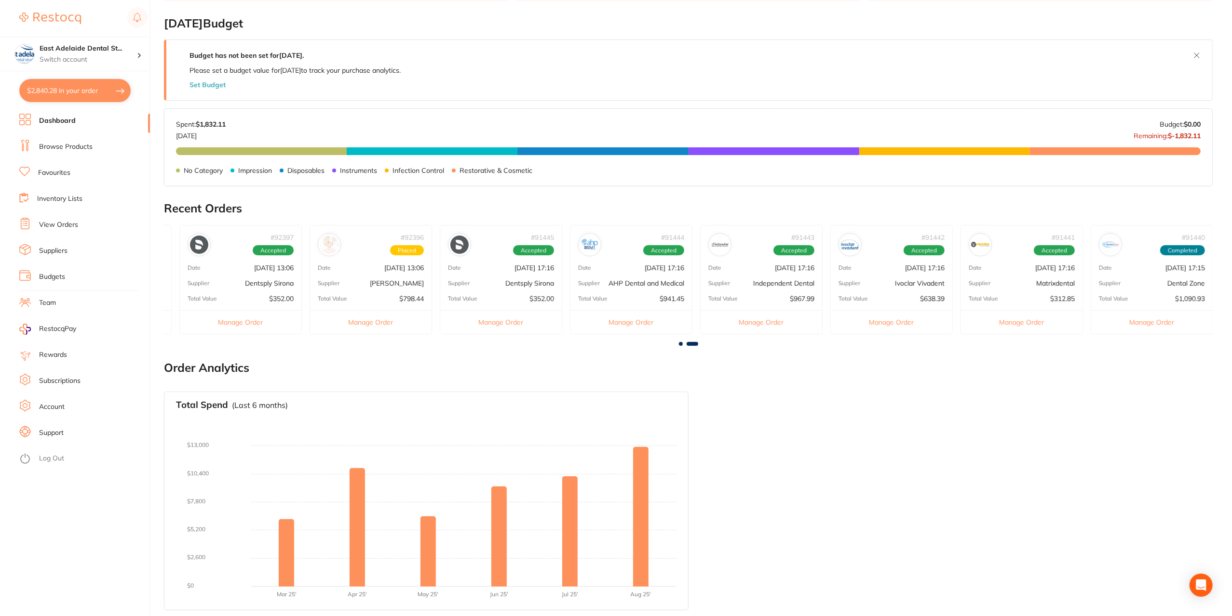
click at [49, 225] on link "View Orders" at bounding box center [58, 225] width 39 height 10
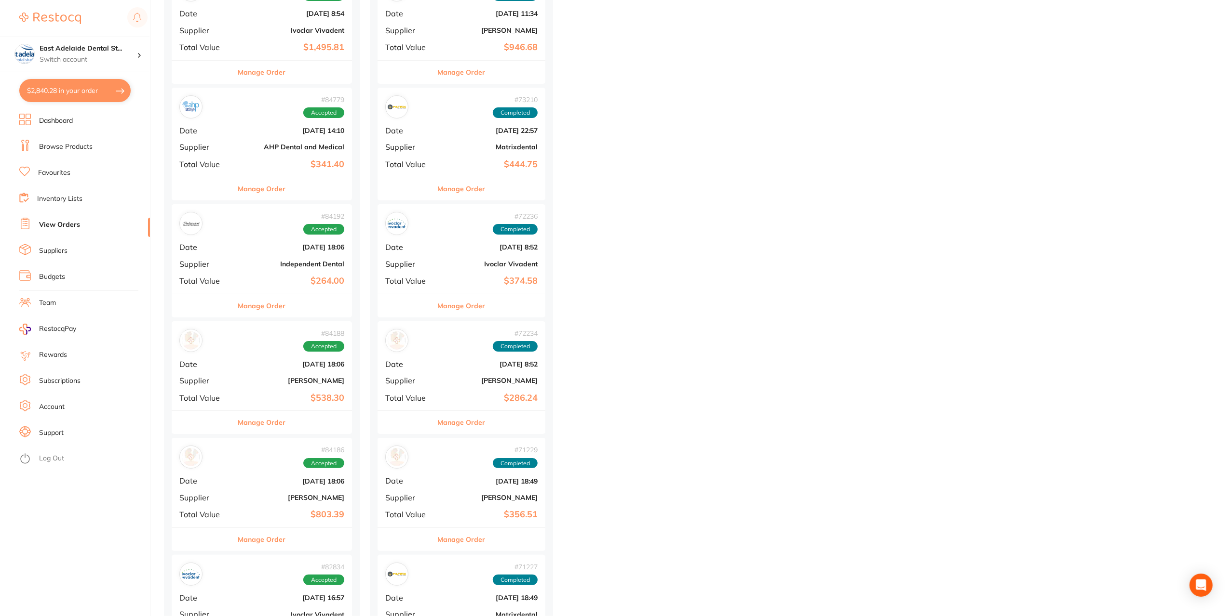
scroll to position [3470, 0]
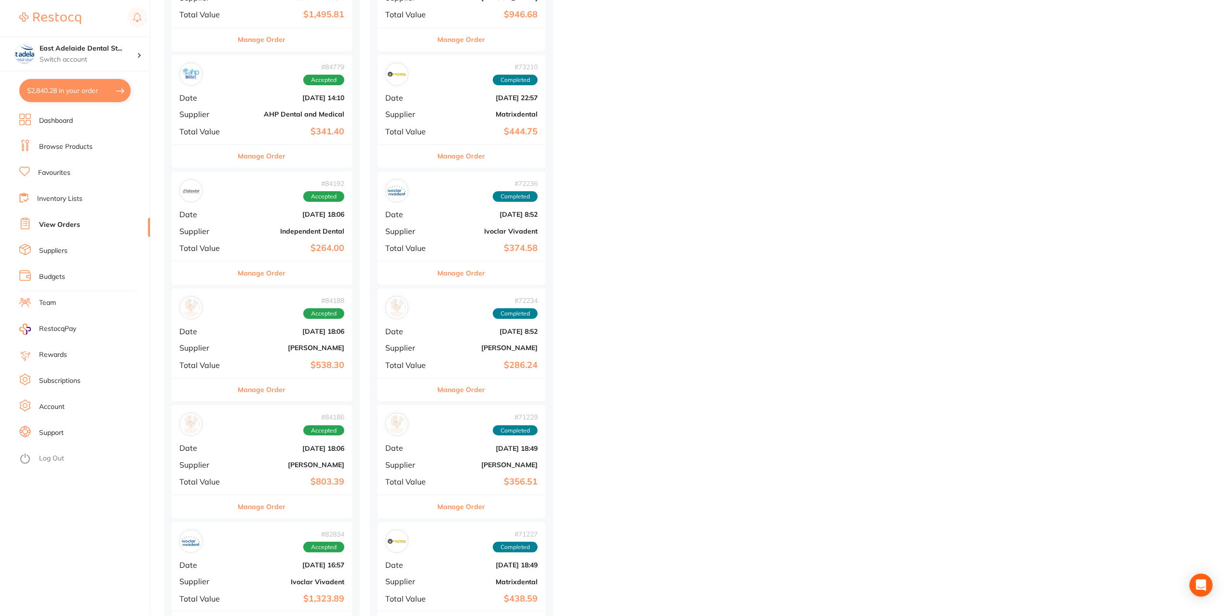
click at [70, 92] on button "$2,840.28 in your order" at bounding box center [74, 90] width 111 height 23
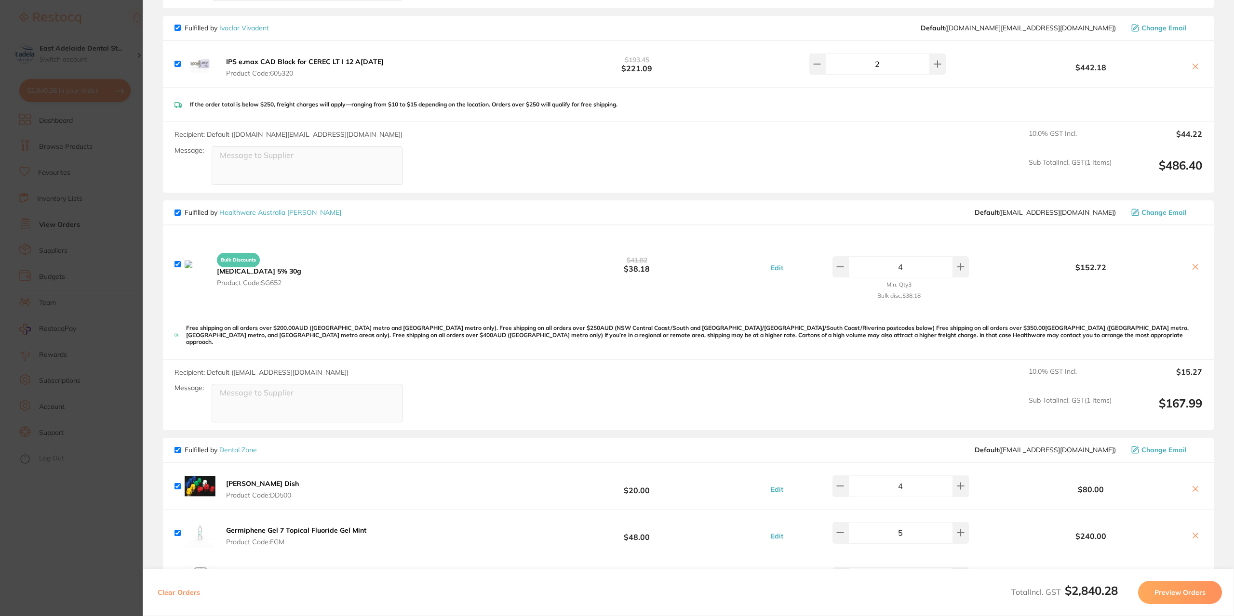
click at [59, 148] on section "Update RRP Set your pre negotiated price for this item. Item Agreed RRP (excl. …" at bounding box center [617, 308] width 1234 height 616
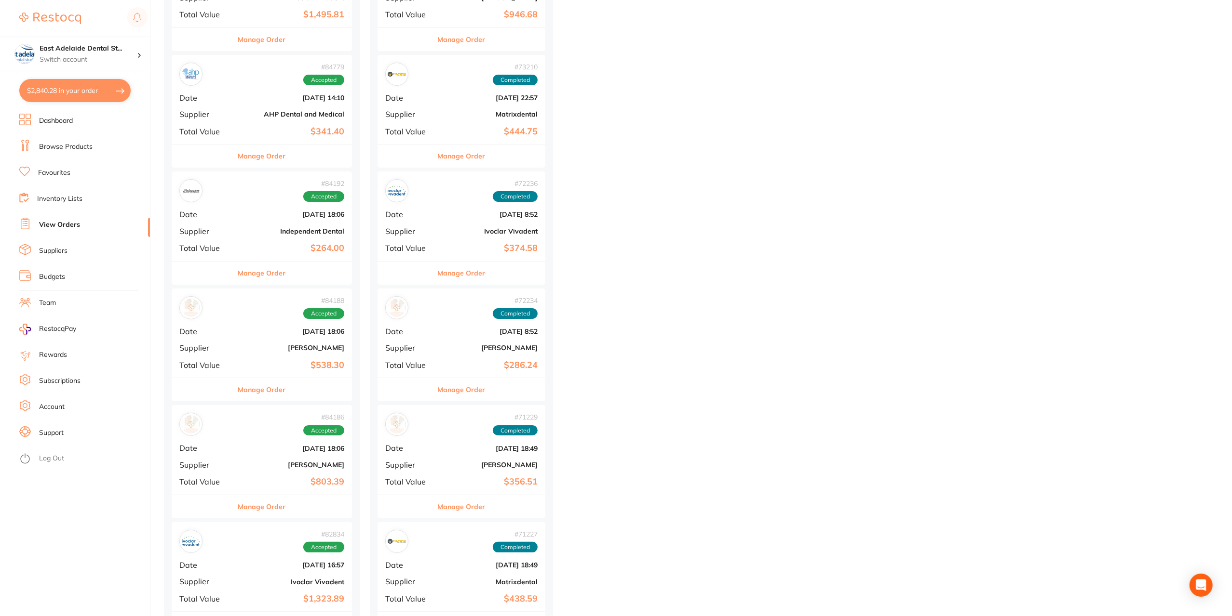
click at [56, 139] on ul "Dashboard Browse Products Favourites Inventory Lists View Orders Suppliers Budg…" at bounding box center [84, 365] width 131 height 503
click at [48, 147] on link "Browse Products" at bounding box center [66, 147] width 54 height 10
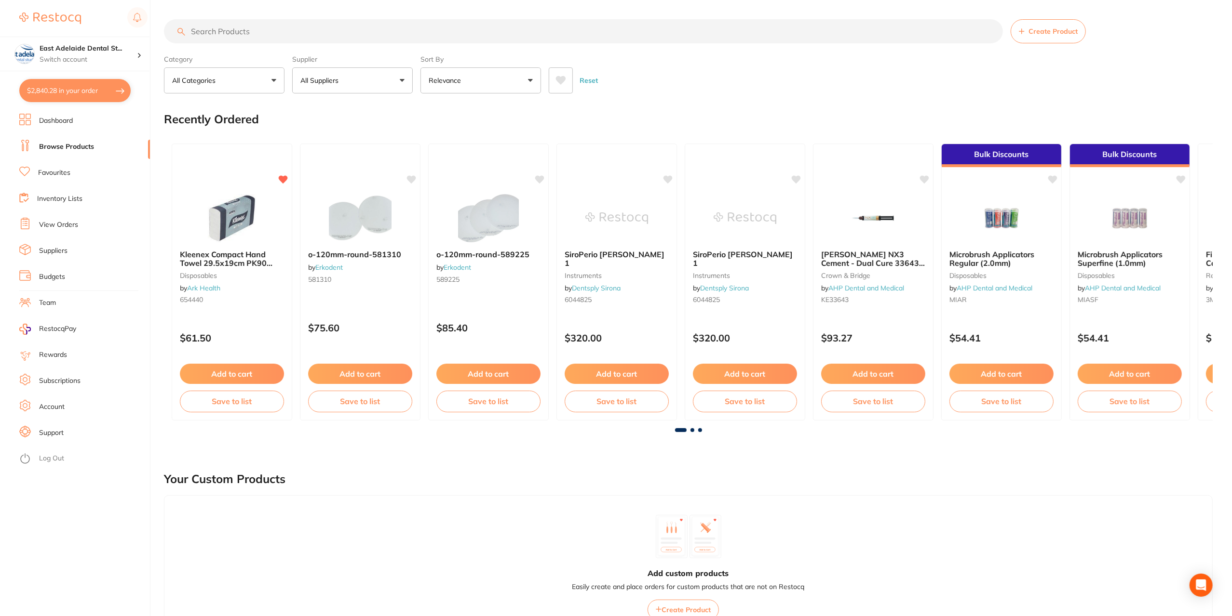
click at [277, 27] on input "search" at bounding box center [583, 31] width 839 height 24
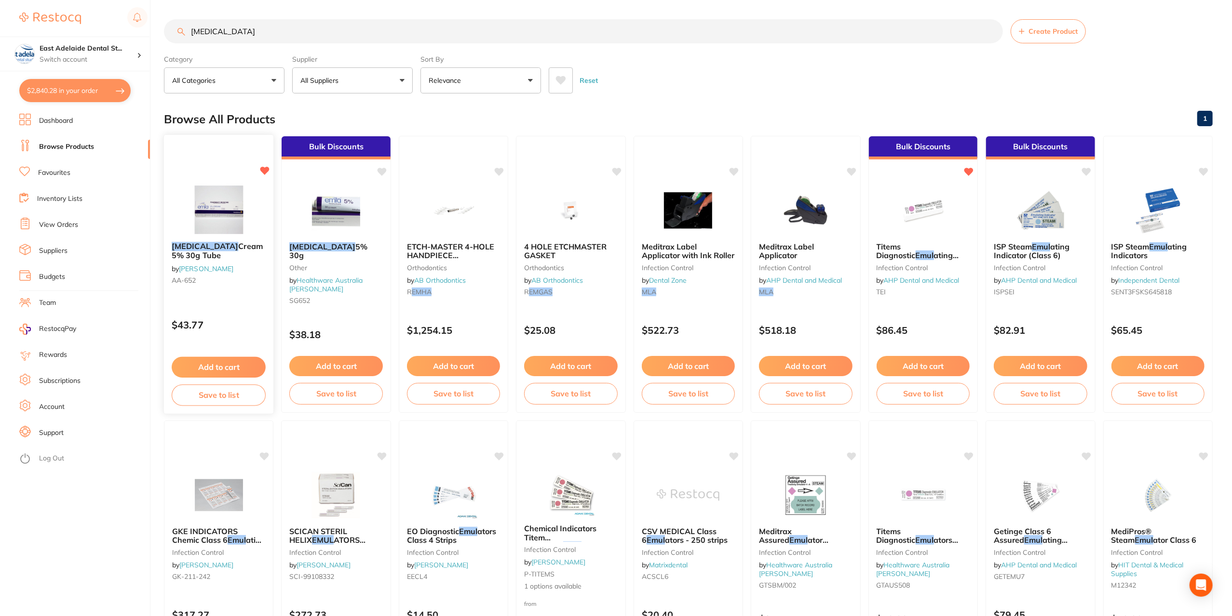
type input "[MEDICAL_DATA]"
click at [240, 365] on button "Add to cart" at bounding box center [219, 367] width 94 height 21
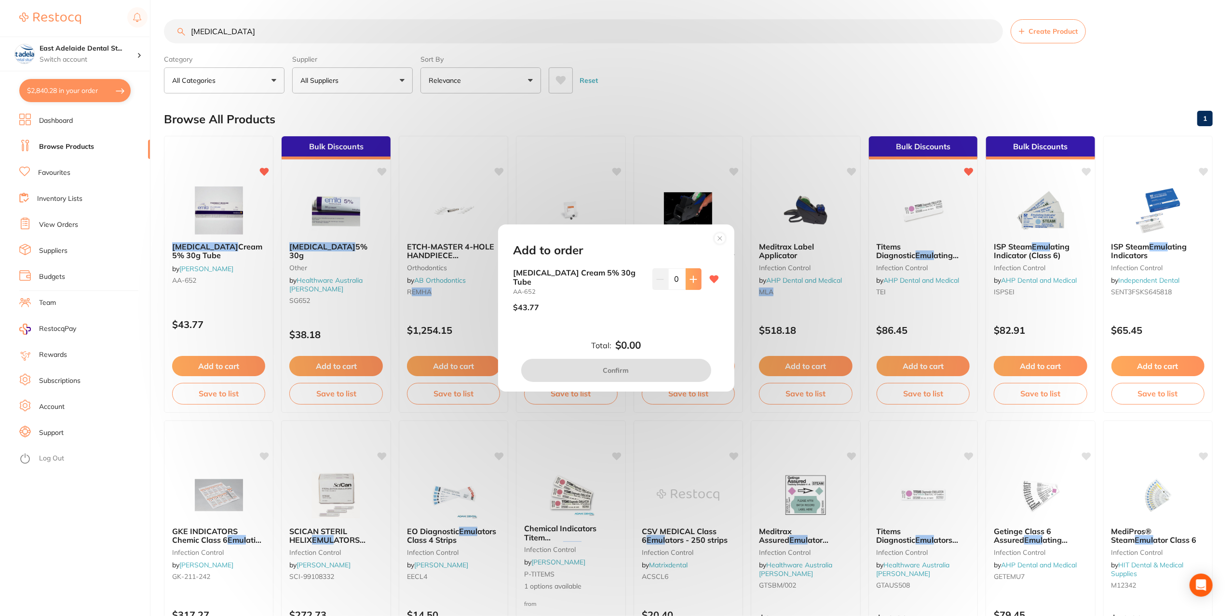
click at [693, 283] on icon at bounding box center [693, 280] width 8 height 8
click at [692, 283] on icon at bounding box center [693, 280] width 8 height 8
type input "3"
click at [628, 370] on button "Confirm" at bounding box center [616, 370] width 190 height 23
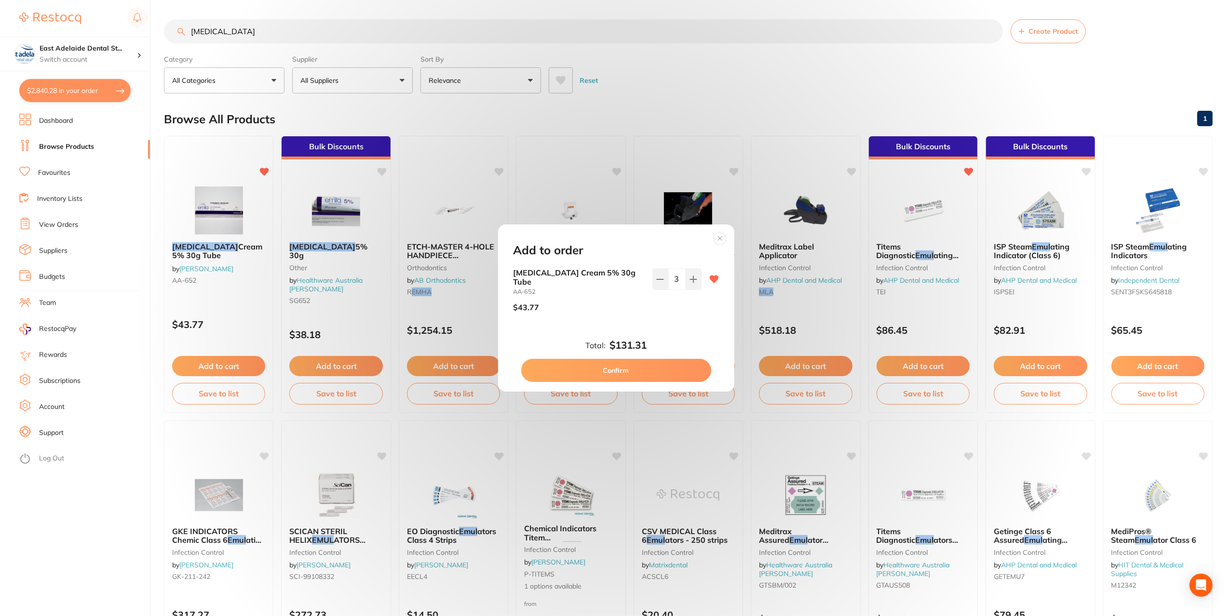
checkbox input "false"
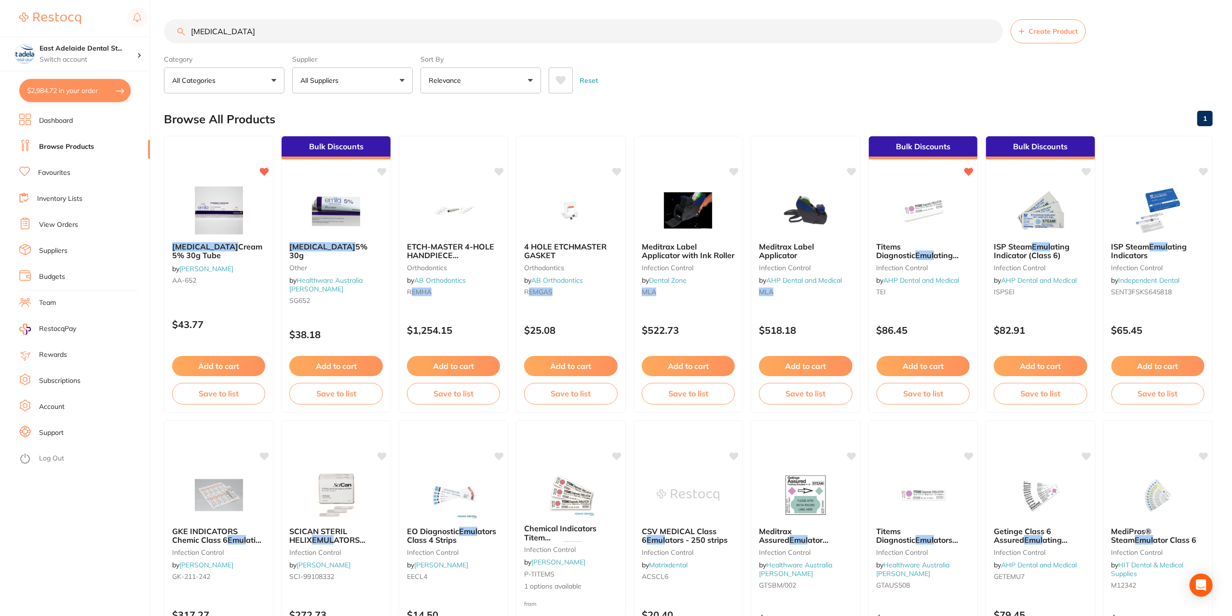
click at [64, 93] on button "$2,984.72 in your order" at bounding box center [74, 90] width 111 height 23
checkbox input "true"
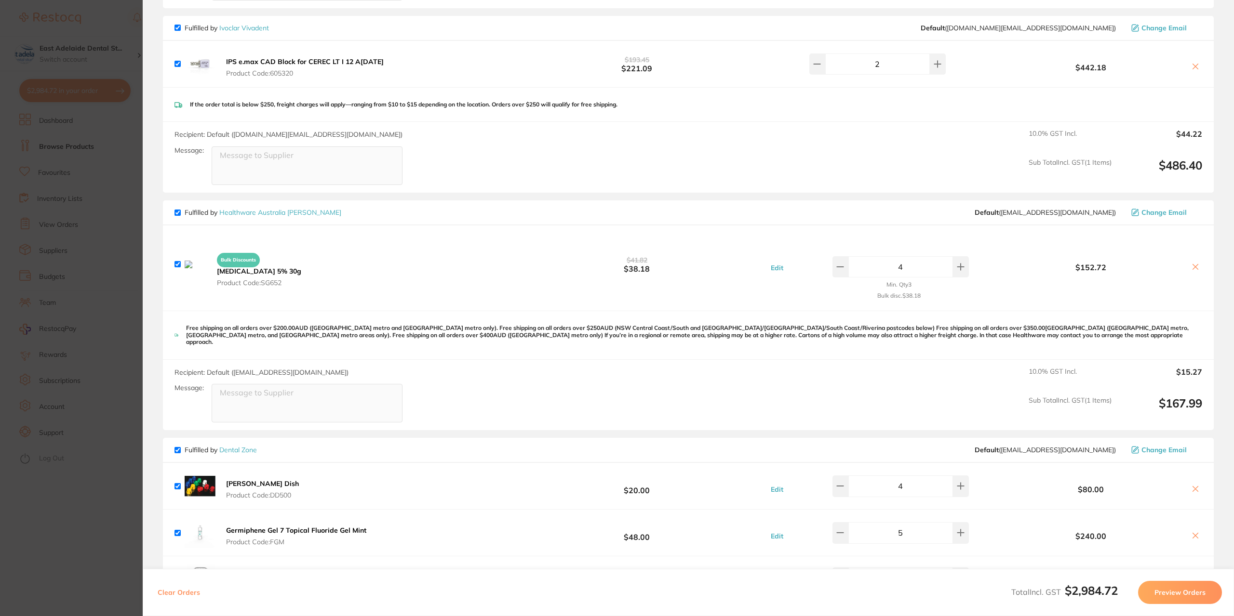
click at [1192, 263] on icon at bounding box center [1196, 267] width 8 height 8
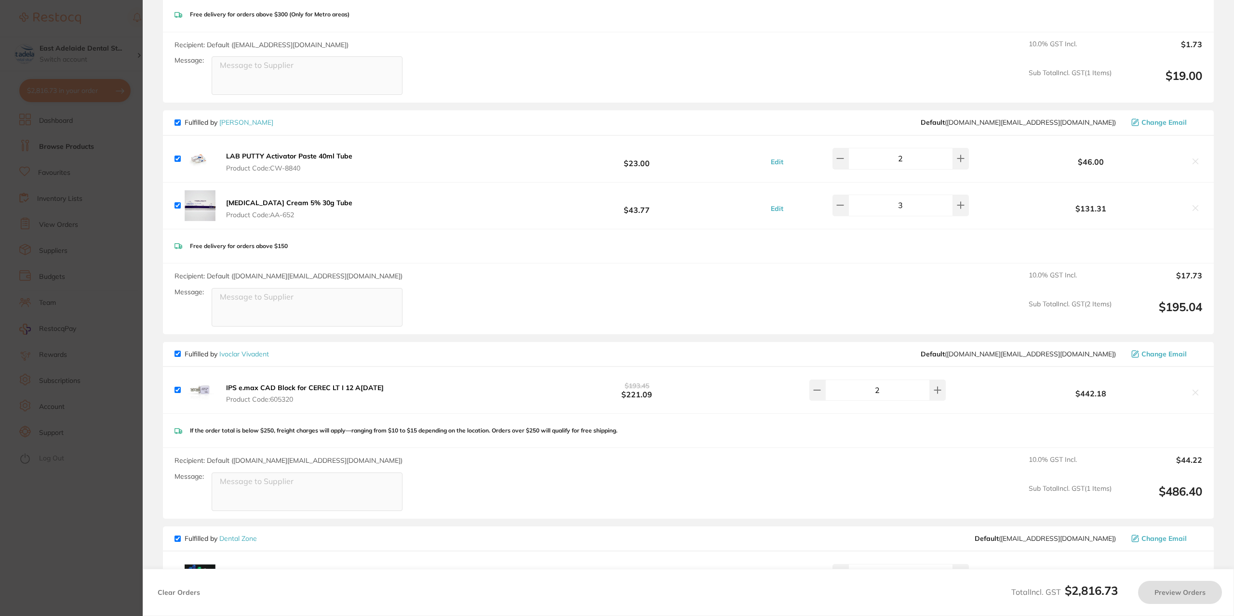
scroll to position [645, 0]
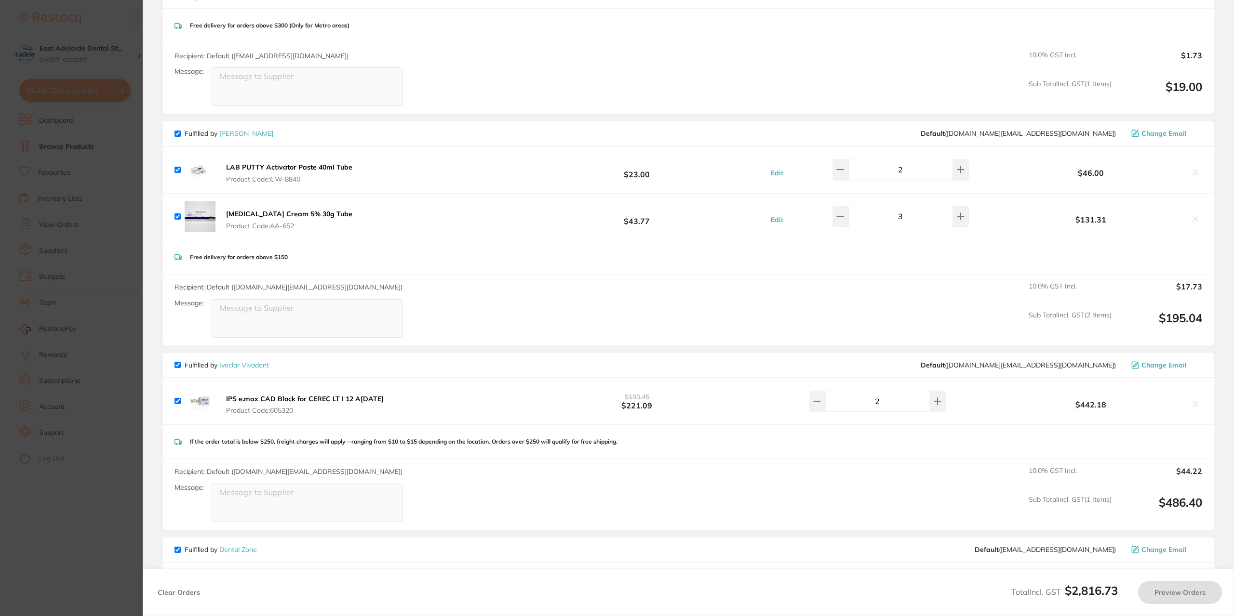
checkbox input "true"
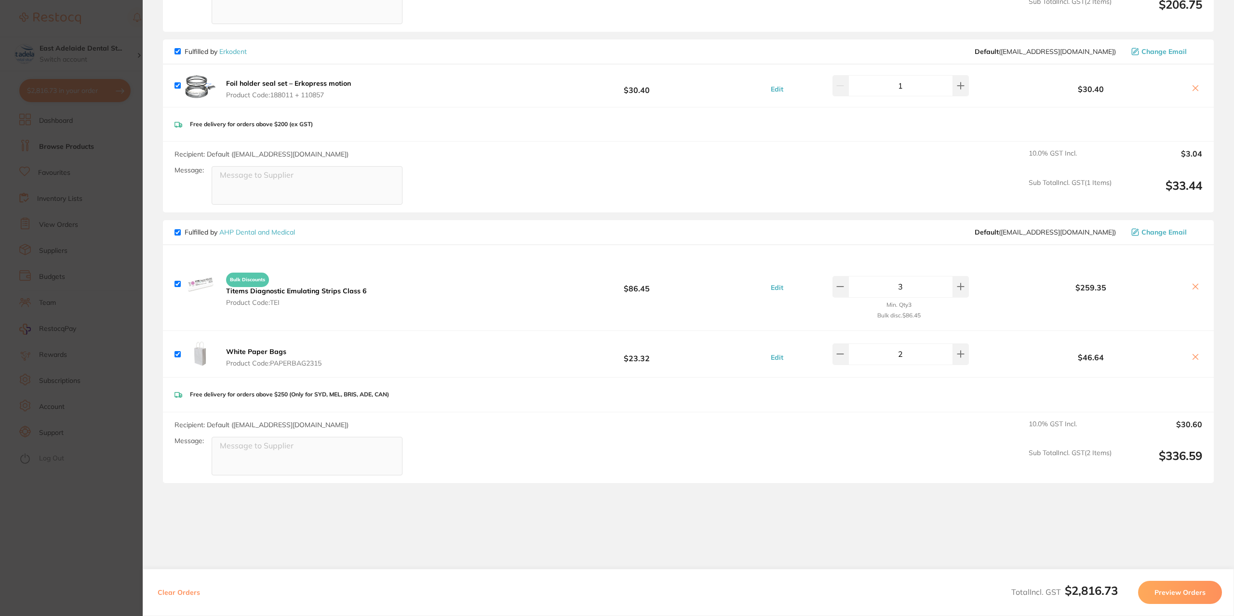
scroll to position [1657, 0]
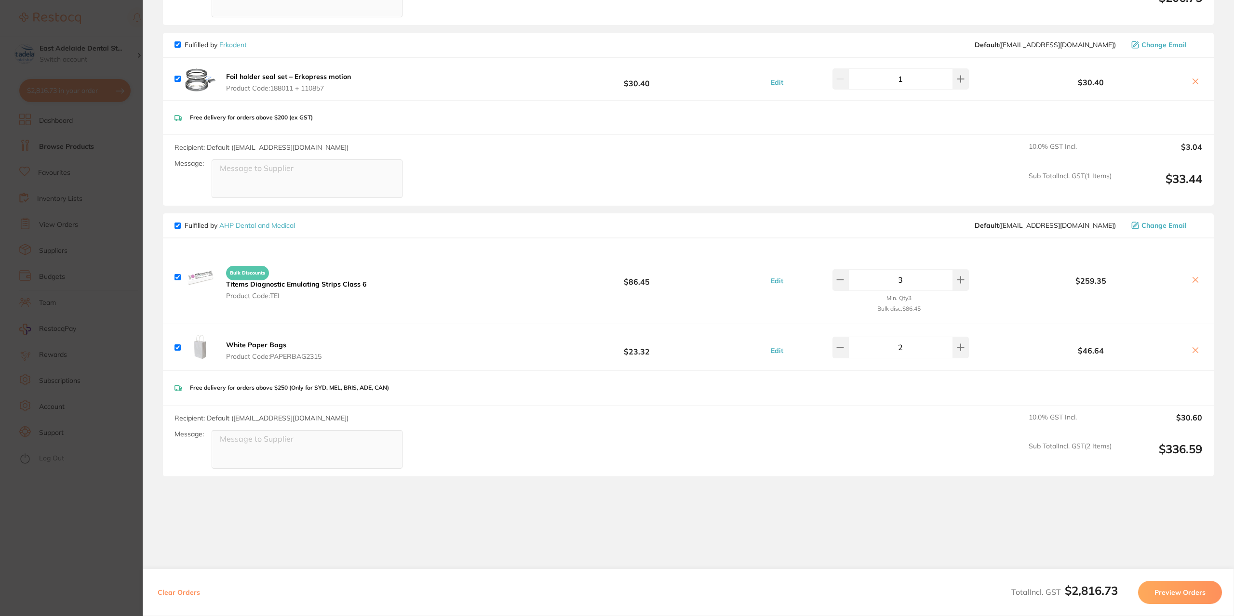
click at [275, 343] on b "White Paper Bags" at bounding box center [256, 345] width 60 height 9
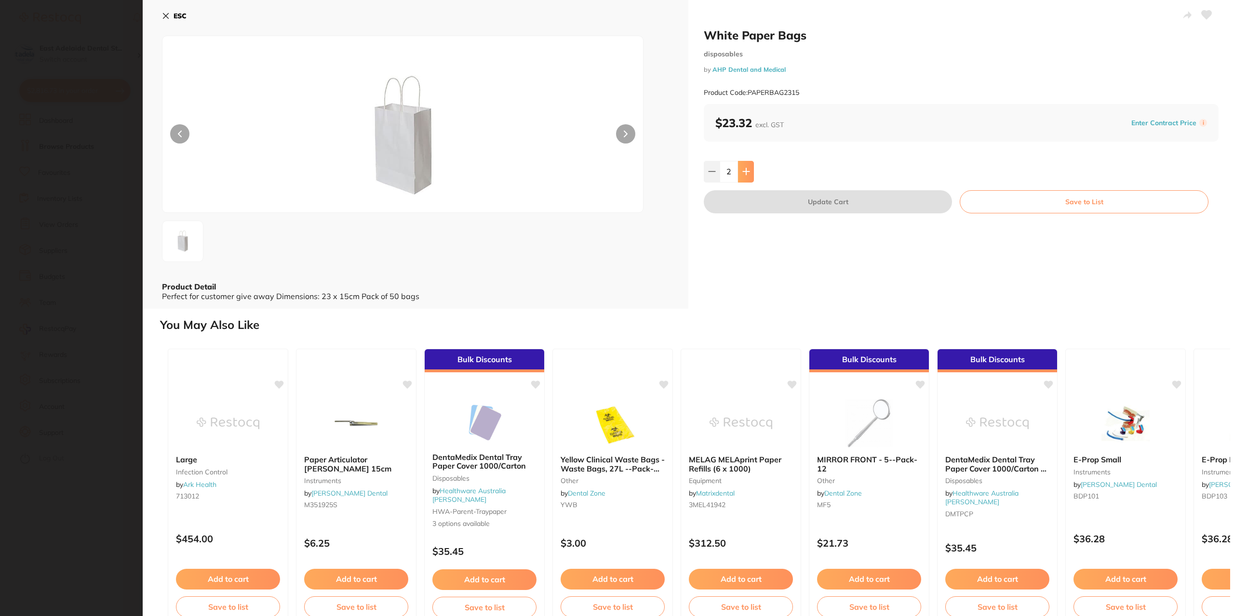
click at [749, 168] on button at bounding box center [746, 171] width 16 height 21
type input "3"
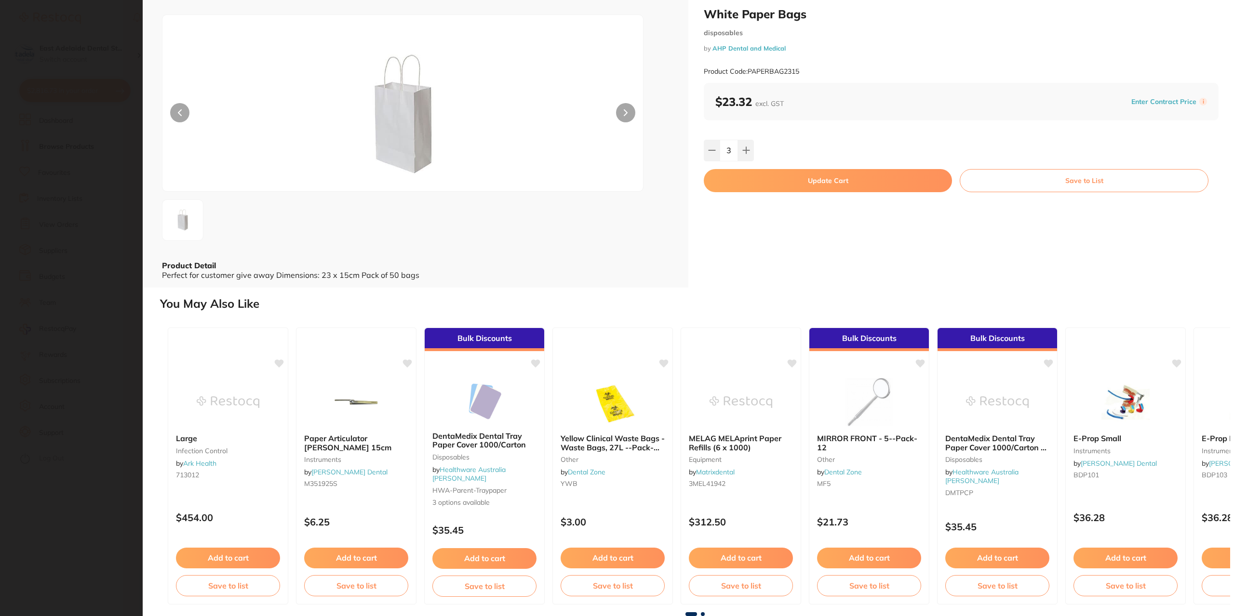
click at [772, 181] on button "Update Cart" at bounding box center [828, 180] width 248 height 23
type input "3"
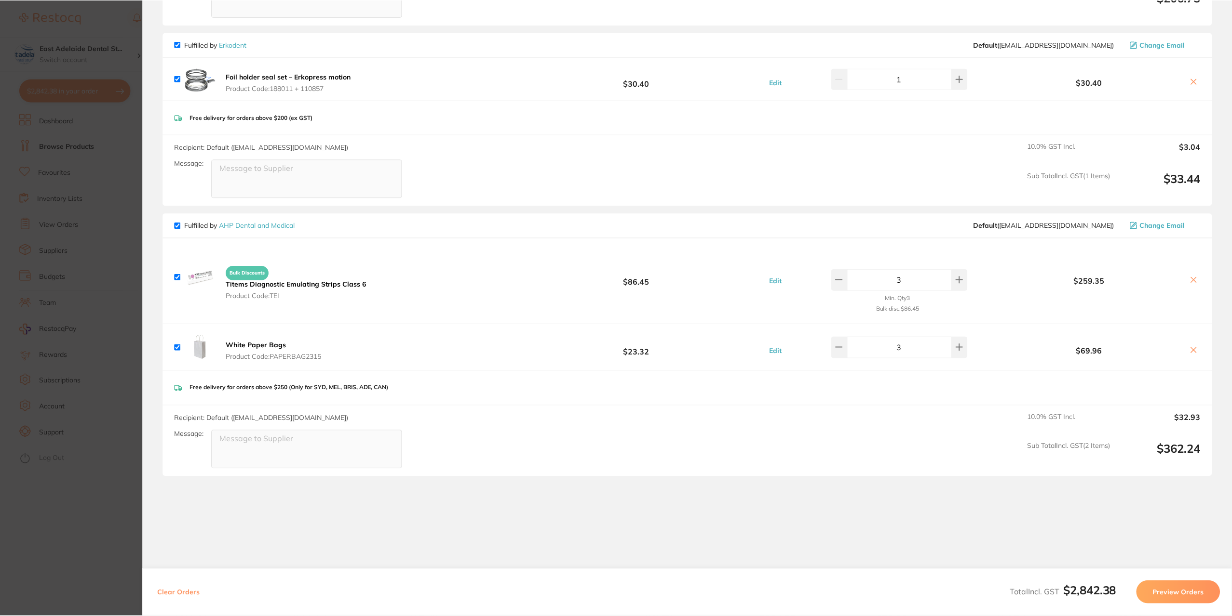
scroll to position [701, 0]
click at [113, 529] on section "Update RRP Set your pre negotiated price for this item. Item Agreed RRP (excl. …" at bounding box center [616, 308] width 1232 height 616
